Goal: Transaction & Acquisition: Purchase product/service

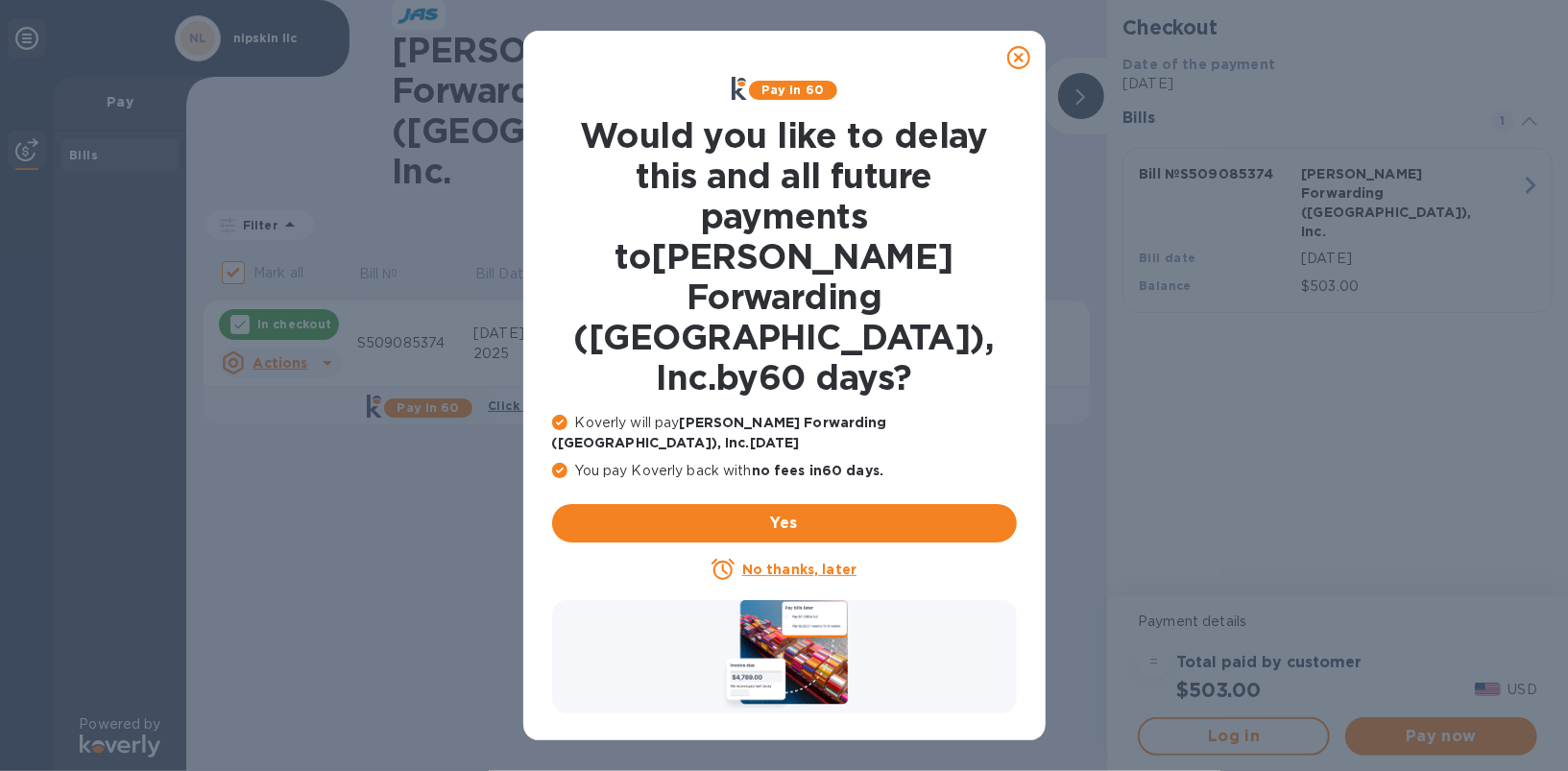
click at [1010, 60] on icon at bounding box center [1018, 57] width 23 height 23
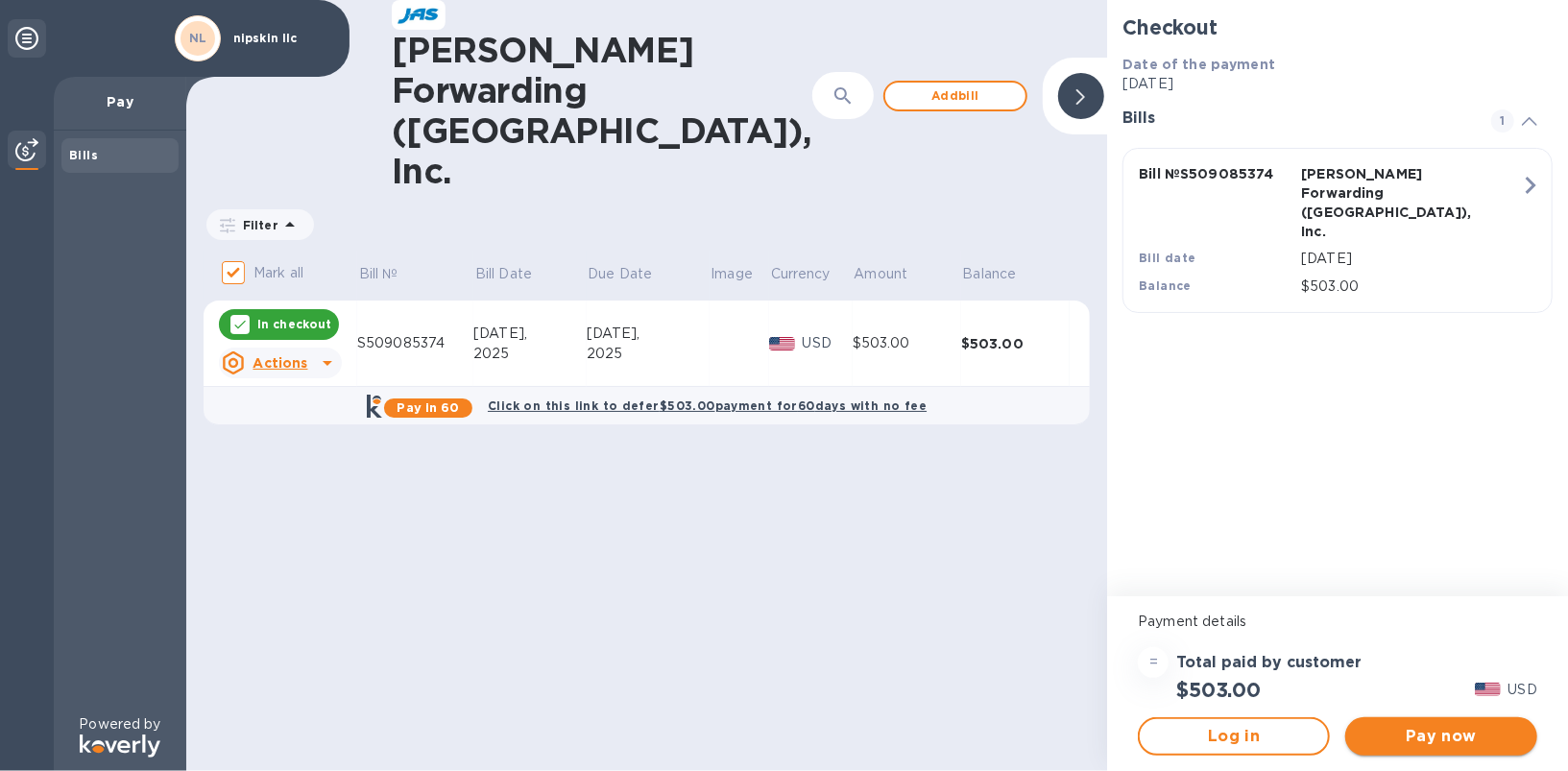
click at [1420, 738] on span "Pay now" at bounding box center [1441, 736] width 162 height 23
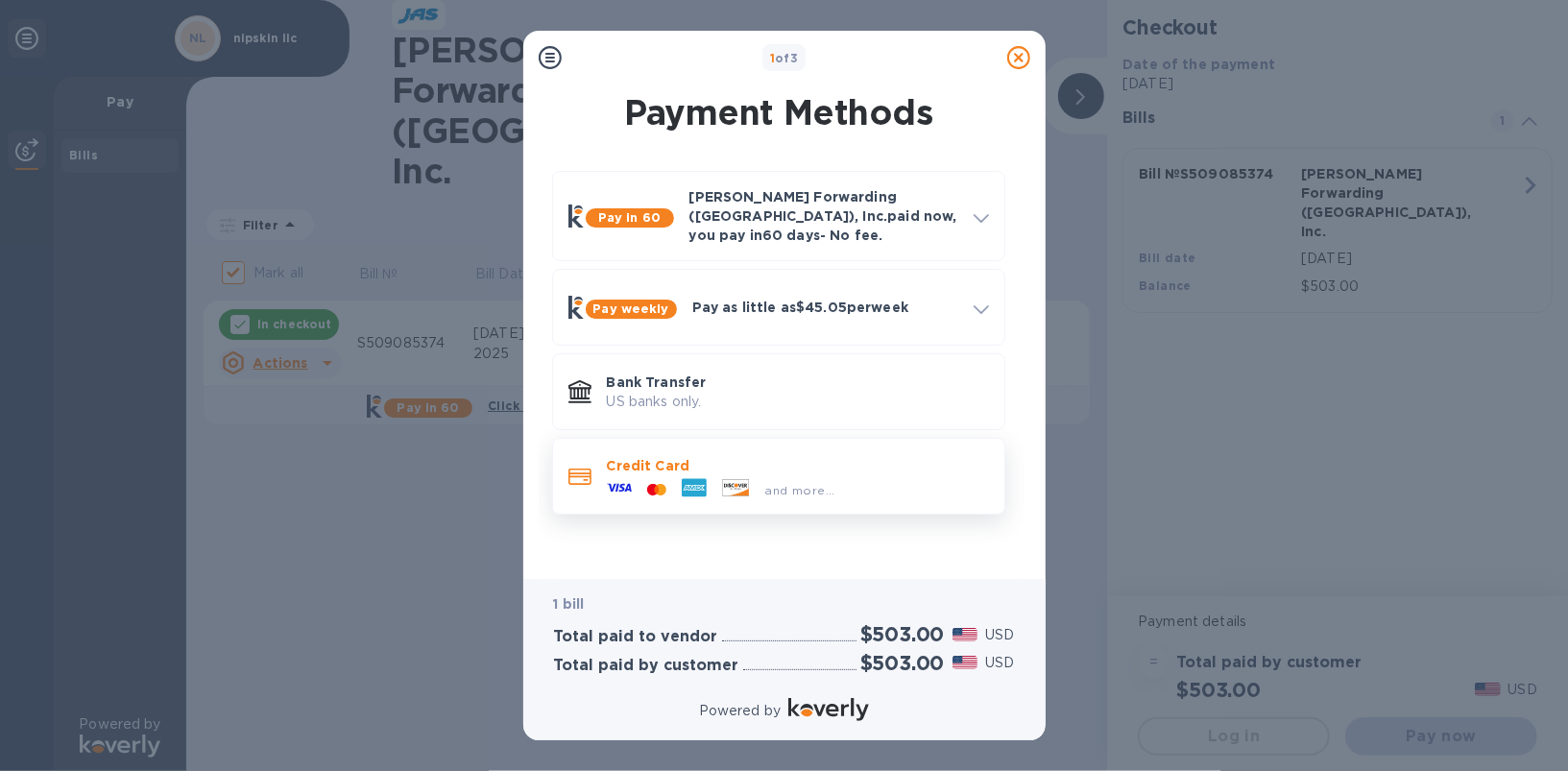
click at [736, 456] on p "Credit Card" at bounding box center [798, 465] width 382 height 19
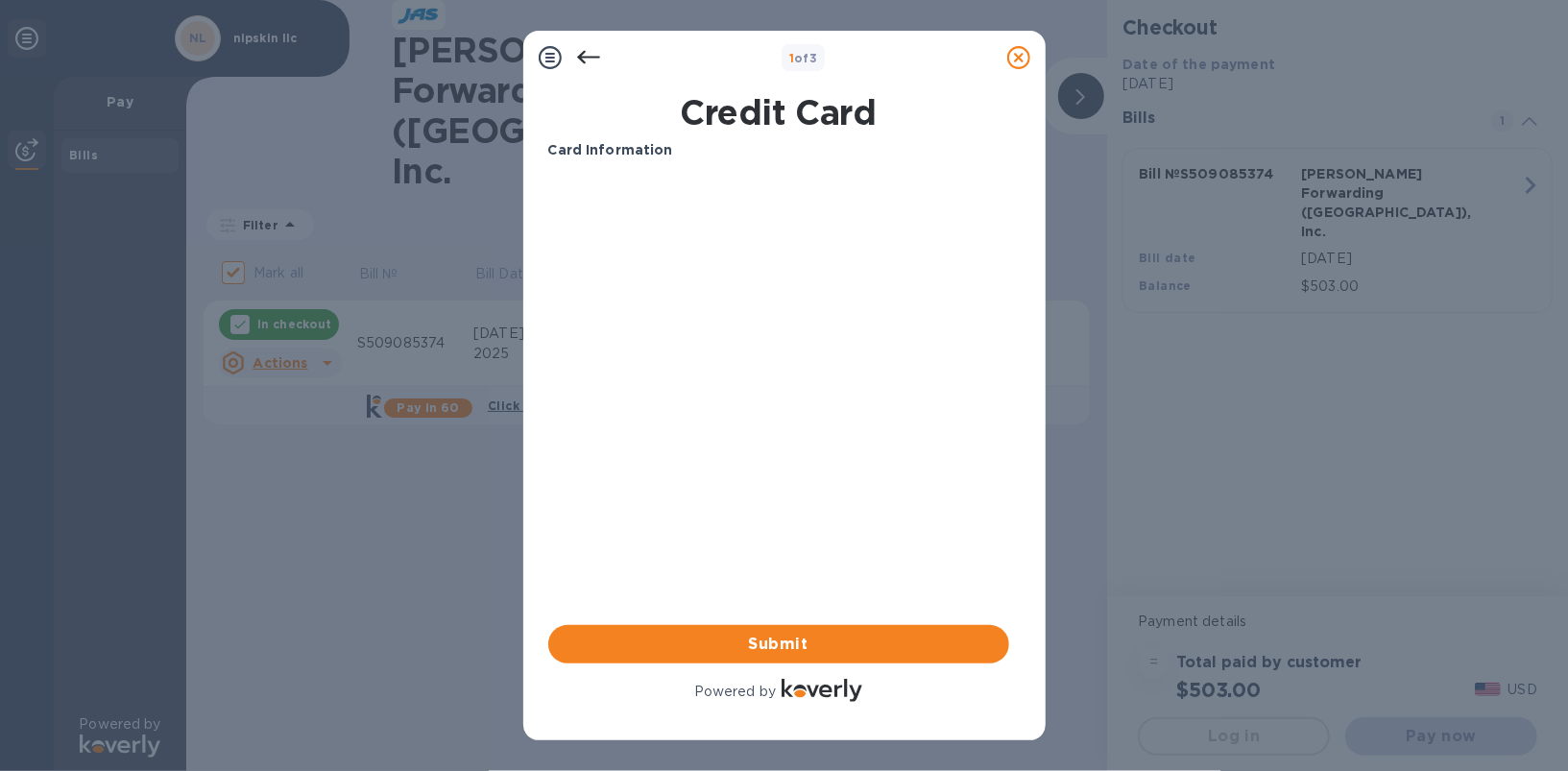
click at [592, 57] on icon at bounding box center [588, 58] width 23 height 14
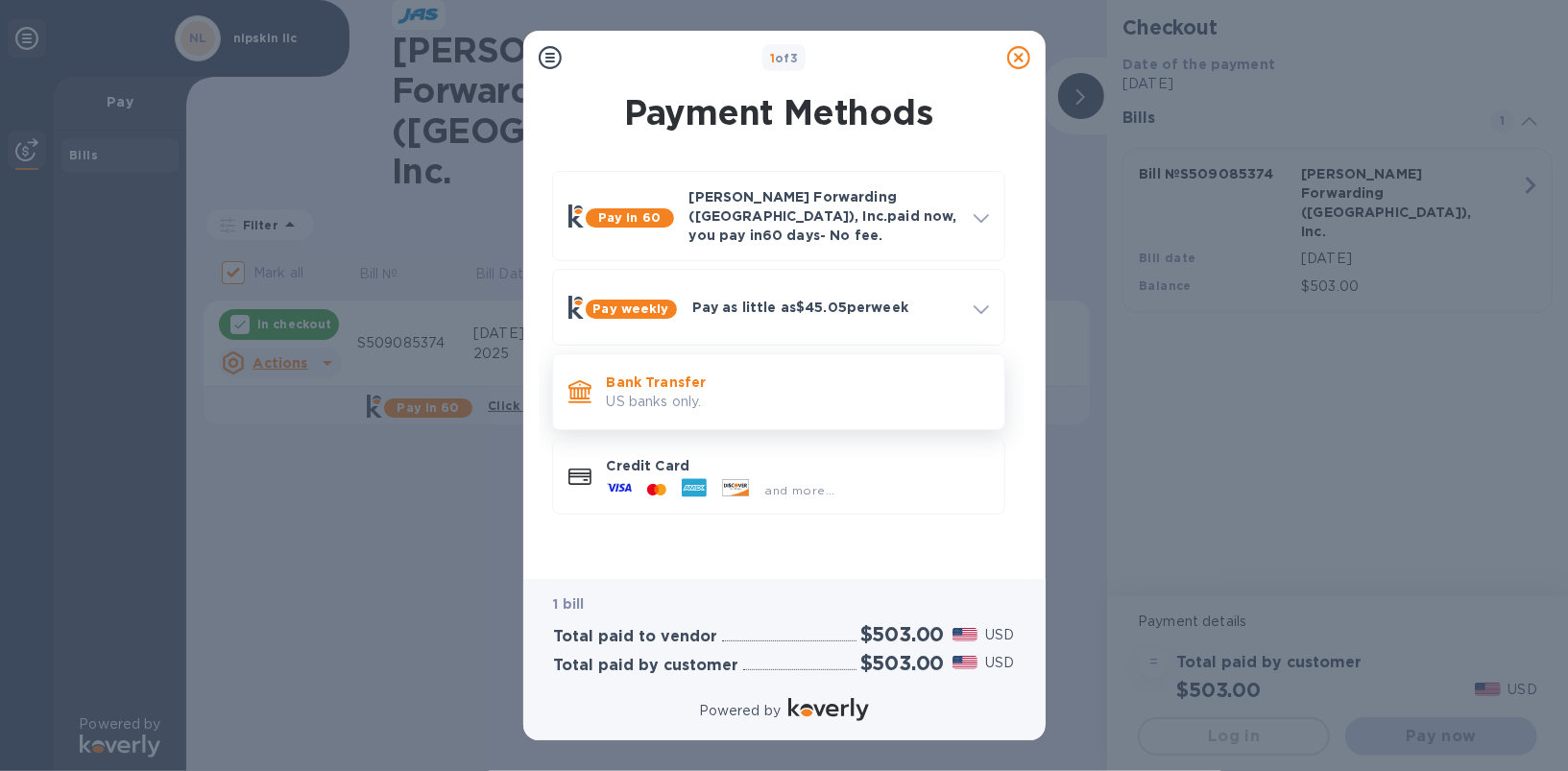
click at [710, 392] on p "US banks only." at bounding box center [798, 402] width 382 height 20
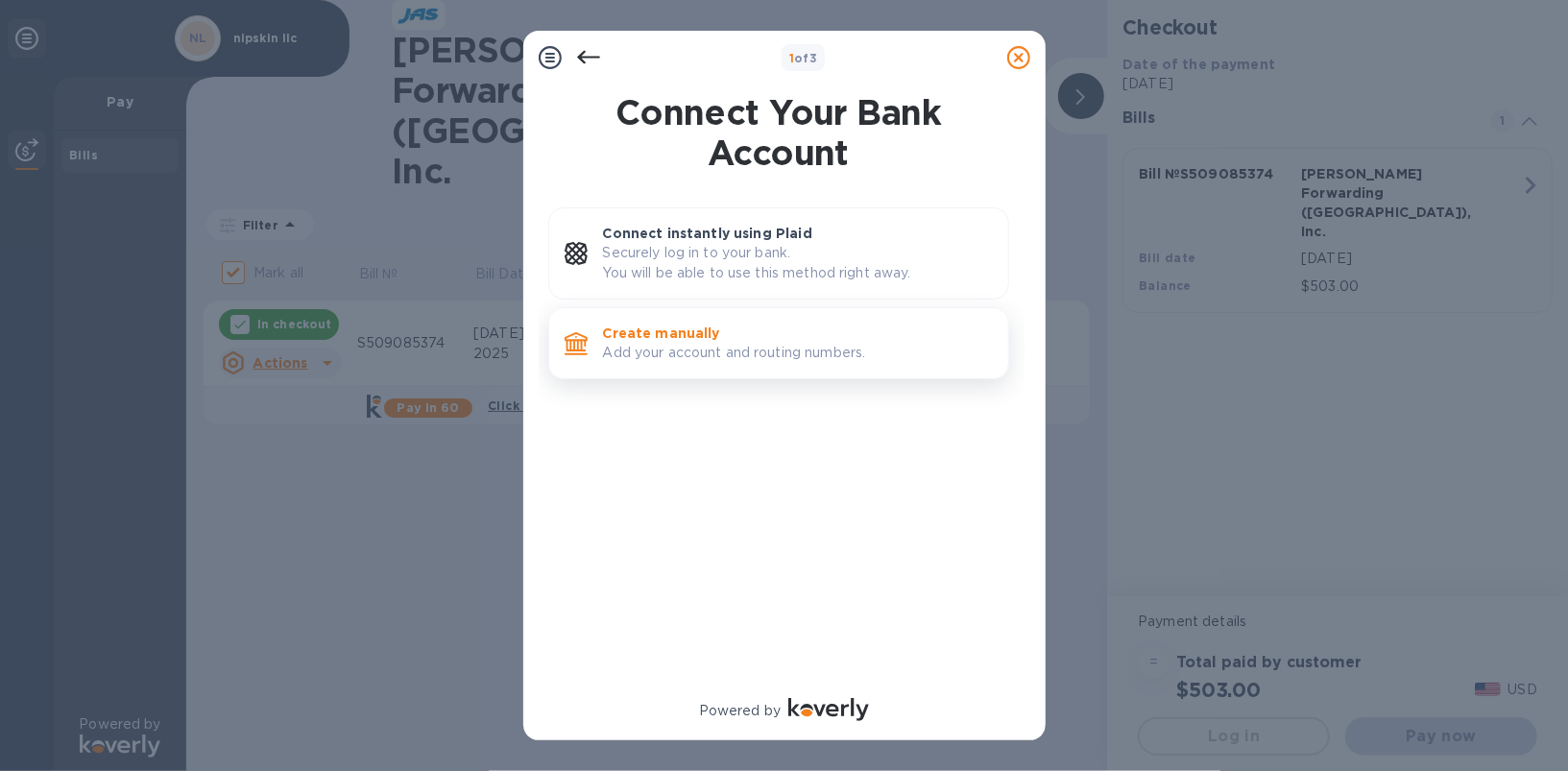
click at [688, 337] on p "Create manually" at bounding box center [798, 332] width 390 height 19
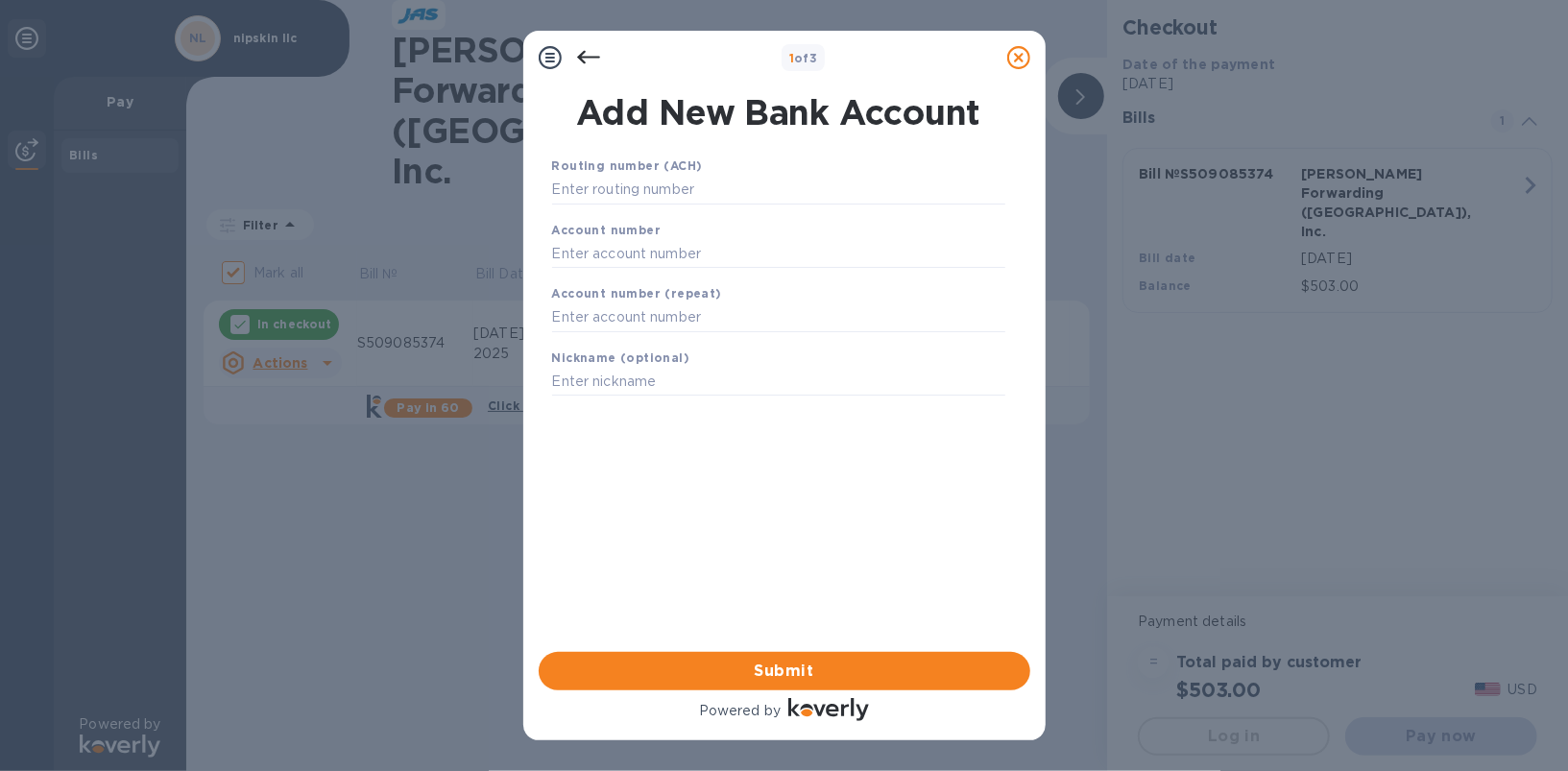
click at [595, 46] on icon at bounding box center [588, 57] width 23 height 23
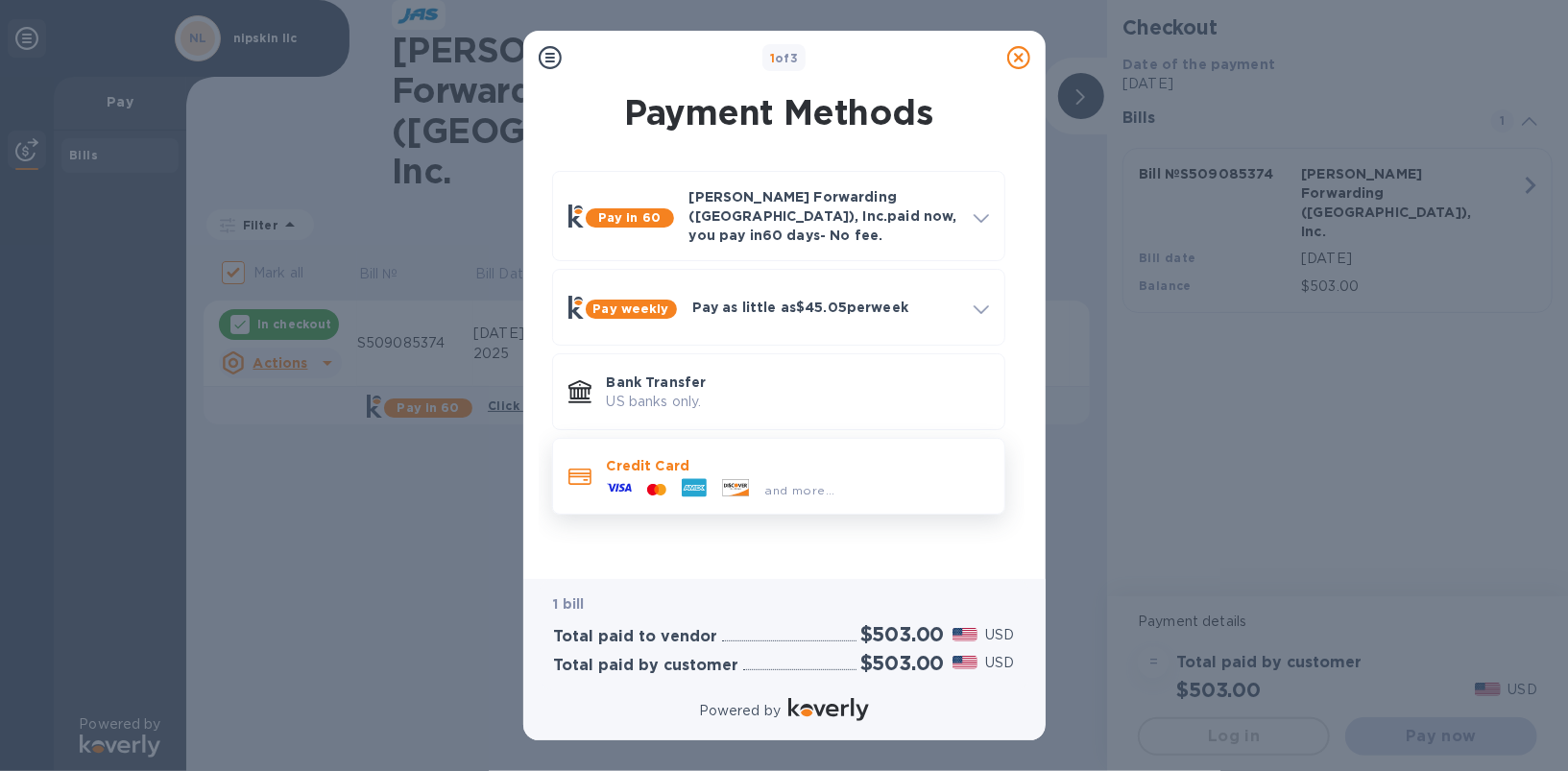
click at [682, 458] on p "Credit Card" at bounding box center [798, 465] width 382 height 19
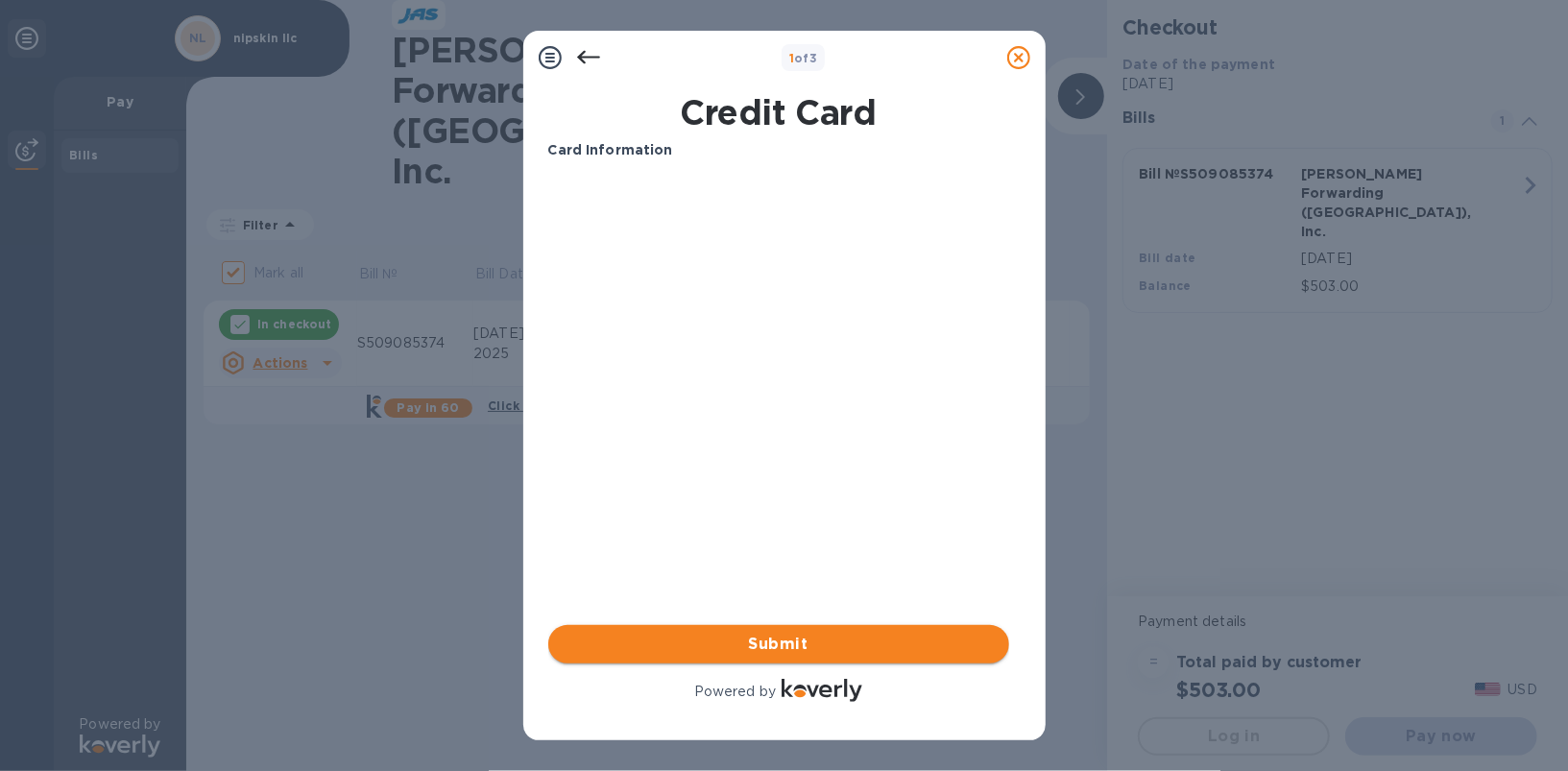
click at [823, 638] on span "Submit" at bounding box center [779, 644] width 431 height 23
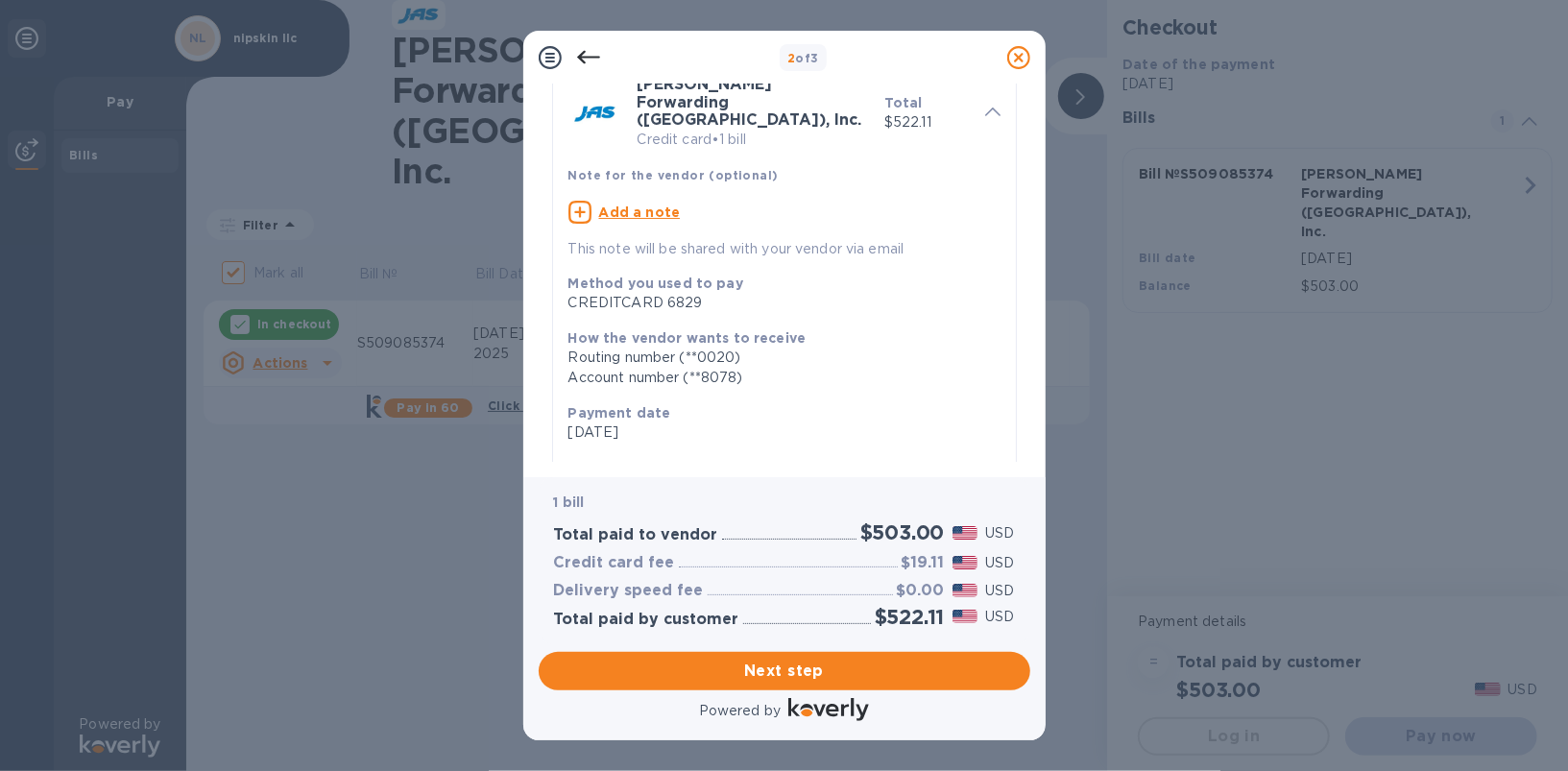
scroll to position [277, 0]
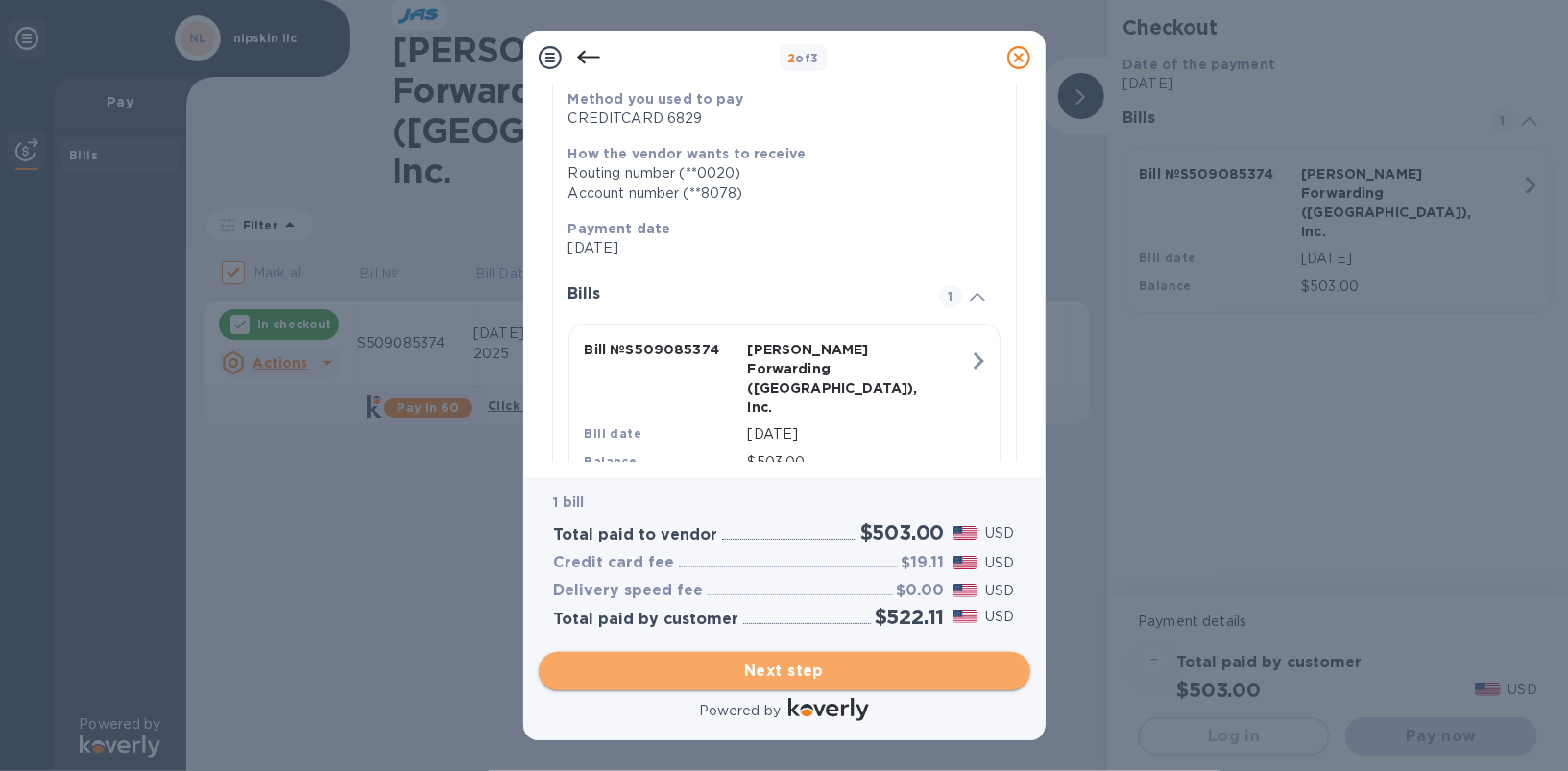
click at [786, 668] on span "Next step" at bounding box center [784, 671] width 460 height 23
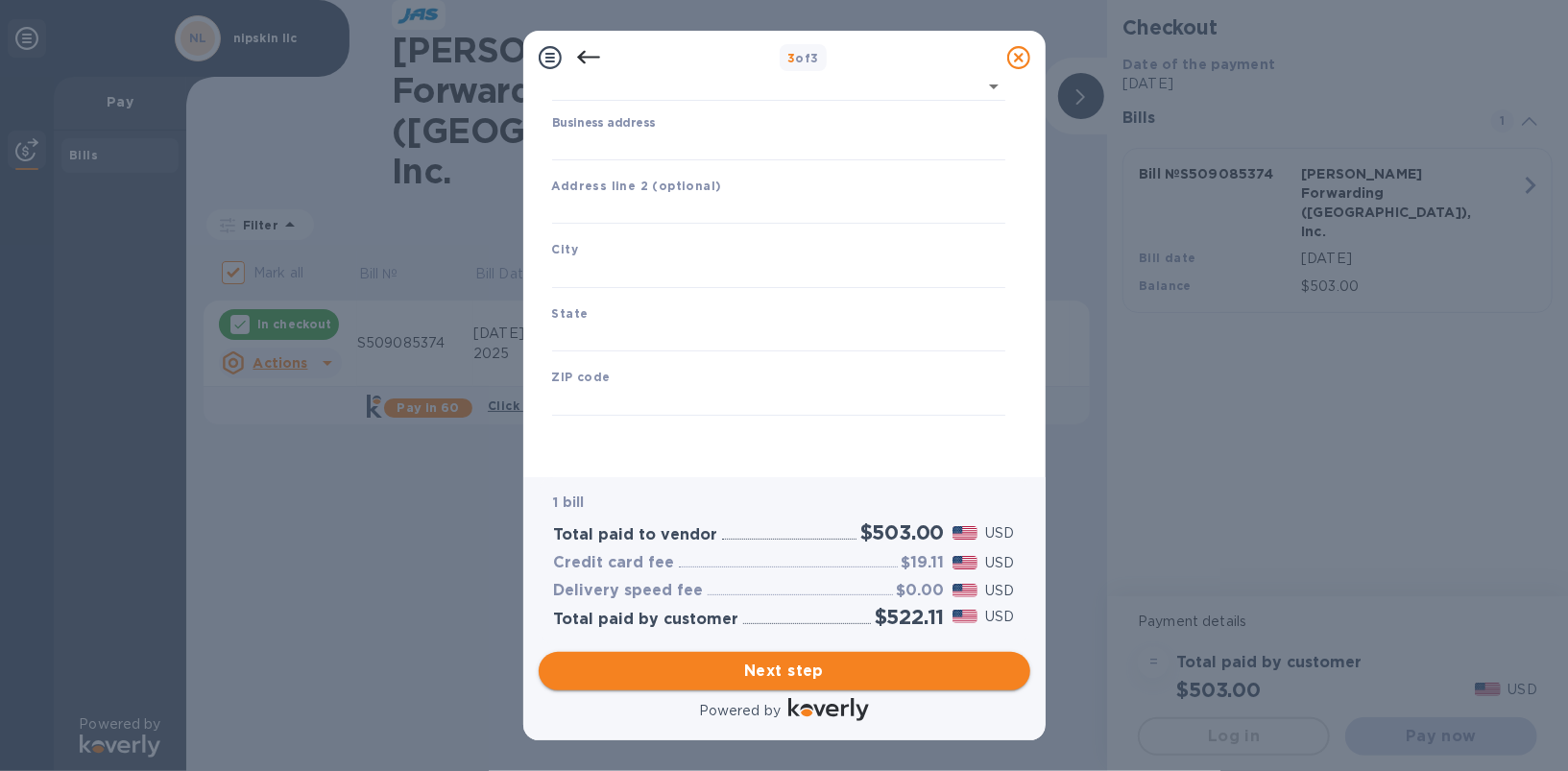
type input "[GEOGRAPHIC_DATA]"
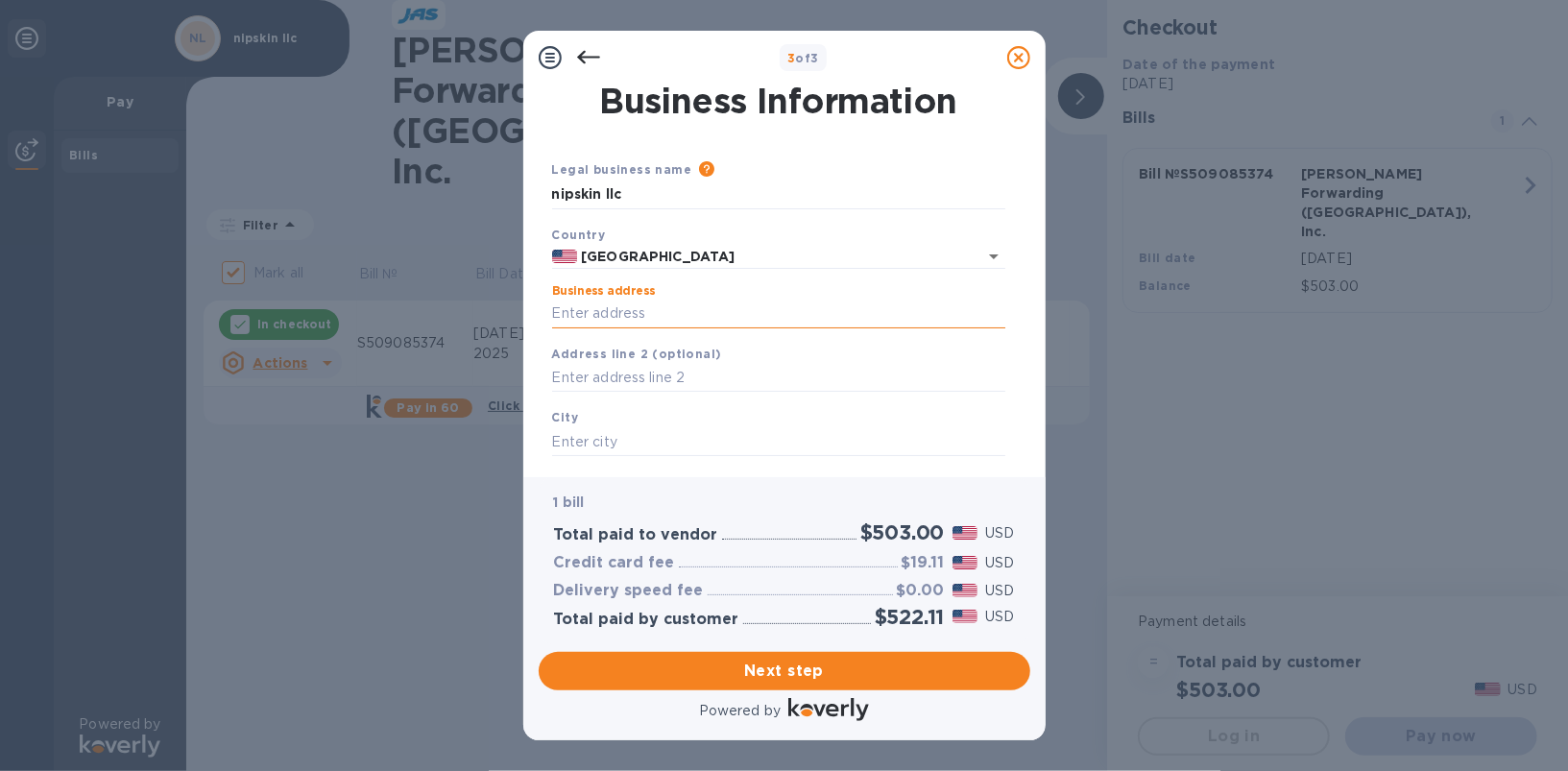
click at [660, 311] on input "Business address" at bounding box center [778, 314] width 454 height 29
type input "2004 foxtail ln"
click at [704, 435] on input "text" at bounding box center [778, 442] width 454 height 29
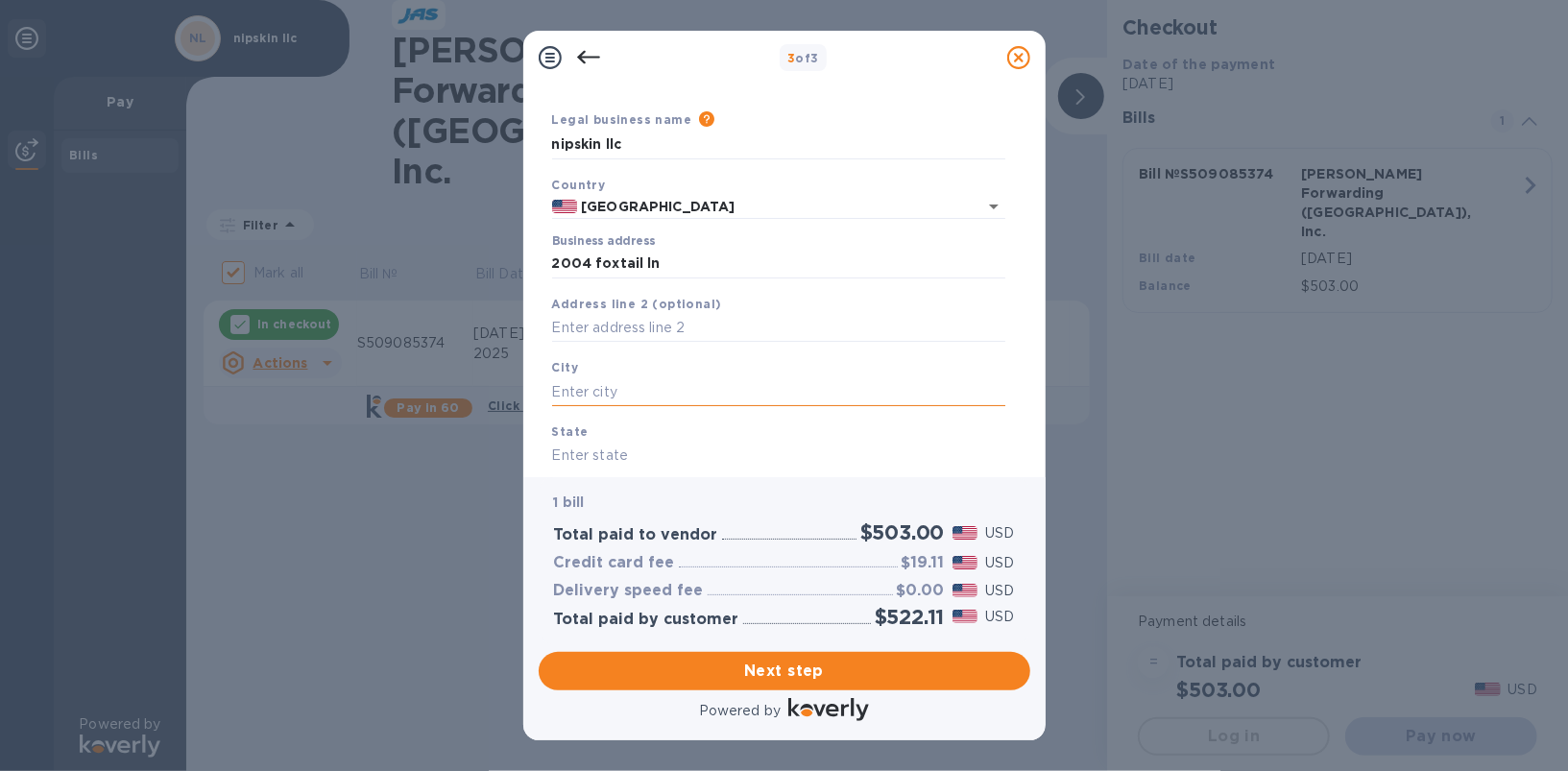
scroll to position [169, 0]
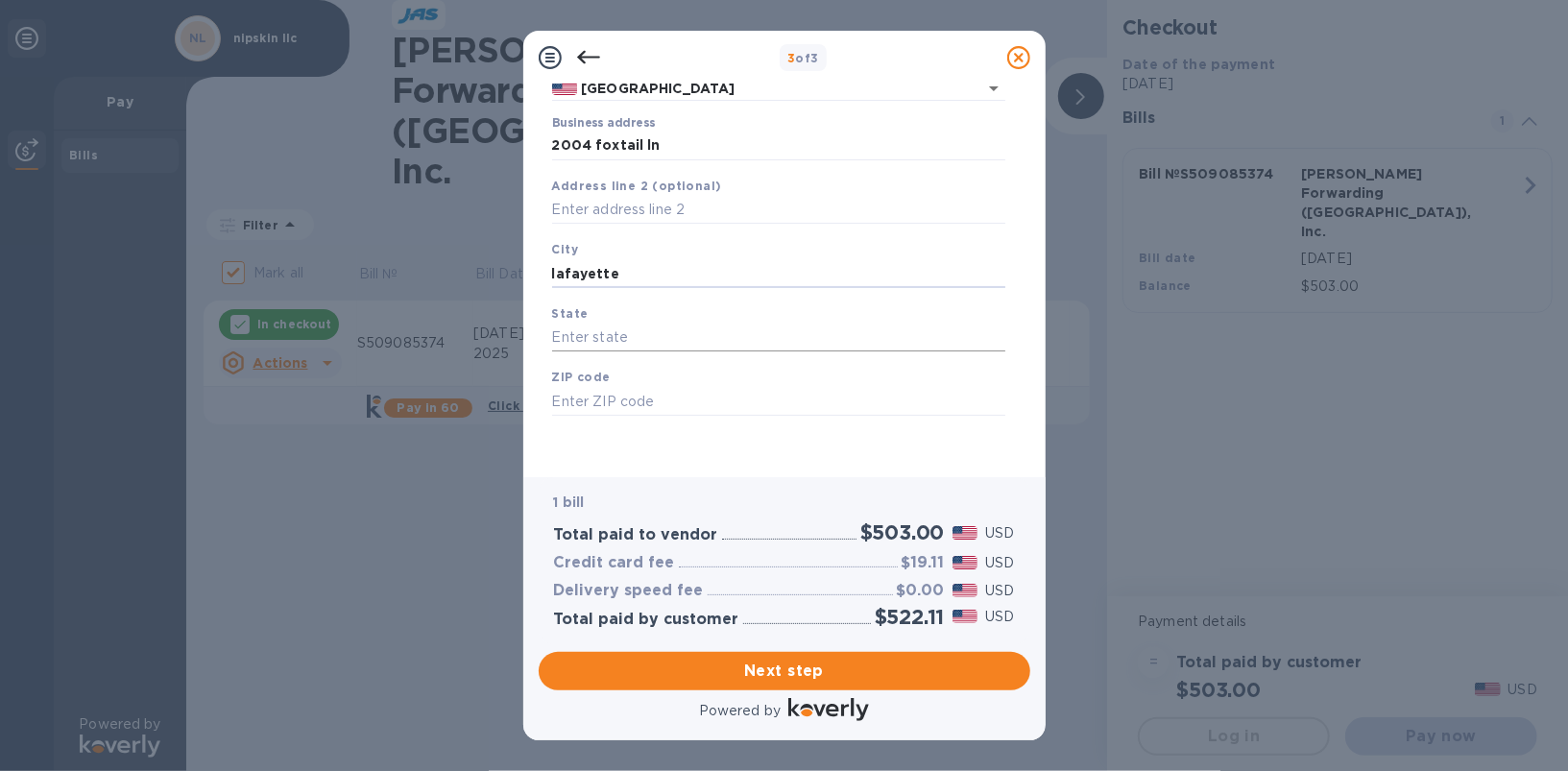
type input "lafayette"
click at [645, 335] on input "text" at bounding box center [778, 337] width 454 height 29
type input "CO"
click at [650, 403] on input "text" at bounding box center [778, 401] width 454 height 29
type input "80026"
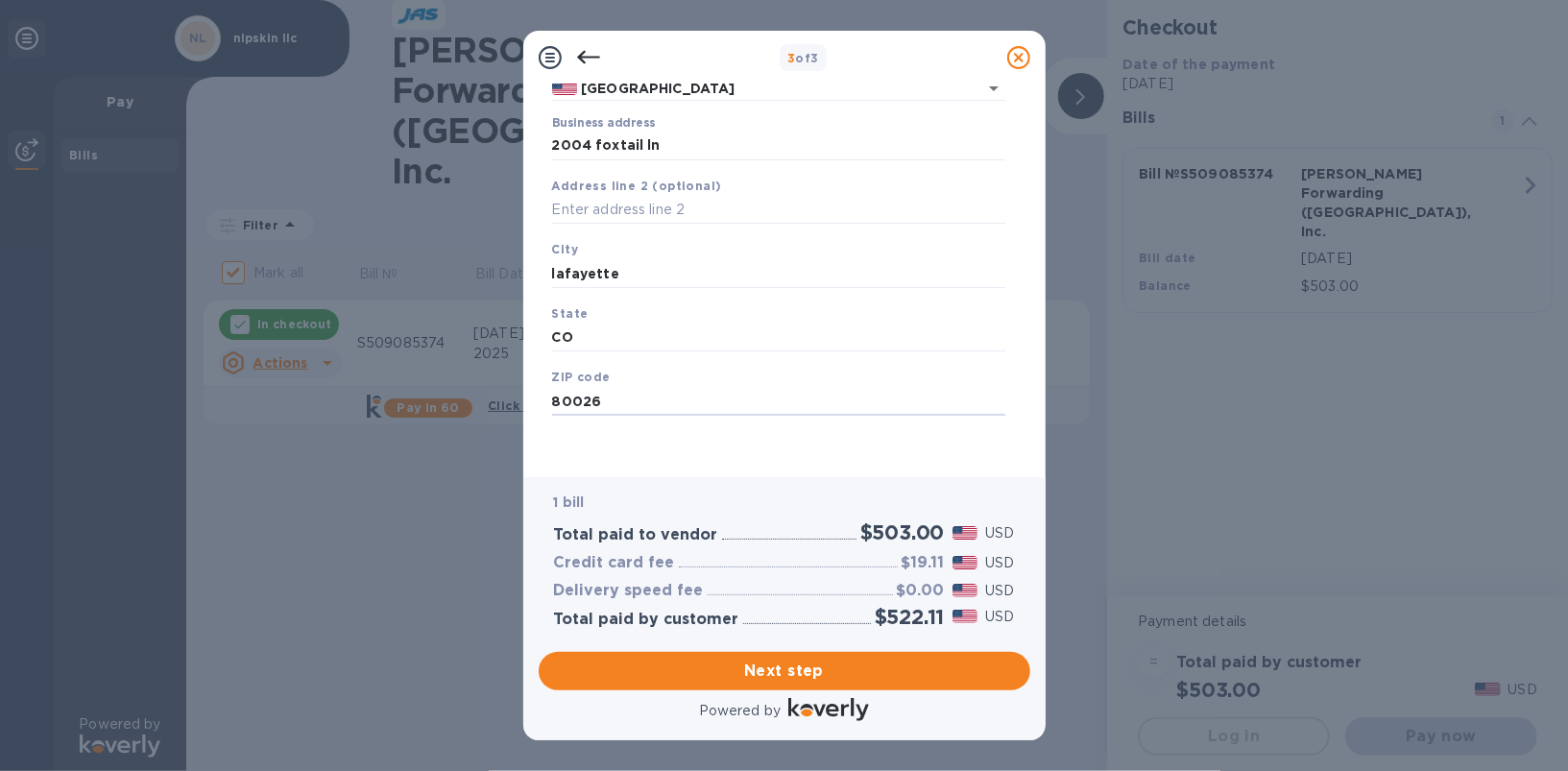
click at [652, 450] on div "Legal business name Please provide the legal name that appears on your SS-4 for…" at bounding box center [779, 226] width 468 height 470
click at [805, 671] on span "Next step" at bounding box center [784, 671] width 460 height 23
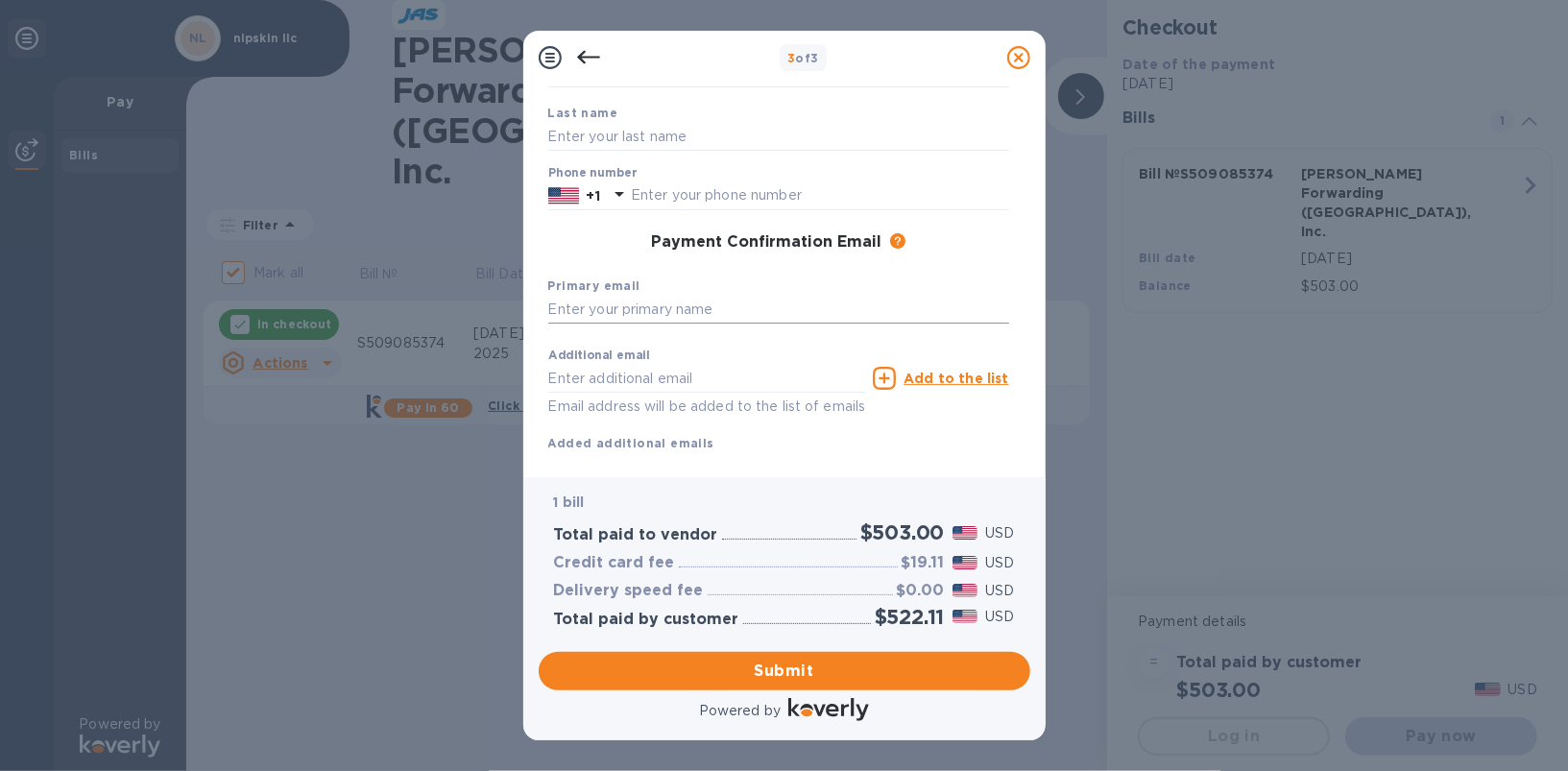
click at [663, 318] on input "text" at bounding box center [779, 310] width 460 height 29
type input "[PERSON_NAME][EMAIL_ADDRESS][PERSON_NAME][DOMAIN_NAME]"
click at [640, 380] on input "text" at bounding box center [708, 378] width 318 height 29
click at [702, 348] on div "Additional email Email address will be added to the list of emails" at bounding box center [708, 378] width 326 height 86
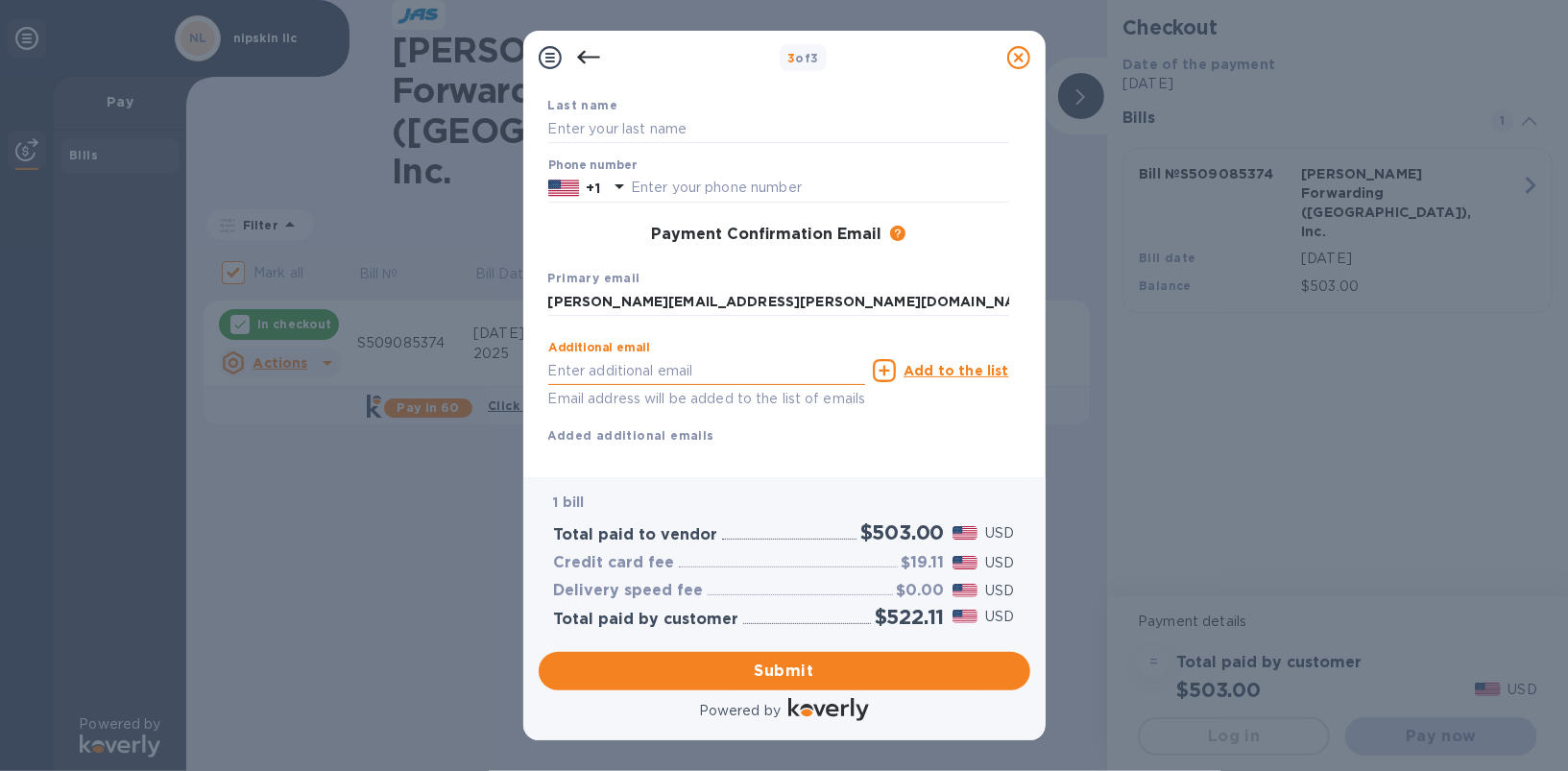
click at [690, 377] on input "text" at bounding box center [708, 370] width 318 height 29
type input "[EMAIL_ADDRESS][DOMAIN_NAME]"
click at [761, 341] on div "Additional email [EMAIL_ADDRESS][DOMAIN_NAME] Email address will be added to th…" at bounding box center [708, 376] width 318 height 69
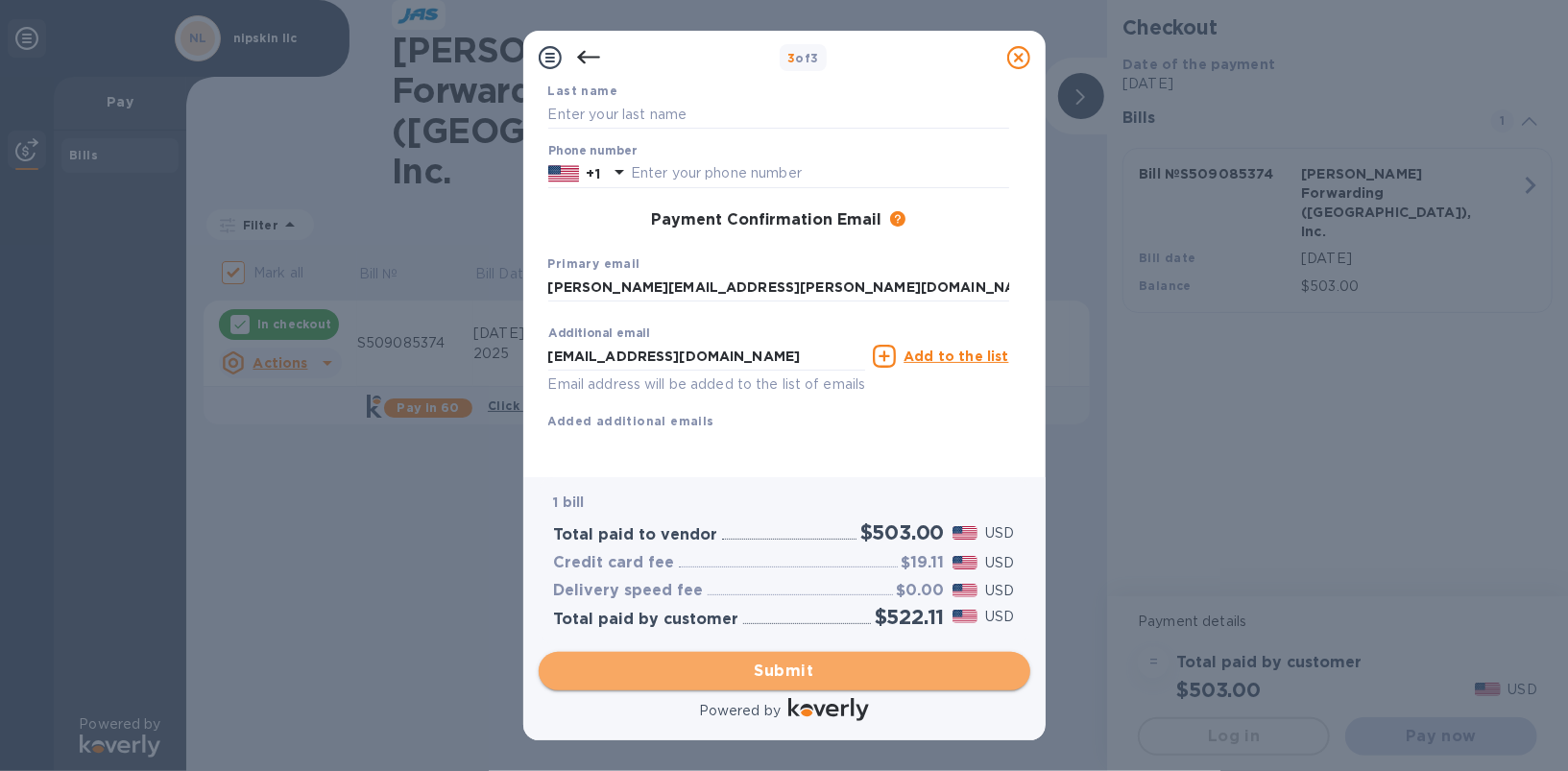
click at [805, 666] on span "Submit" at bounding box center [784, 671] width 460 height 23
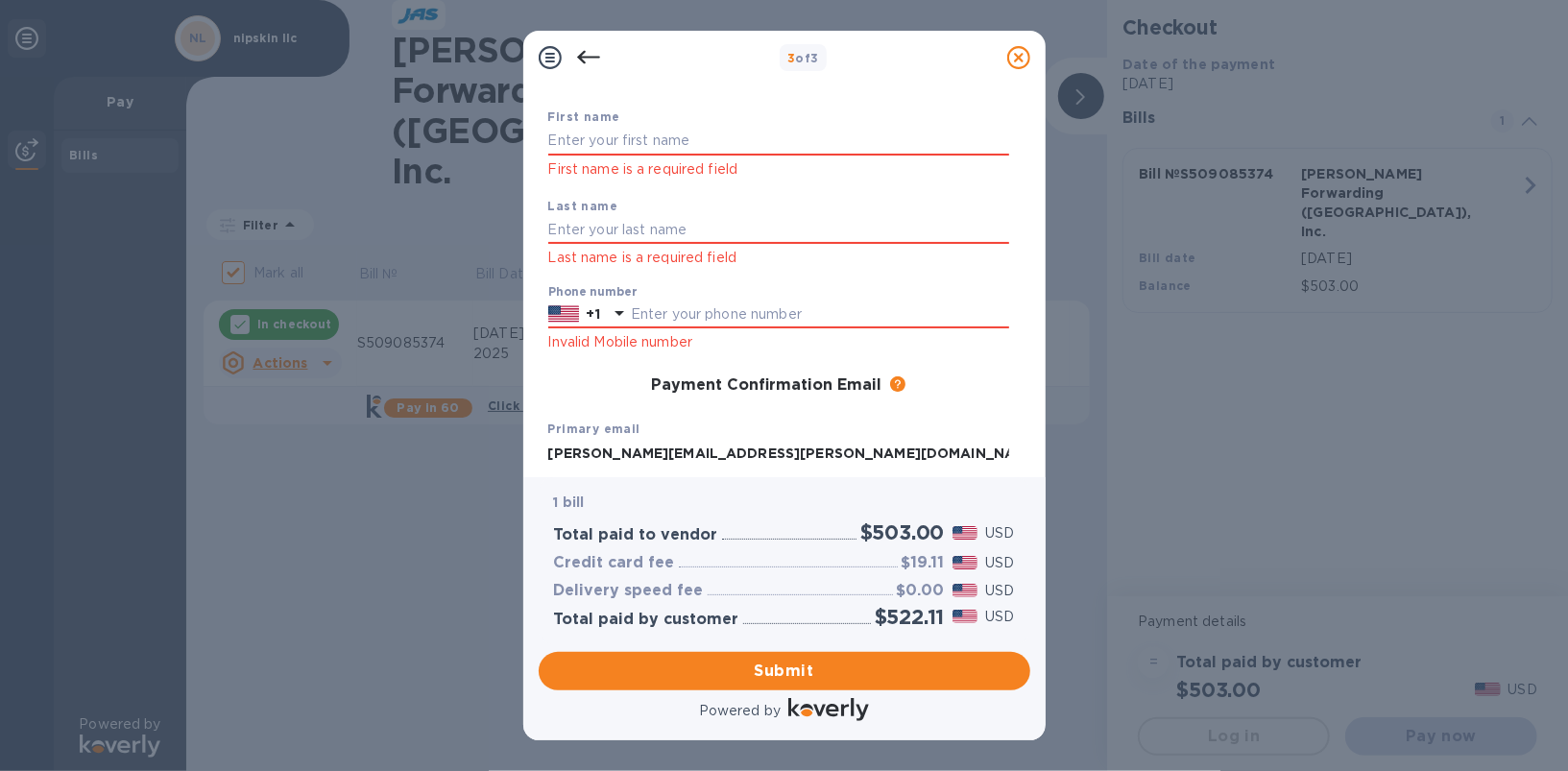
scroll to position [84, 0]
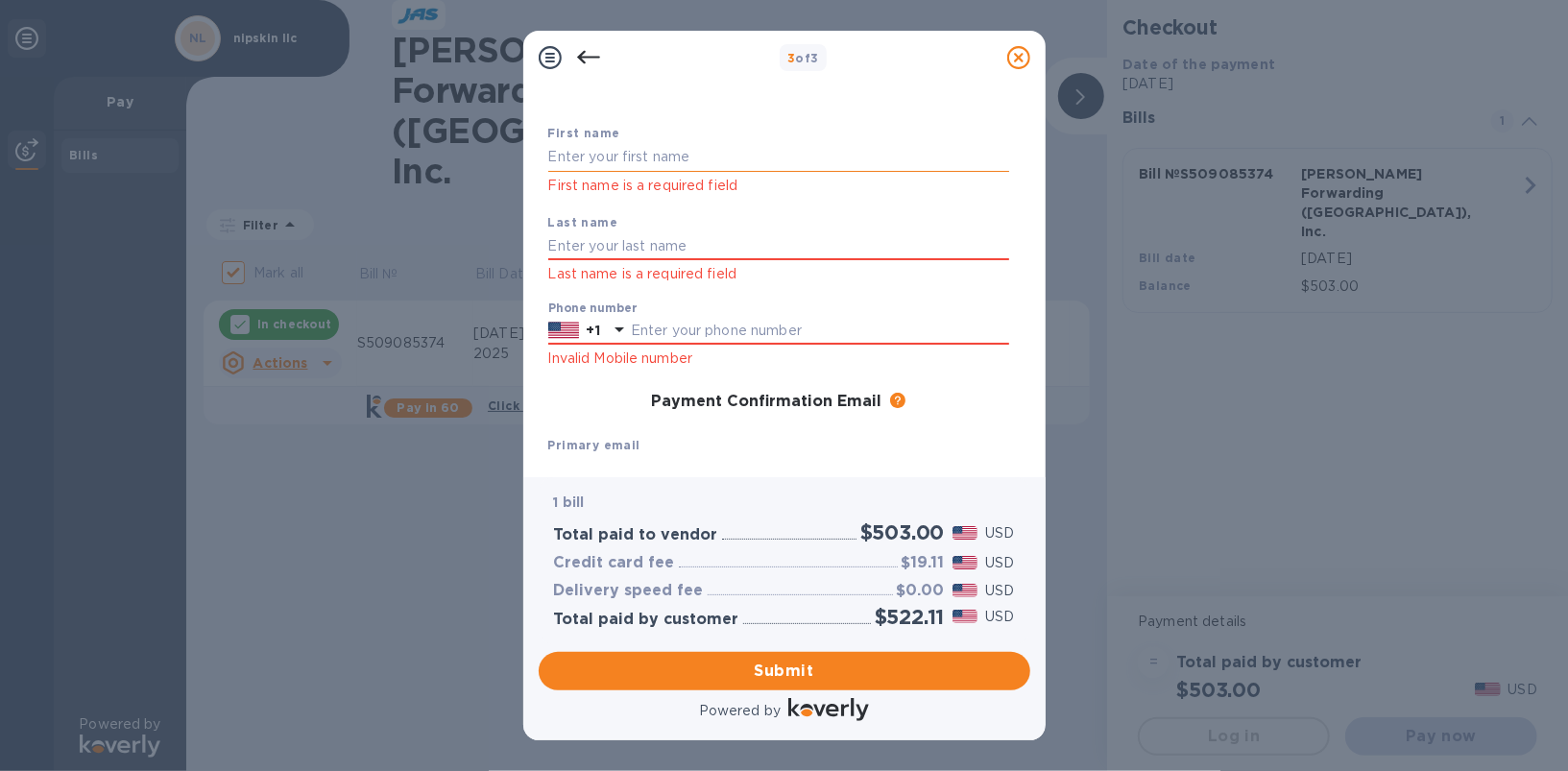
click at [624, 159] on input "text" at bounding box center [779, 157] width 460 height 29
type input "[PERSON_NAME]"
type input "7866041293"
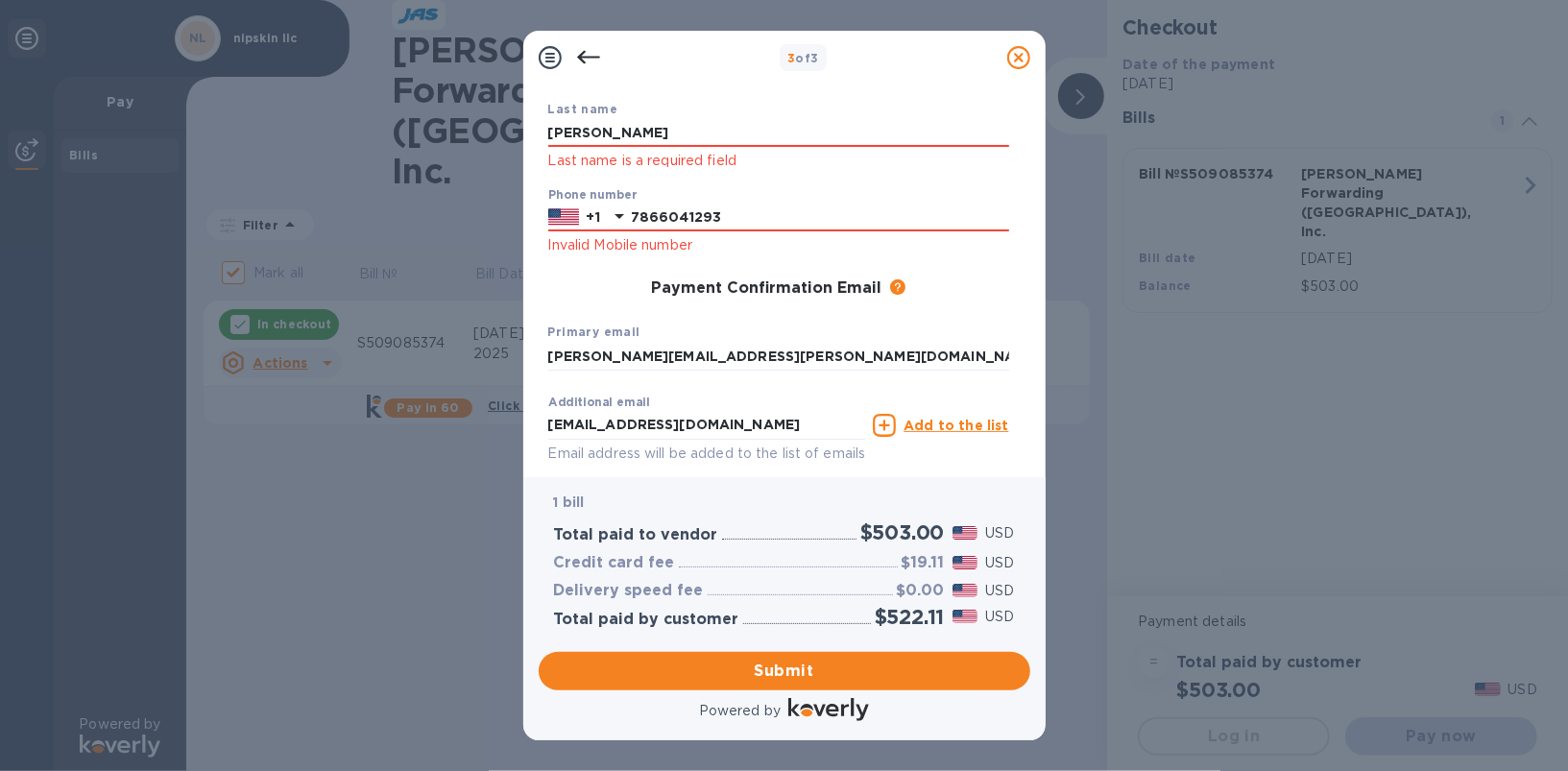
scroll to position [290, 0]
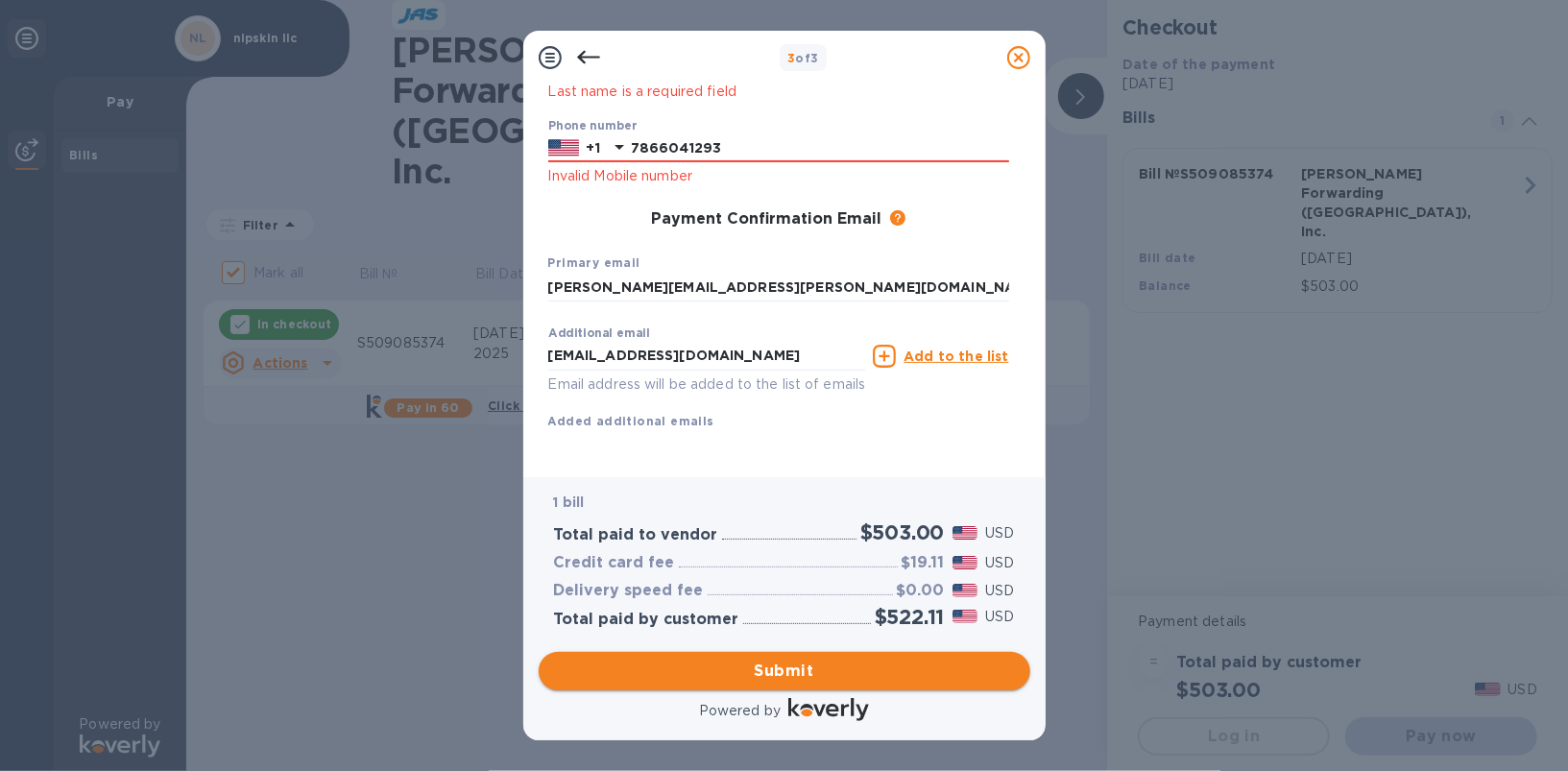
click at [809, 668] on span "Submit" at bounding box center [784, 671] width 460 height 23
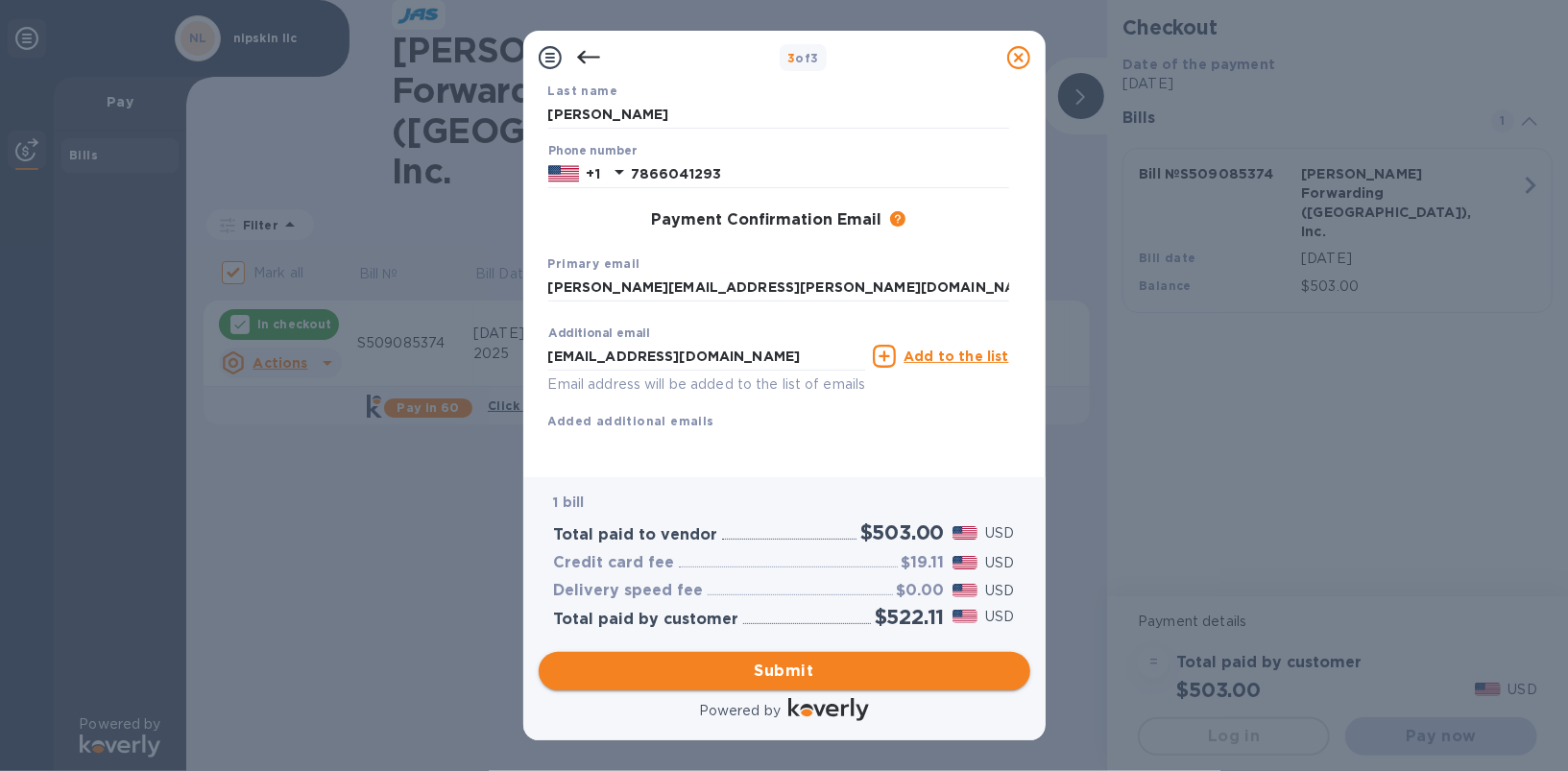
scroll to position [240, 0]
click at [757, 668] on span "Submit" at bounding box center [784, 671] width 460 height 23
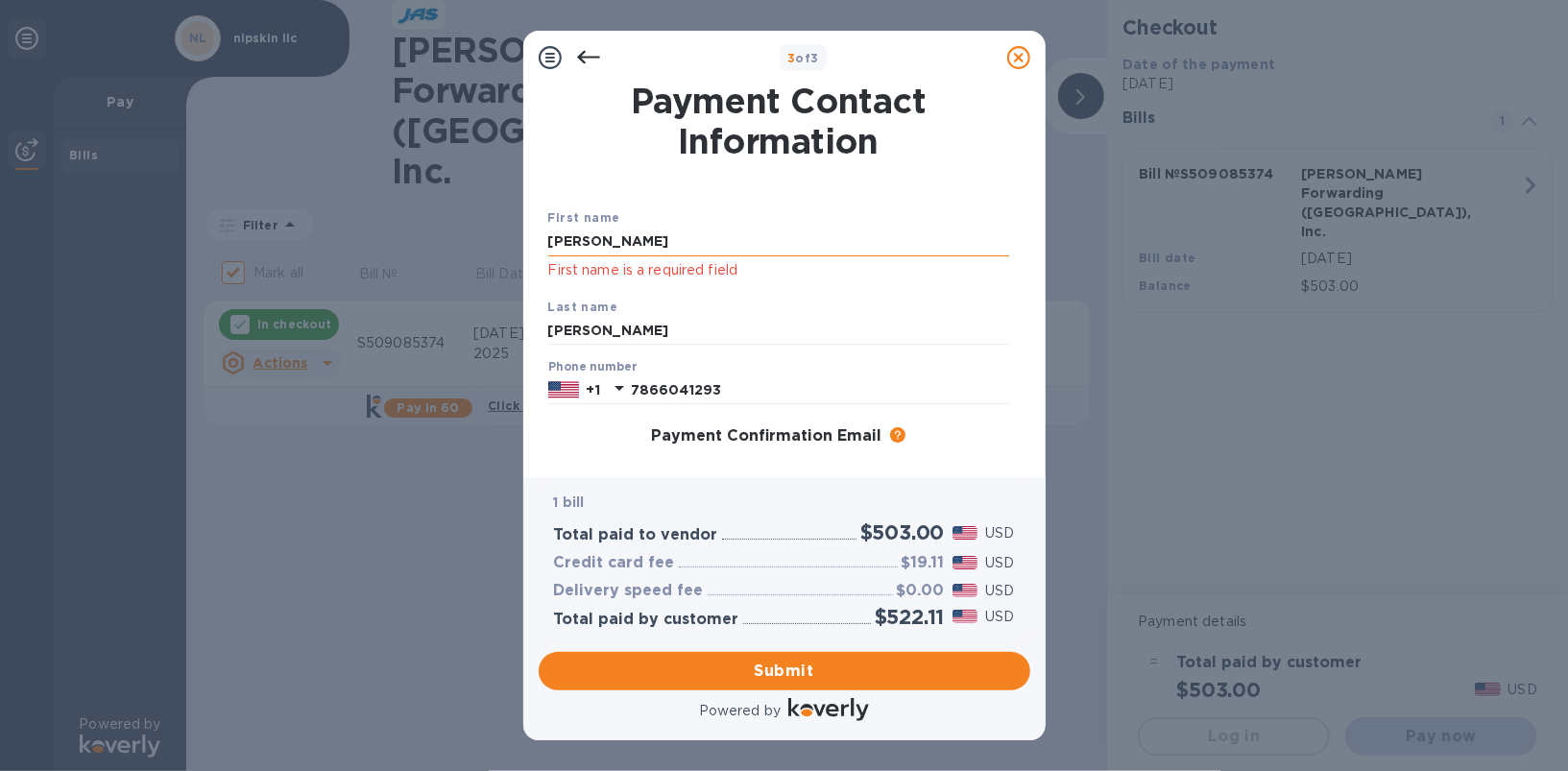
click at [668, 250] on input "[PERSON_NAME]" at bounding box center [779, 241] width 460 height 29
type input "[PERSON_NAME]"
click at [709, 222] on div "First name [PERSON_NAME] First name is a required field" at bounding box center [779, 244] width 476 height 89
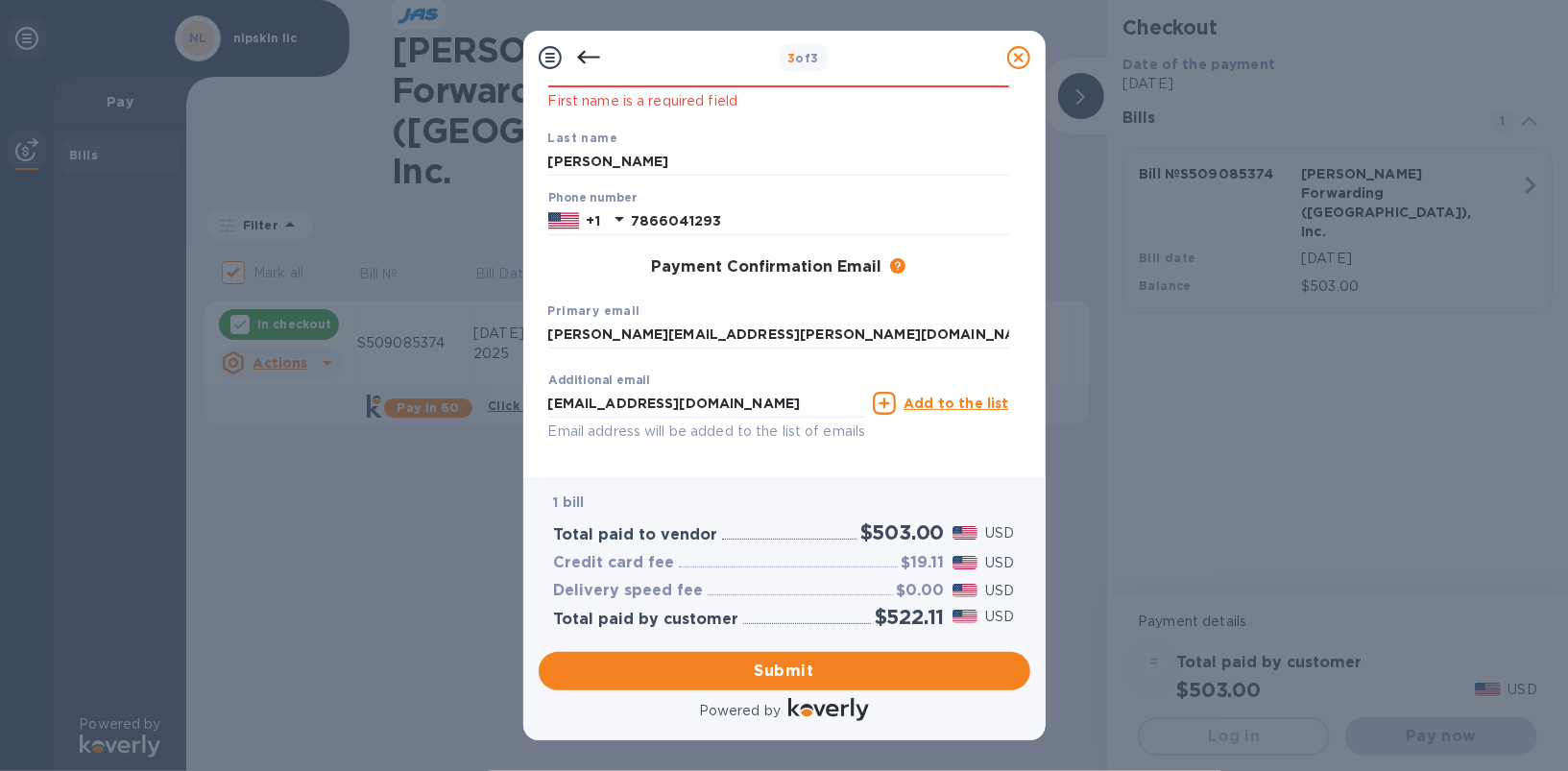
scroll to position [239, 0]
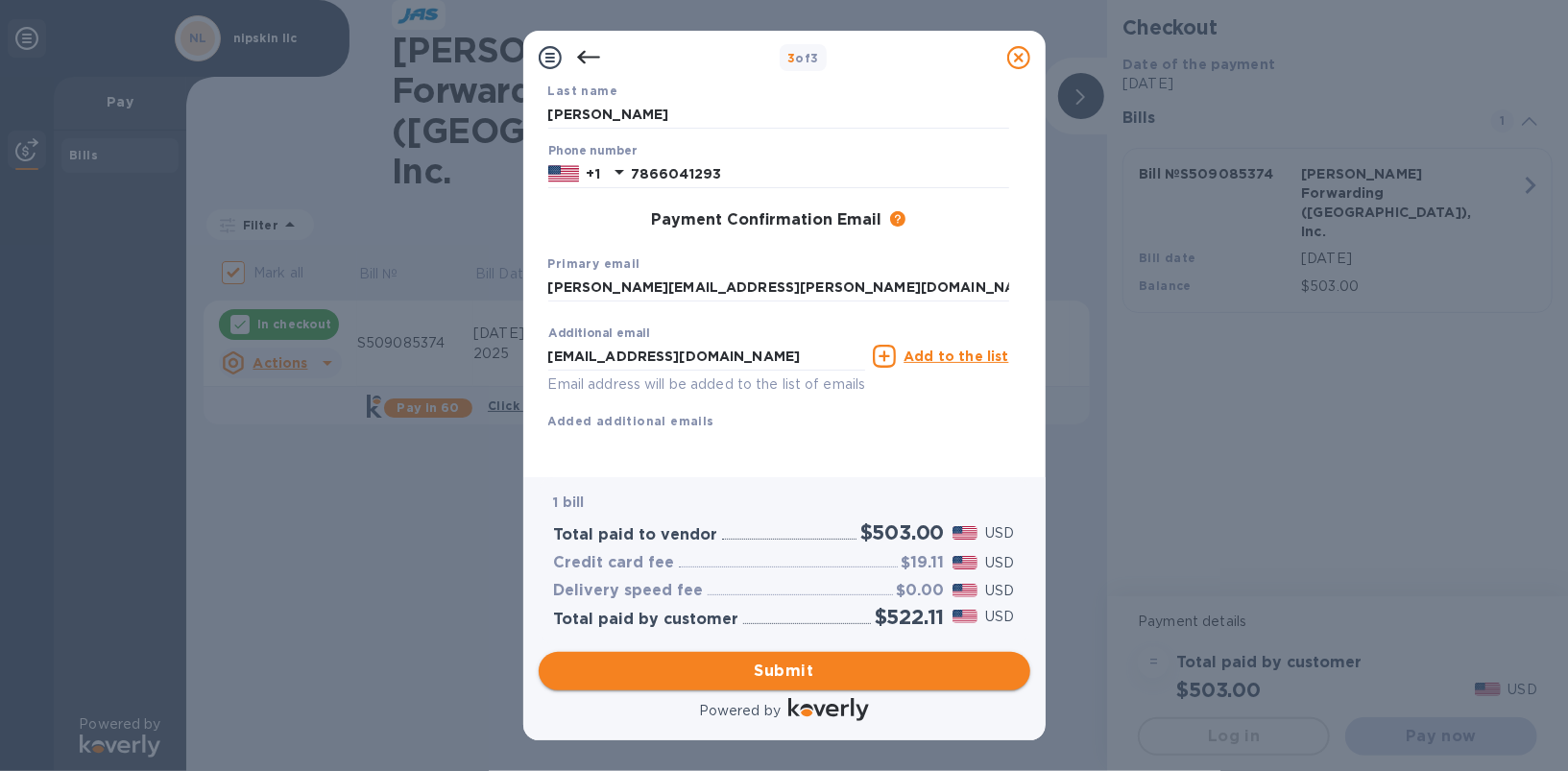
click at [808, 668] on span "Submit" at bounding box center [784, 671] width 460 height 23
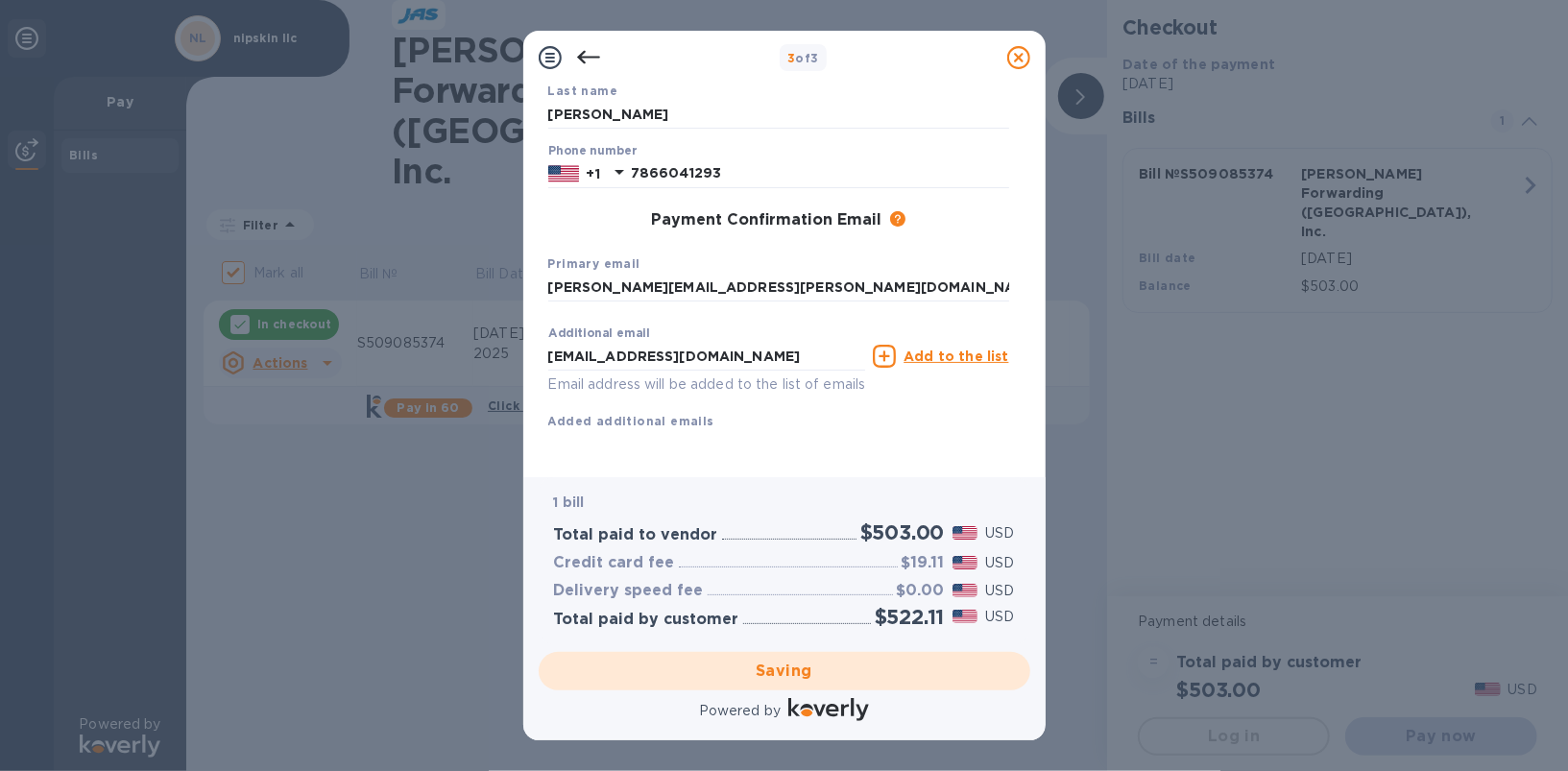
checkbox input "false"
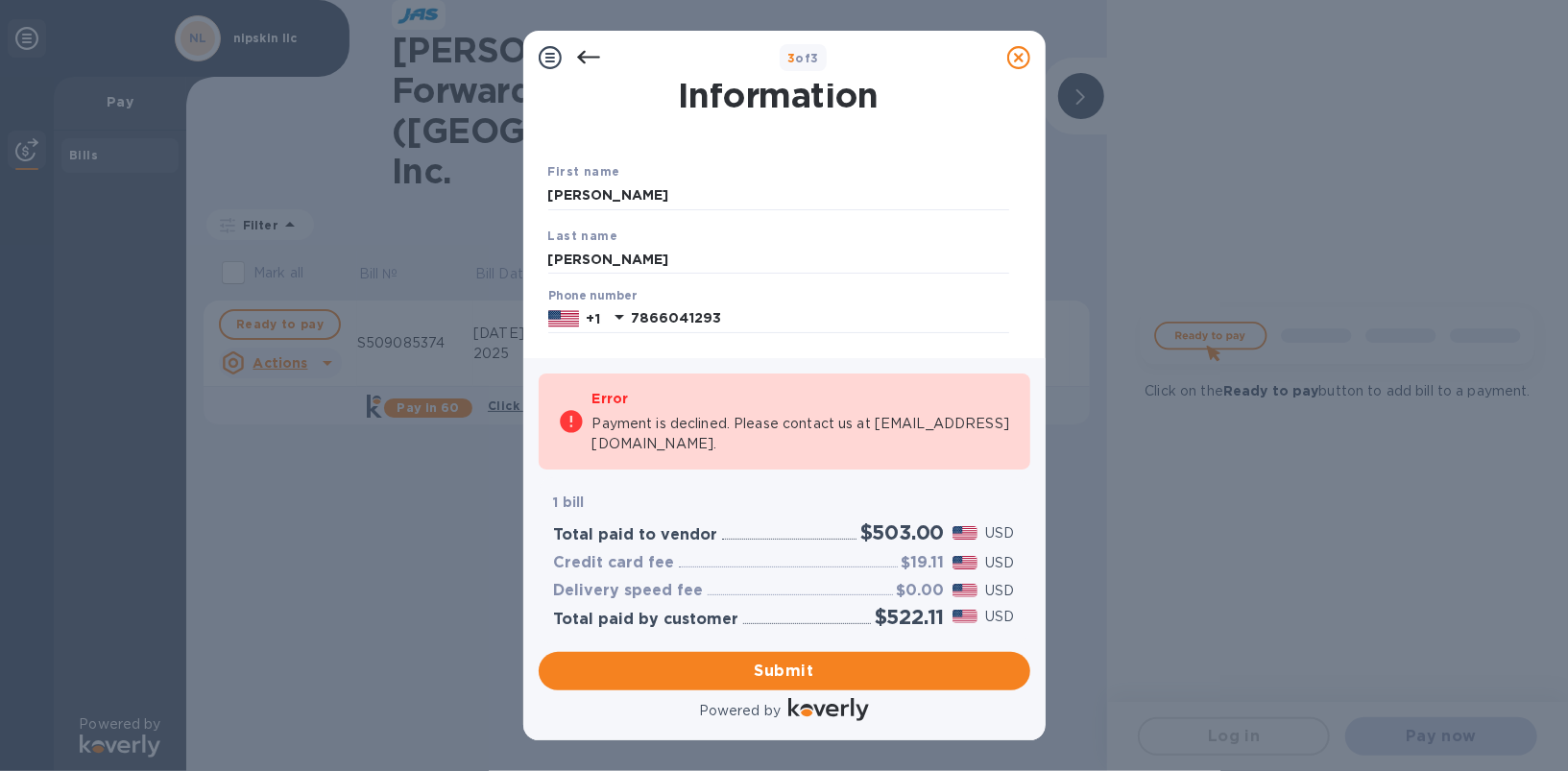
scroll to position [0, 0]
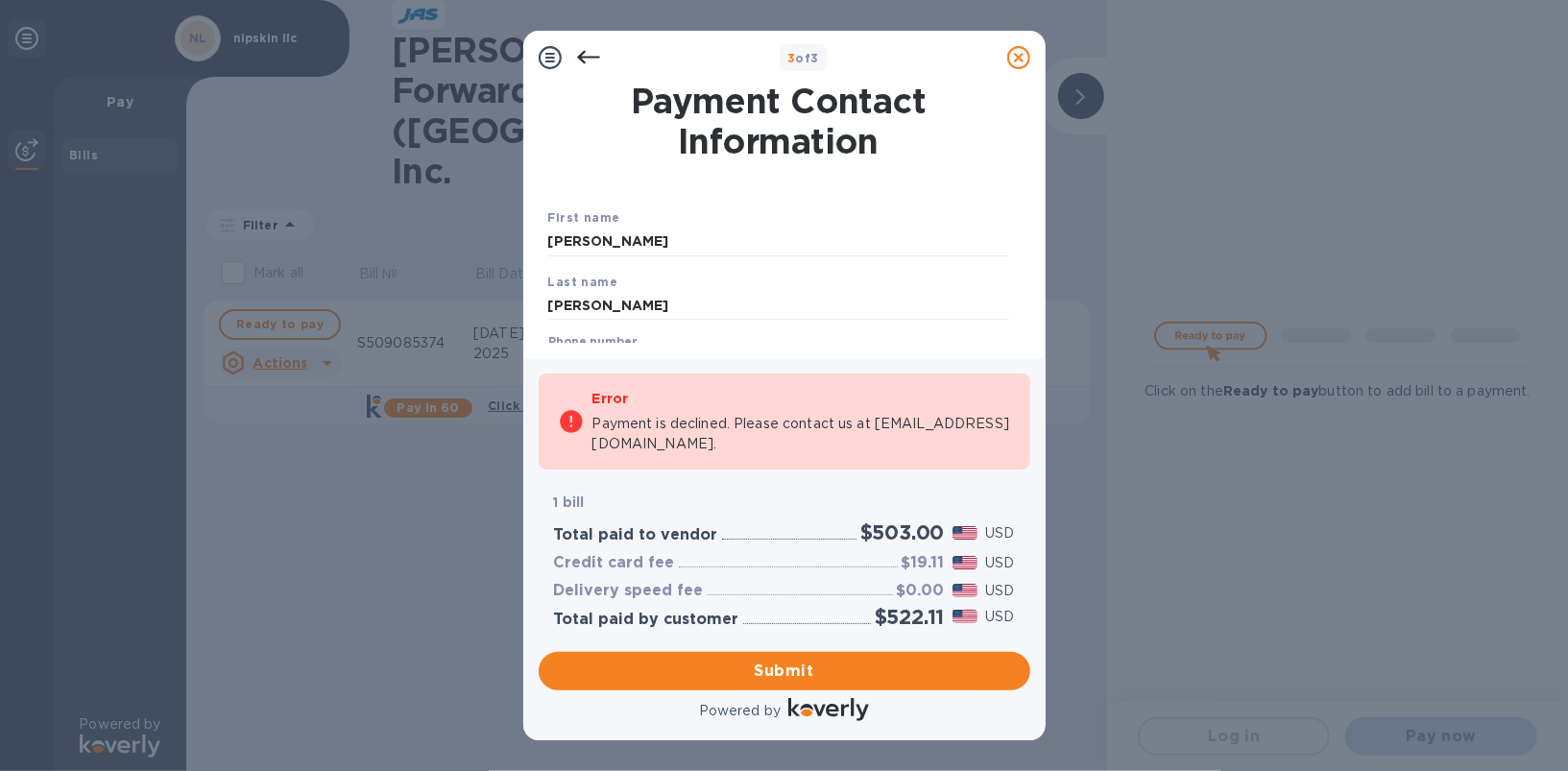
click at [590, 64] on icon at bounding box center [588, 57] width 23 height 23
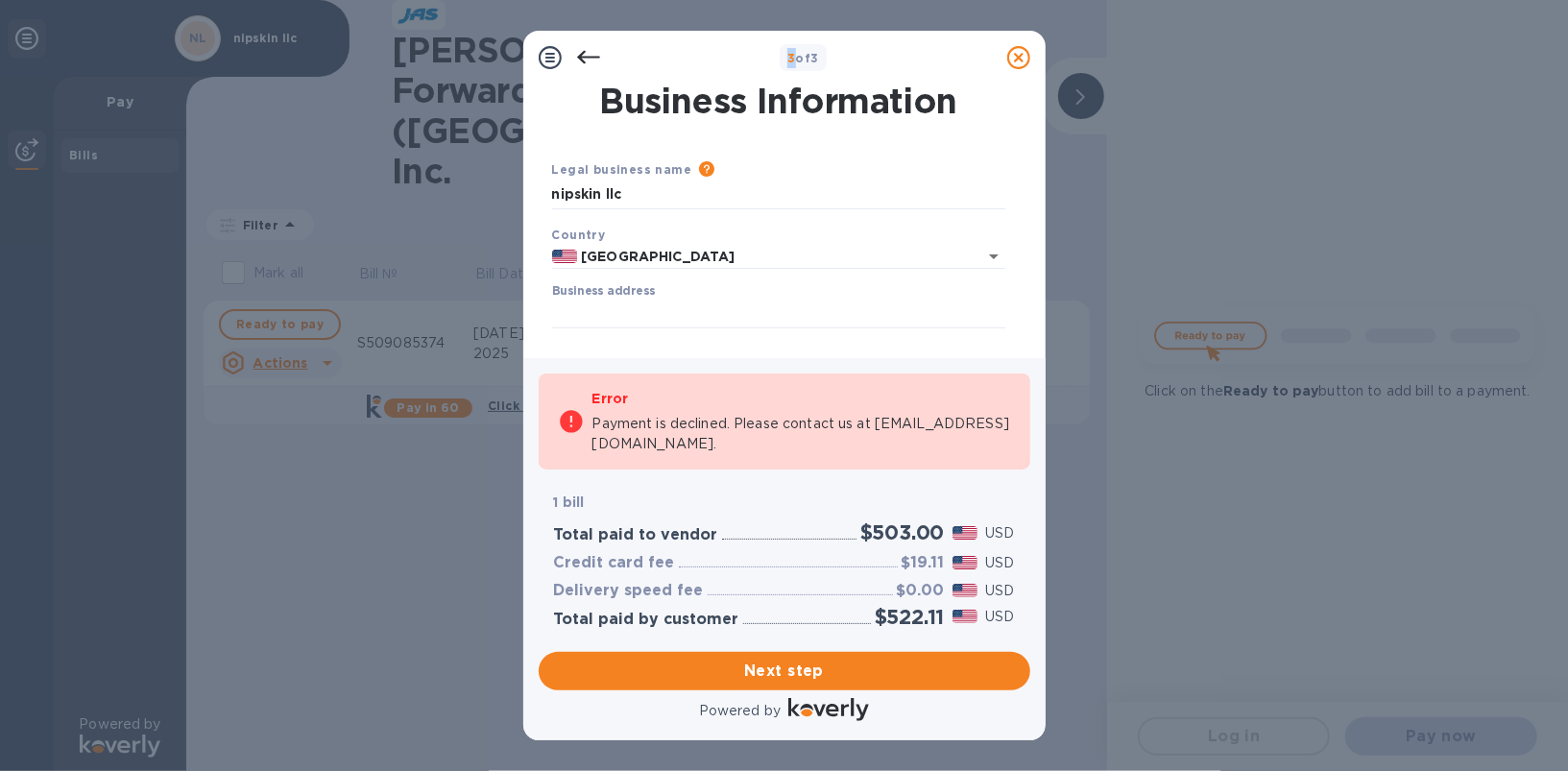
click at [590, 64] on icon at bounding box center [588, 57] width 23 height 23
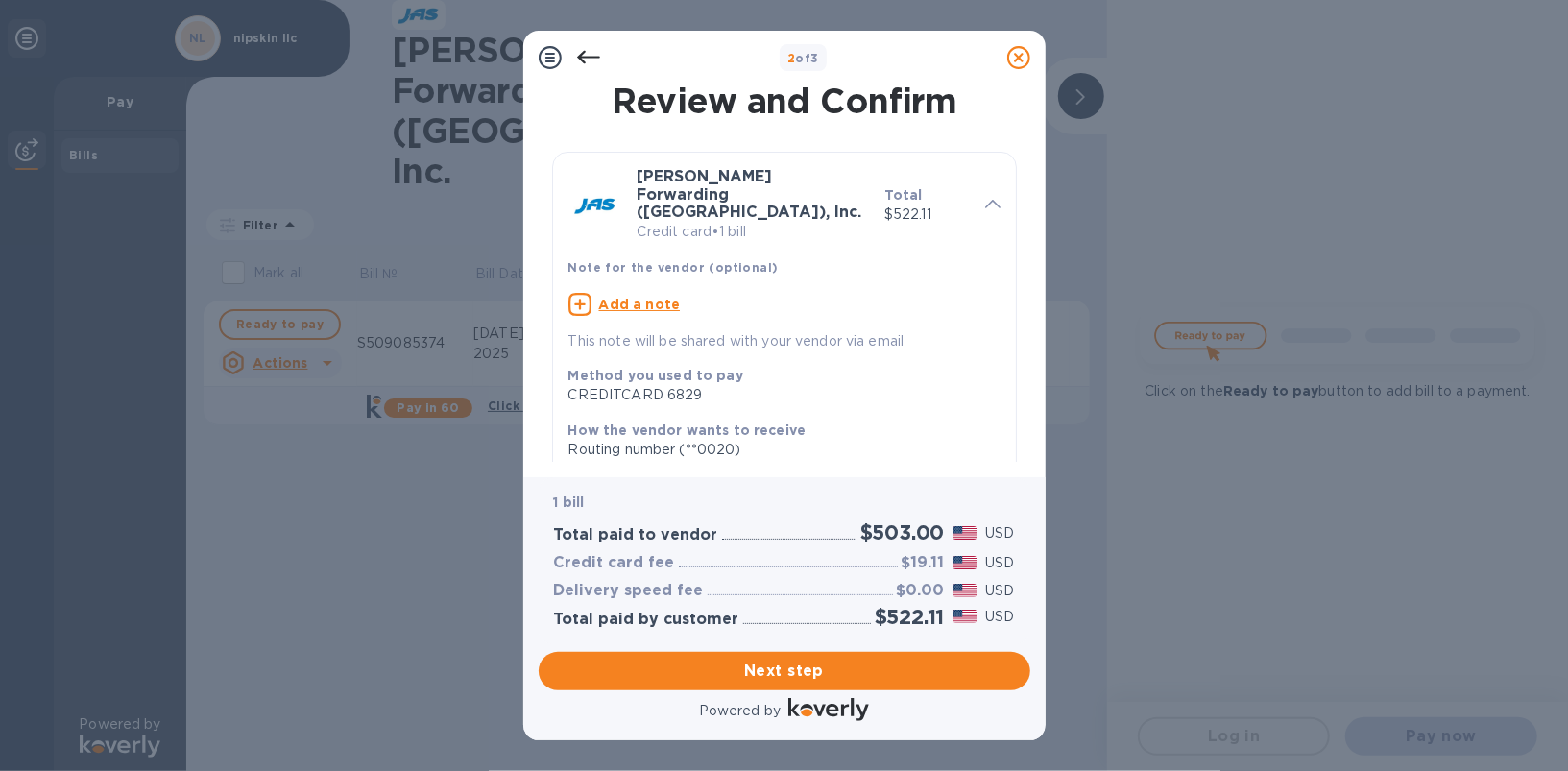
click at [553, 60] on icon at bounding box center [550, 57] width 23 height 23
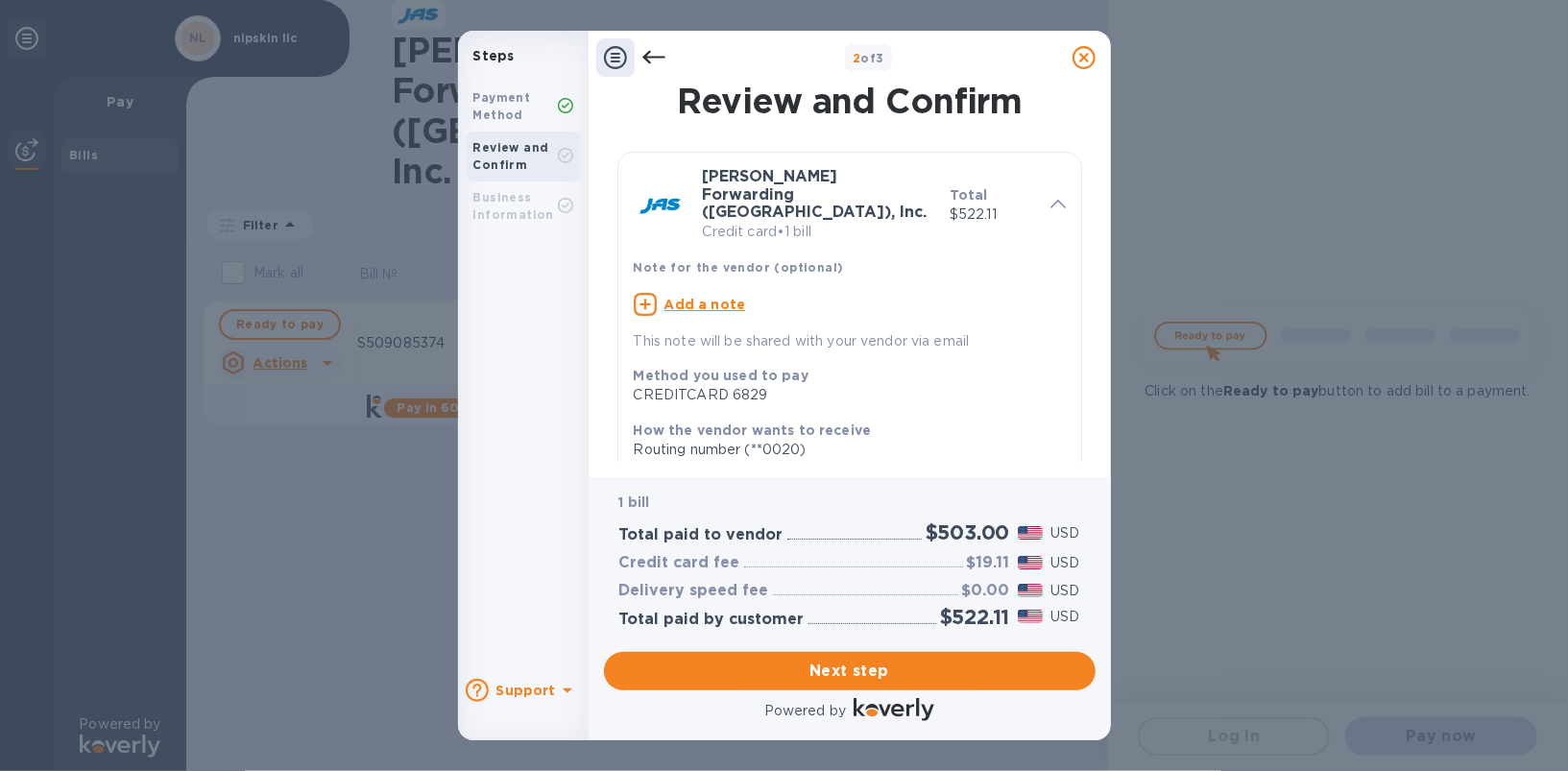
click at [552, 95] on div "Payment Method" at bounding box center [515, 106] width 84 height 35
click at [653, 56] on icon at bounding box center [652, 58] width 23 height 14
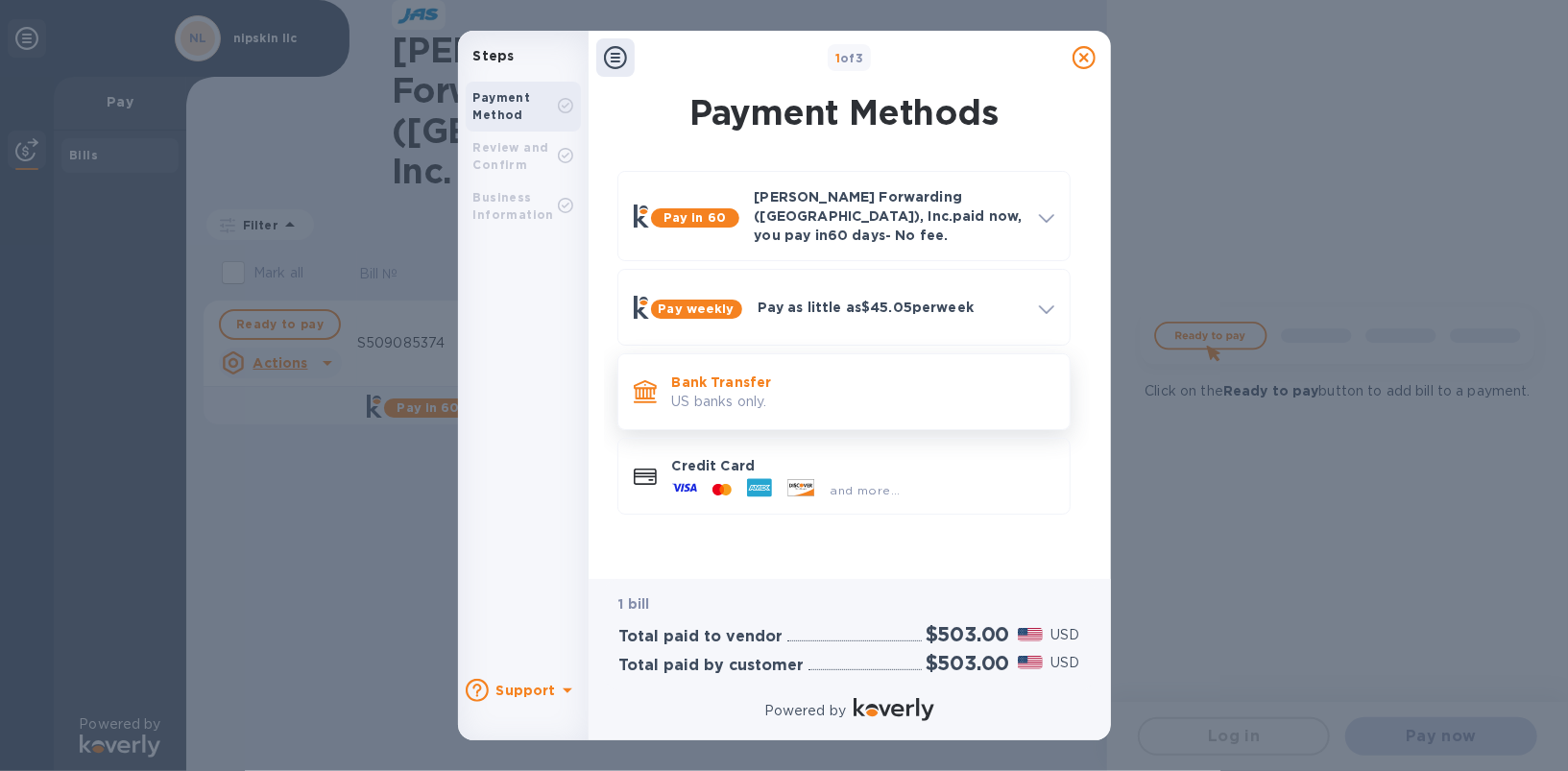
click at [789, 392] on p "US banks only." at bounding box center [862, 402] width 382 height 20
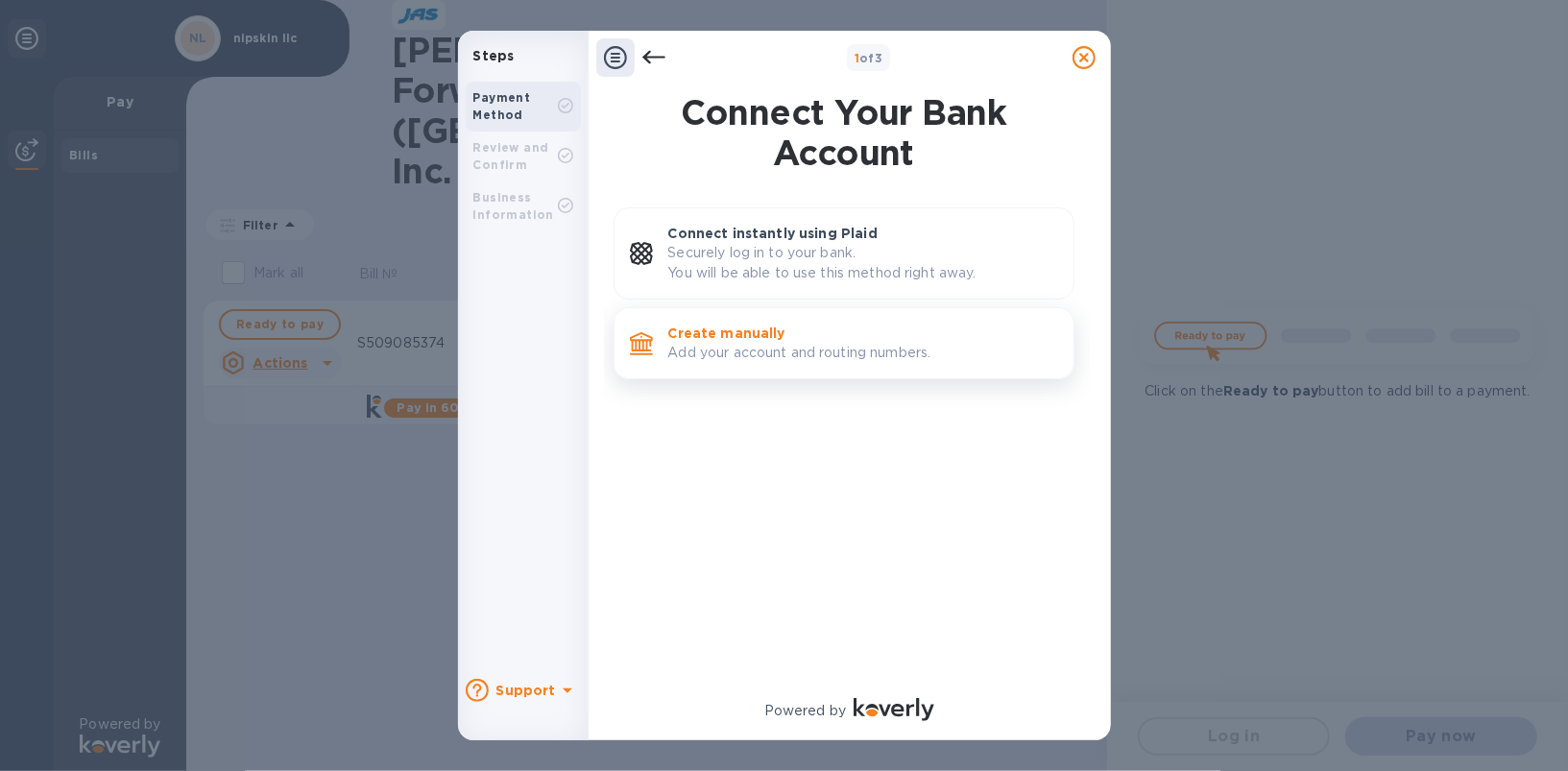
click at [768, 346] on p "Add your account and routing numbers." at bounding box center [862, 352] width 390 height 20
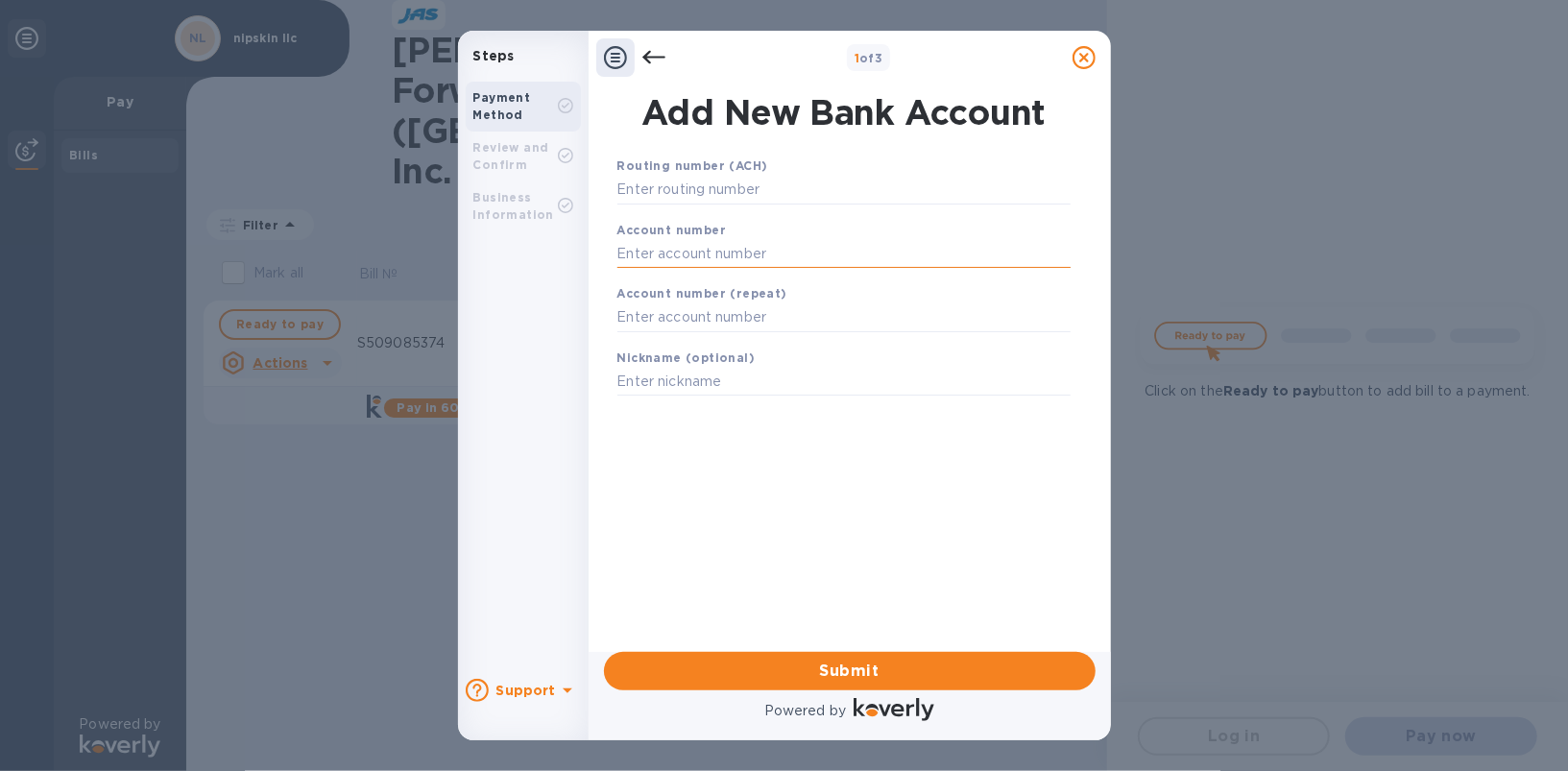
click at [719, 267] on input "text" at bounding box center [844, 253] width 454 height 29
paste input "955089138"
type input "955089138"
click at [740, 198] on input "text" at bounding box center [844, 190] width 454 height 29
paste input "102001017"
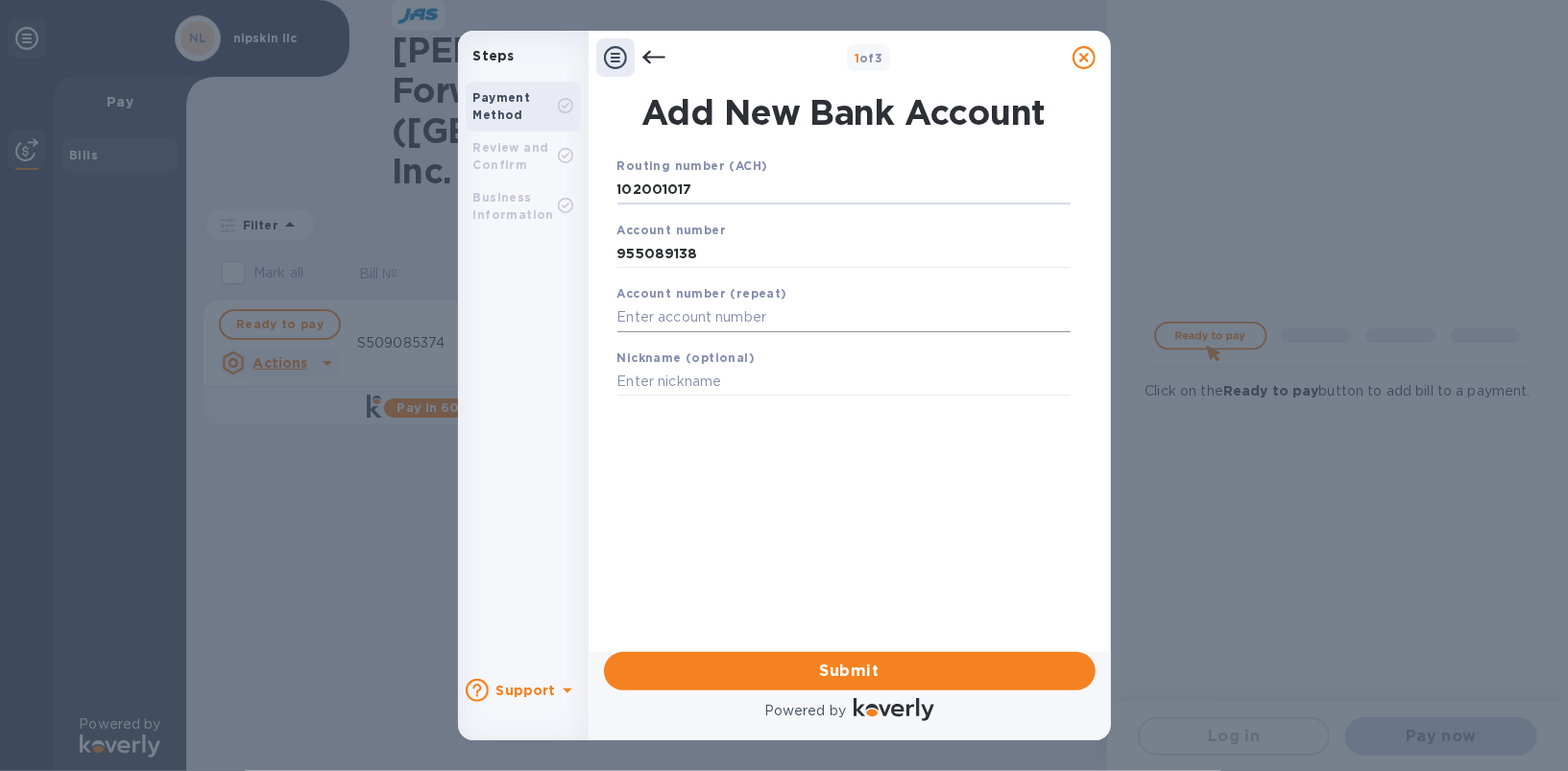
type input "102001017"
click at [698, 324] on input "text" at bounding box center [844, 318] width 454 height 29
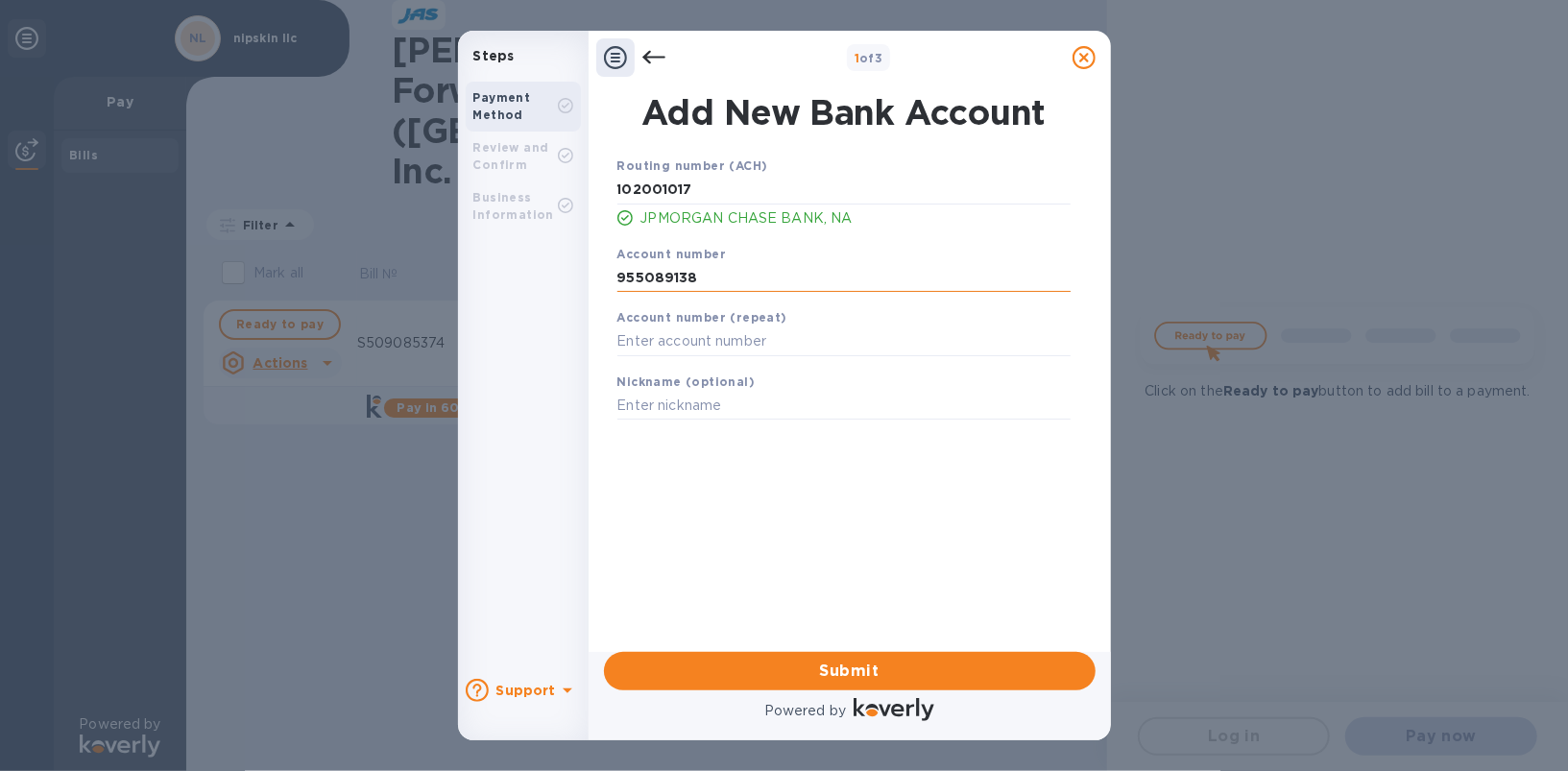
click at [678, 279] on input "955089138" at bounding box center [844, 277] width 454 height 29
click at [690, 347] on input "text" at bounding box center [844, 341] width 454 height 29
paste input "955089138"
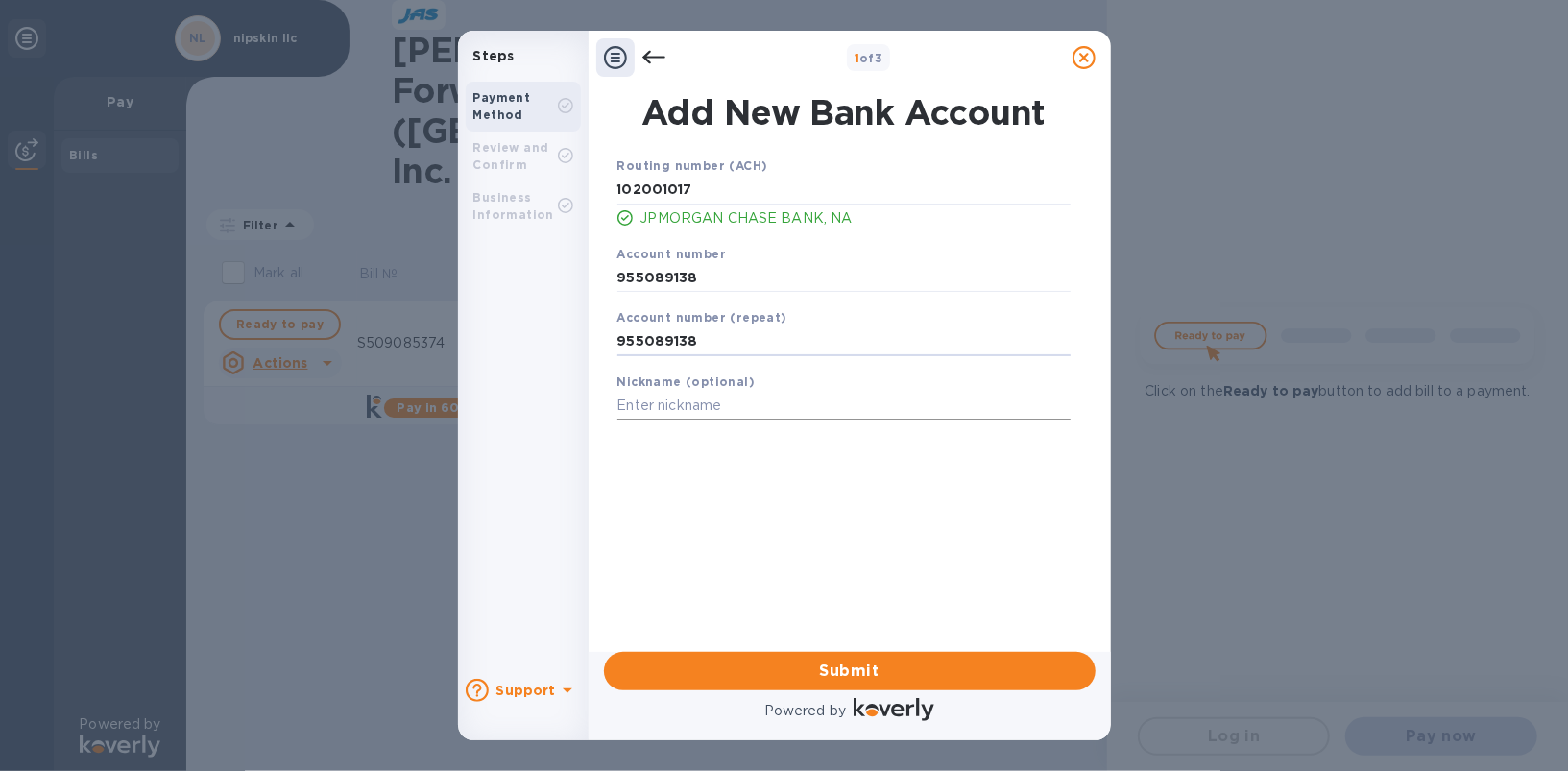
type input "955089138"
click at [690, 405] on input "text" at bounding box center [844, 406] width 454 height 29
type input "chase nipskin"
click at [757, 512] on div "Routing number (ACH) [US_BANK_ROUTING_MICR] JPMORGAN CHASE BANK, NA Account num…" at bounding box center [844, 378] width 491 height 477
click at [835, 669] on span "Submit" at bounding box center [849, 671] width 460 height 23
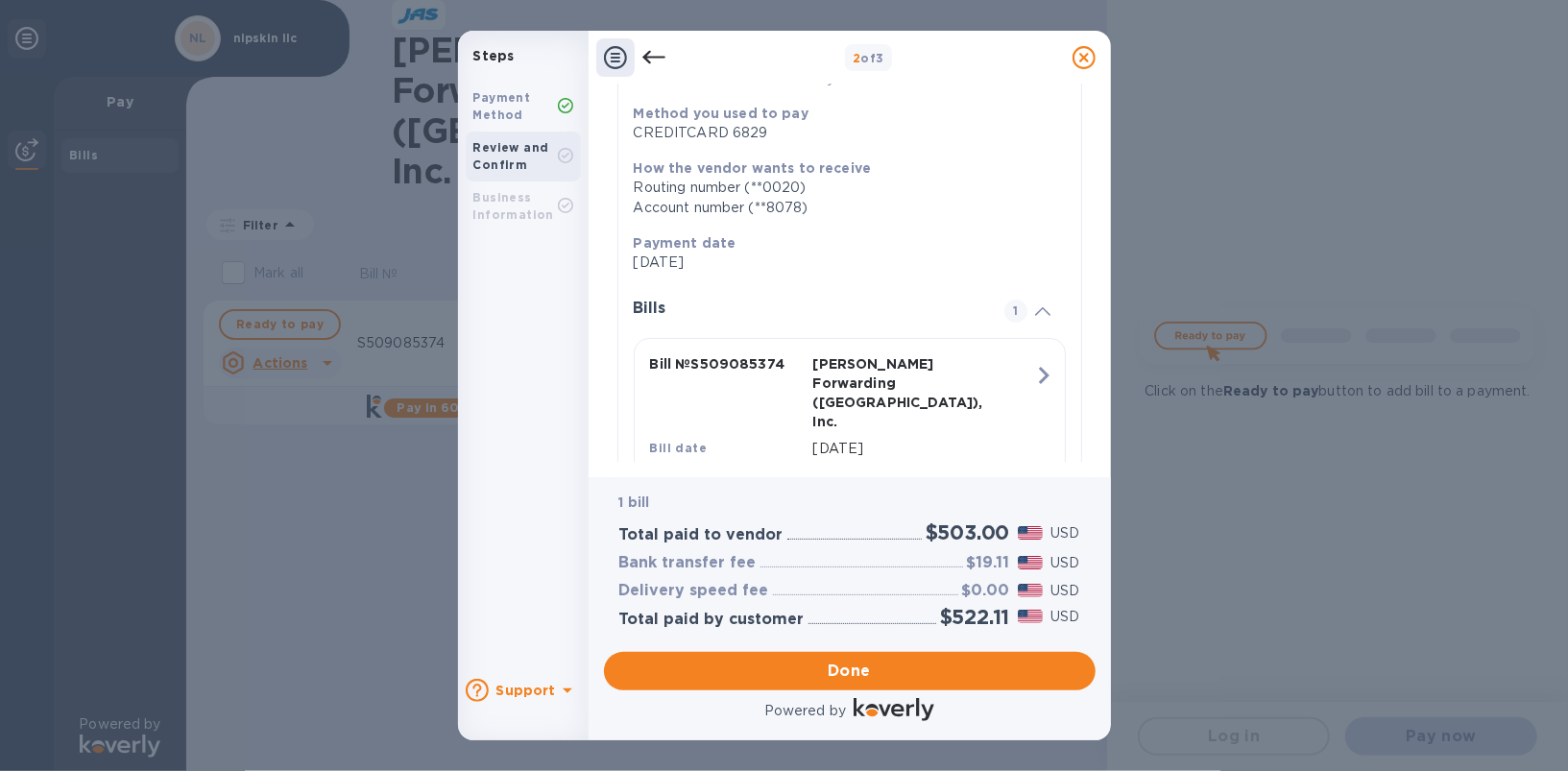
scroll to position [265, 0]
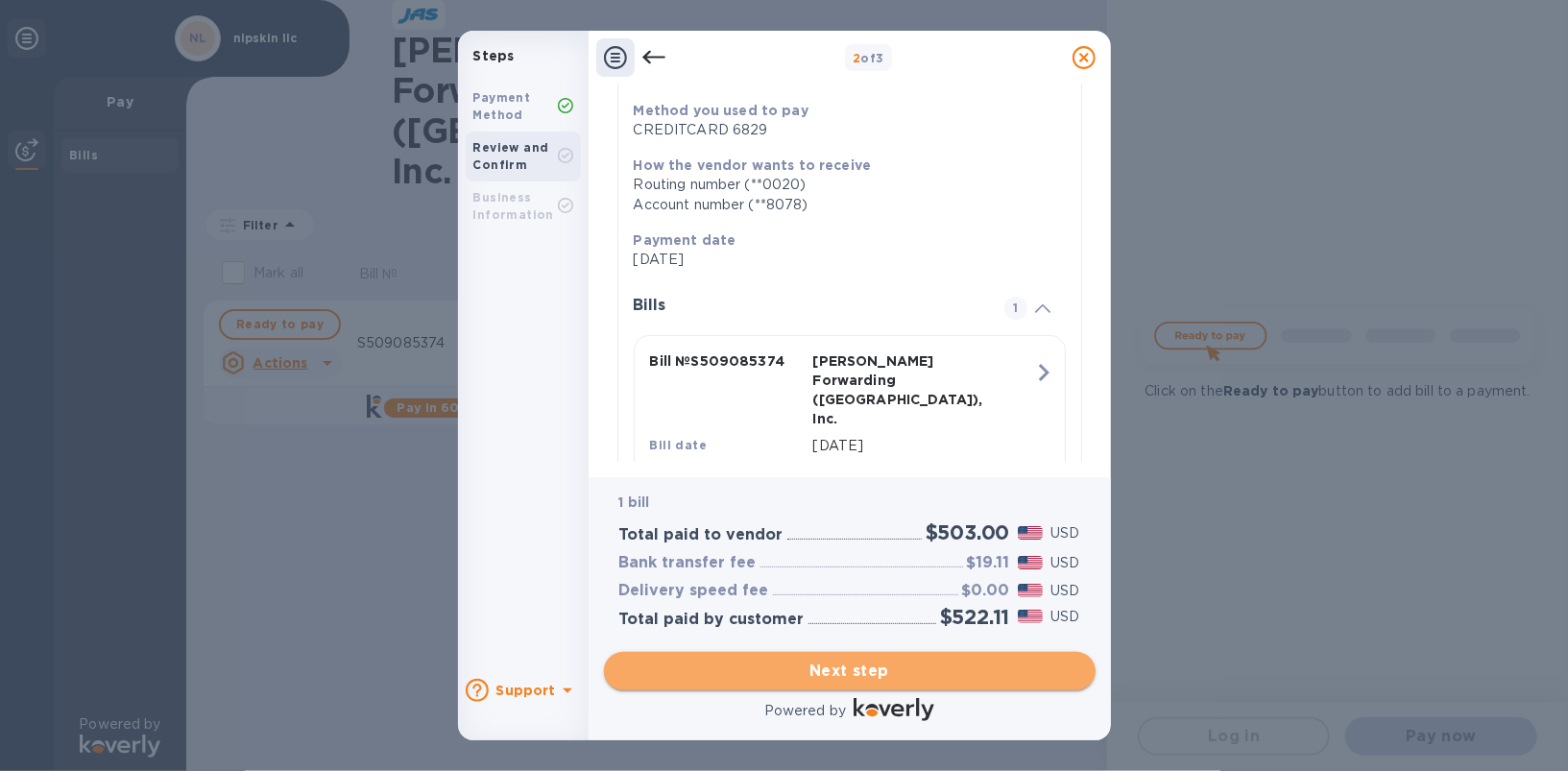
click at [822, 675] on span "Next step" at bounding box center [849, 671] width 460 height 23
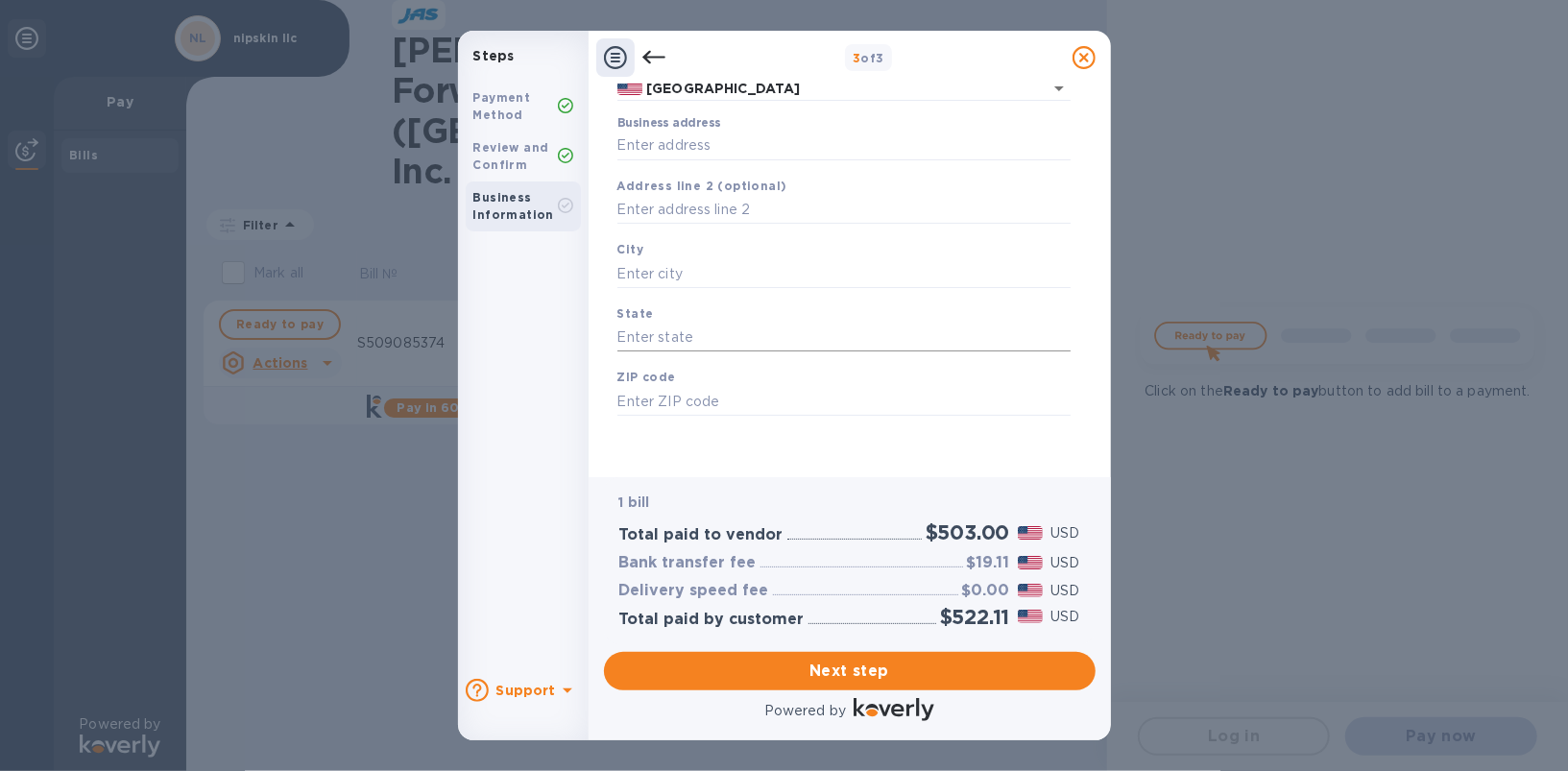
scroll to position [0, 0]
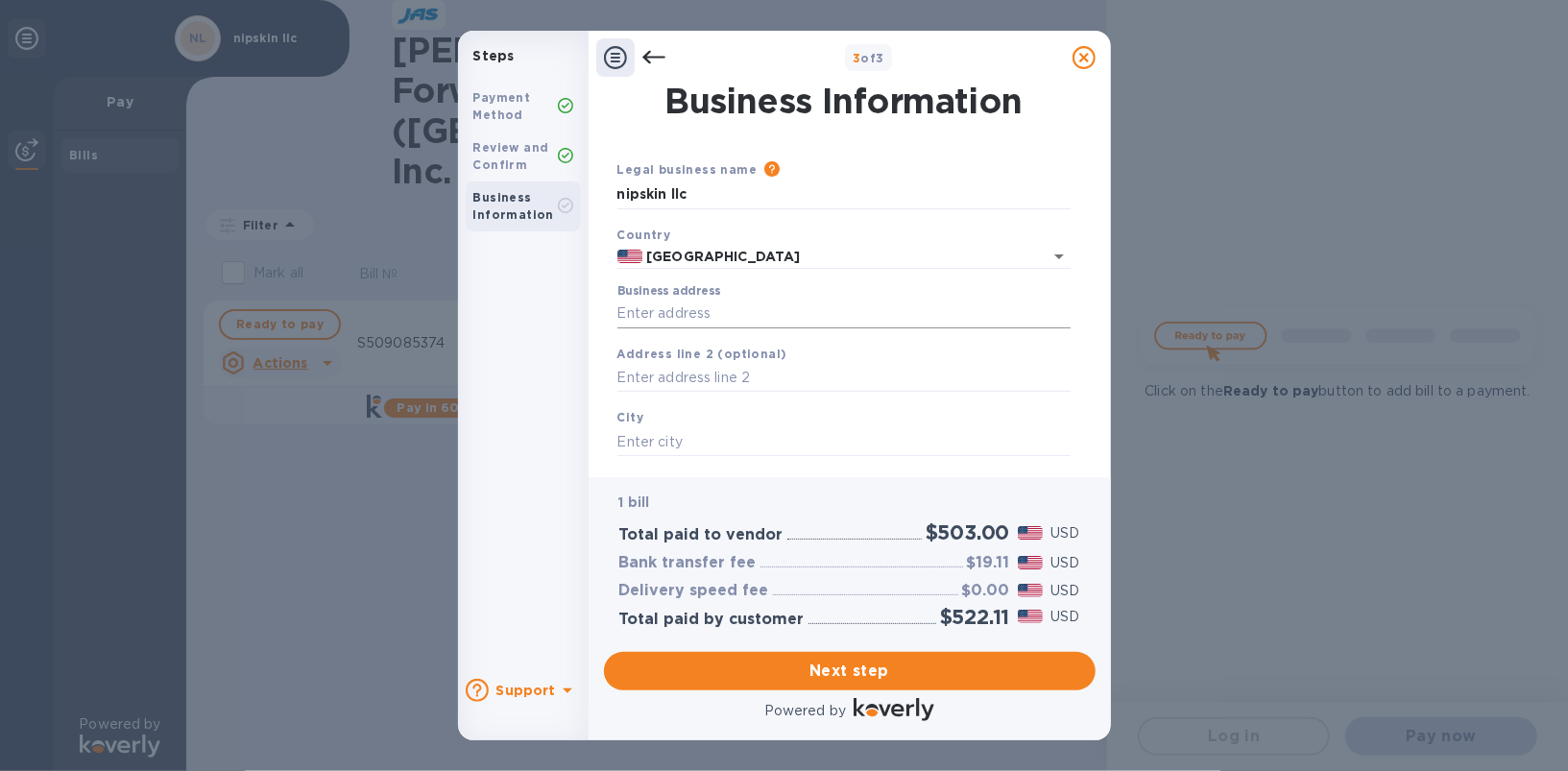
click at [725, 305] on input "Business address" at bounding box center [844, 314] width 454 height 29
type input "2004 foxtail ln"
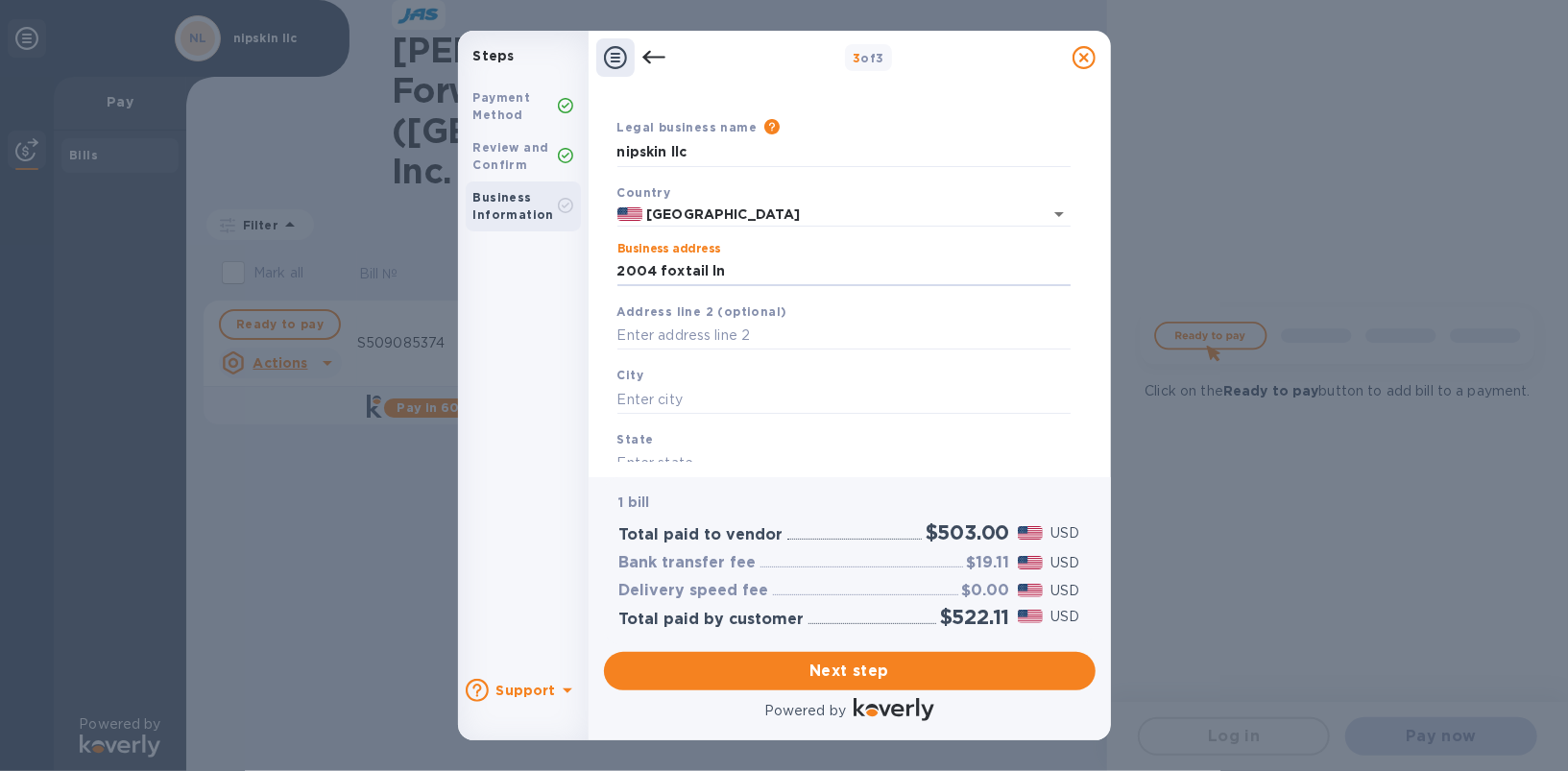
scroll to position [82, 0]
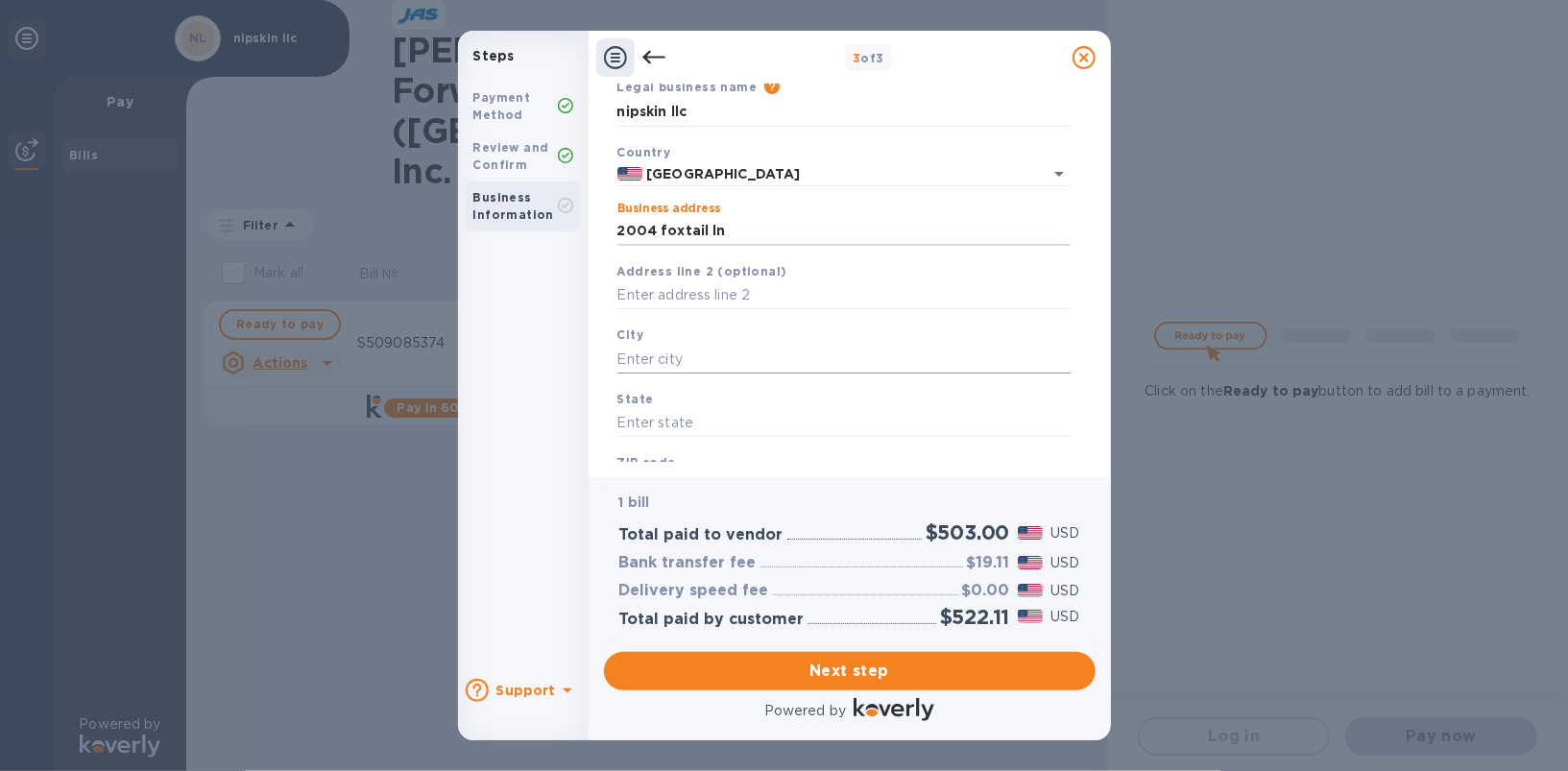
click at [747, 362] on input "text" at bounding box center [844, 358] width 454 height 29
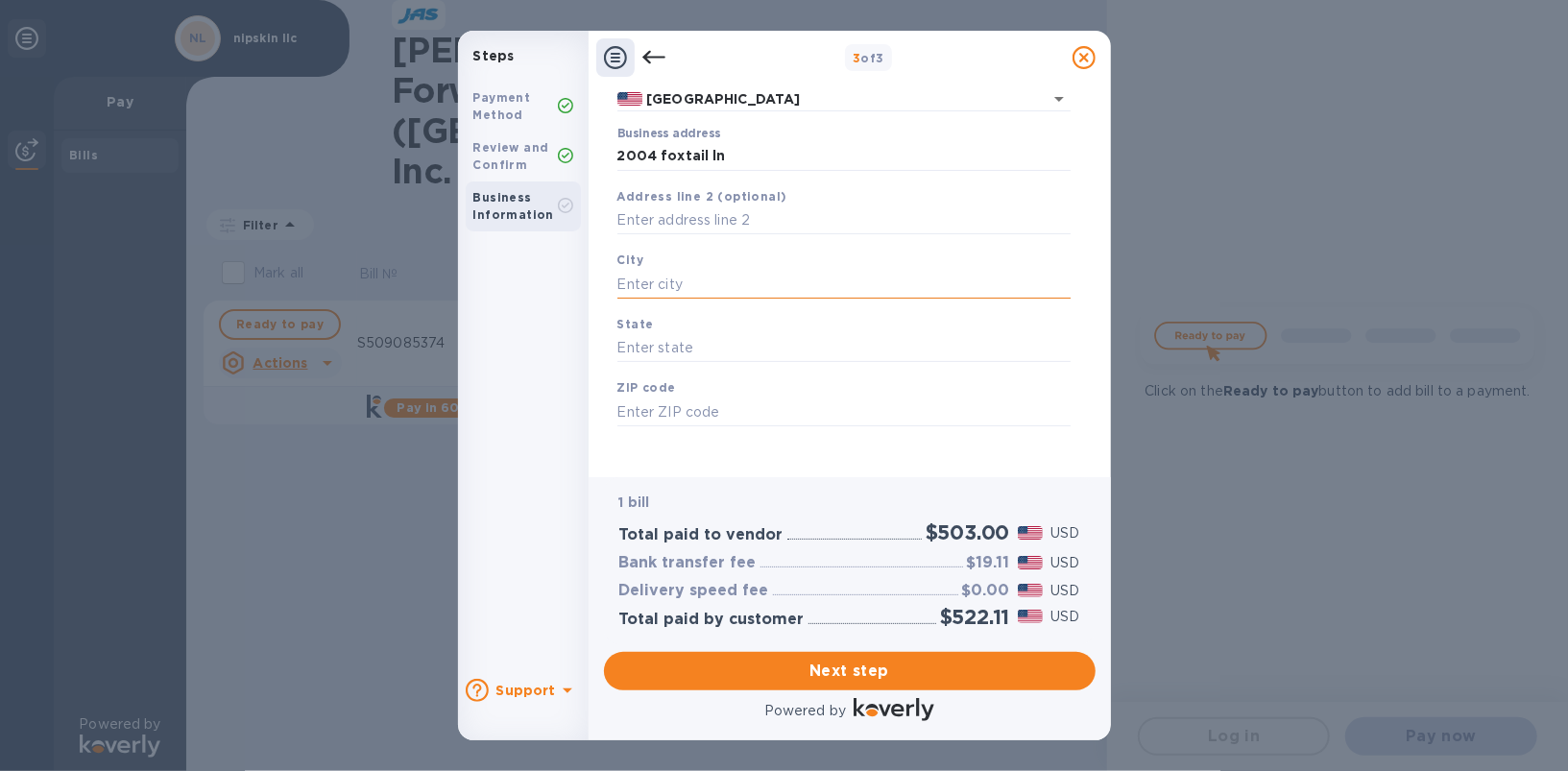
scroll to position [157, 0]
type input "lafayette"
click at [712, 355] on input "text" at bounding box center [844, 349] width 454 height 29
type input "[US_STATE]"
click at [725, 424] on input "text" at bounding box center [844, 413] width 454 height 29
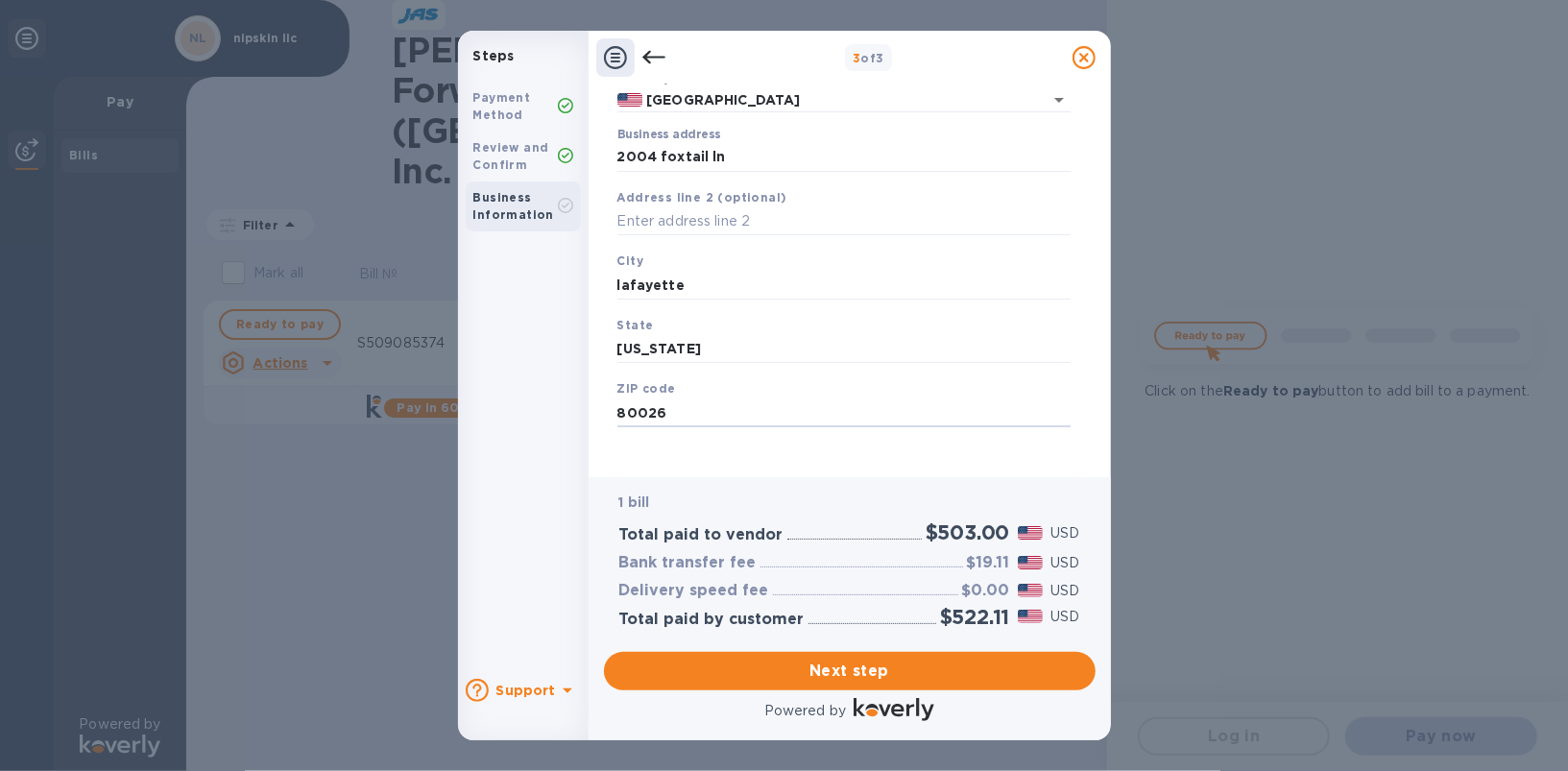
type input "80026"
click at [732, 453] on div "Legal business name Please provide the legal name that appears on your SS-4 for…" at bounding box center [844, 238] width 468 height 470
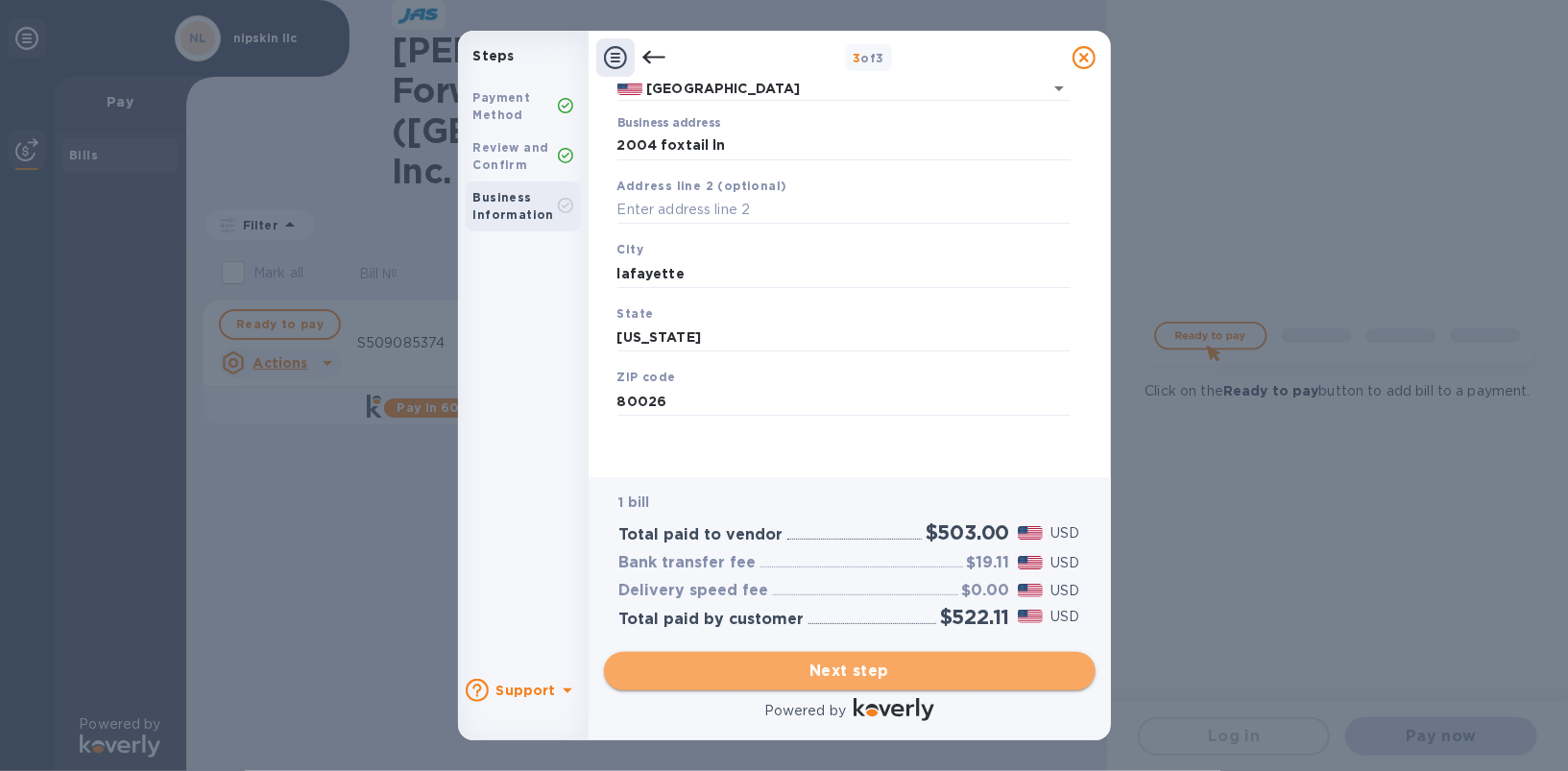
click at [820, 670] on span "Next step" at bounding box center [849, 671] width 460 height 23
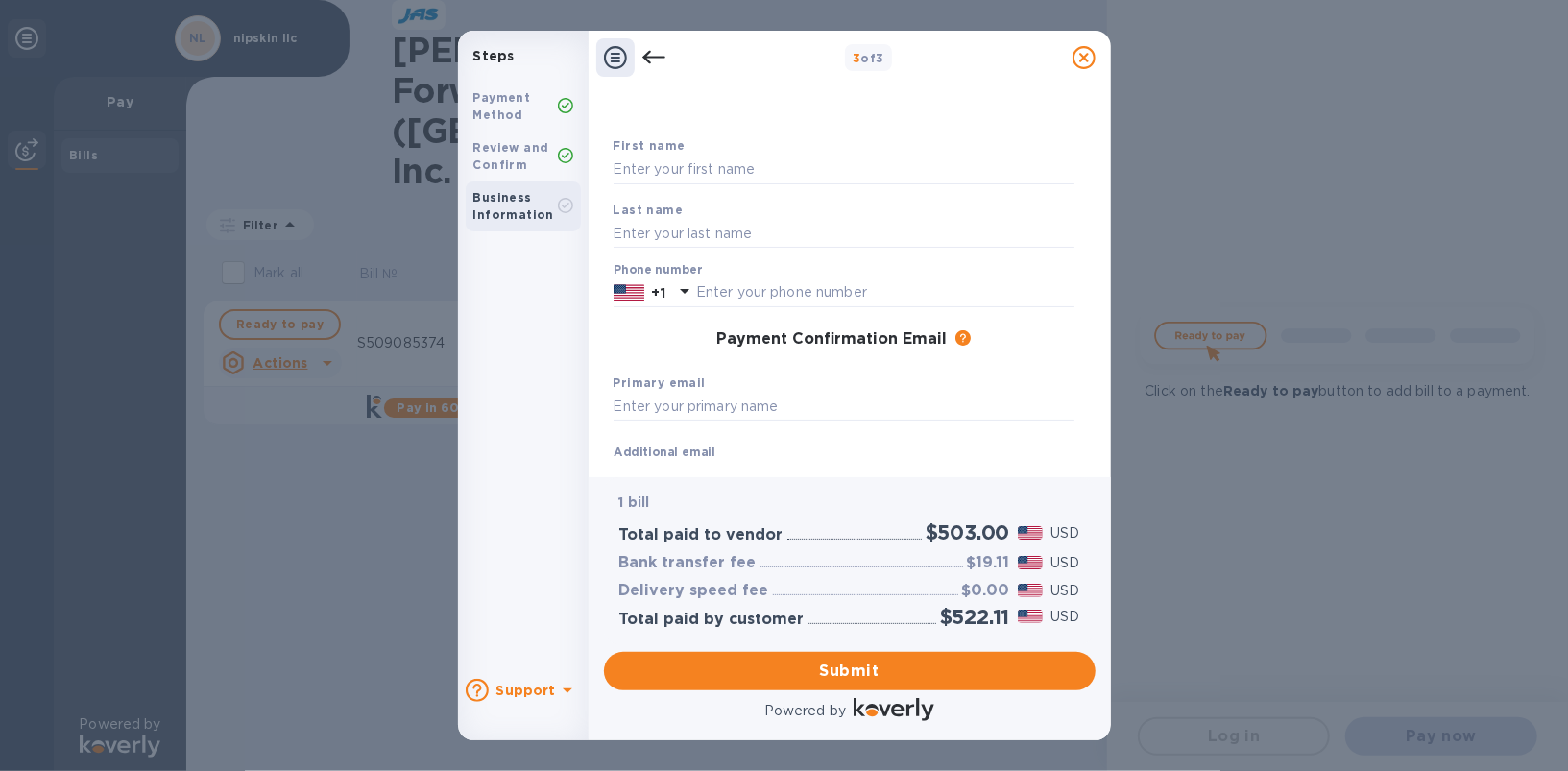
scroll to position [27, 0]
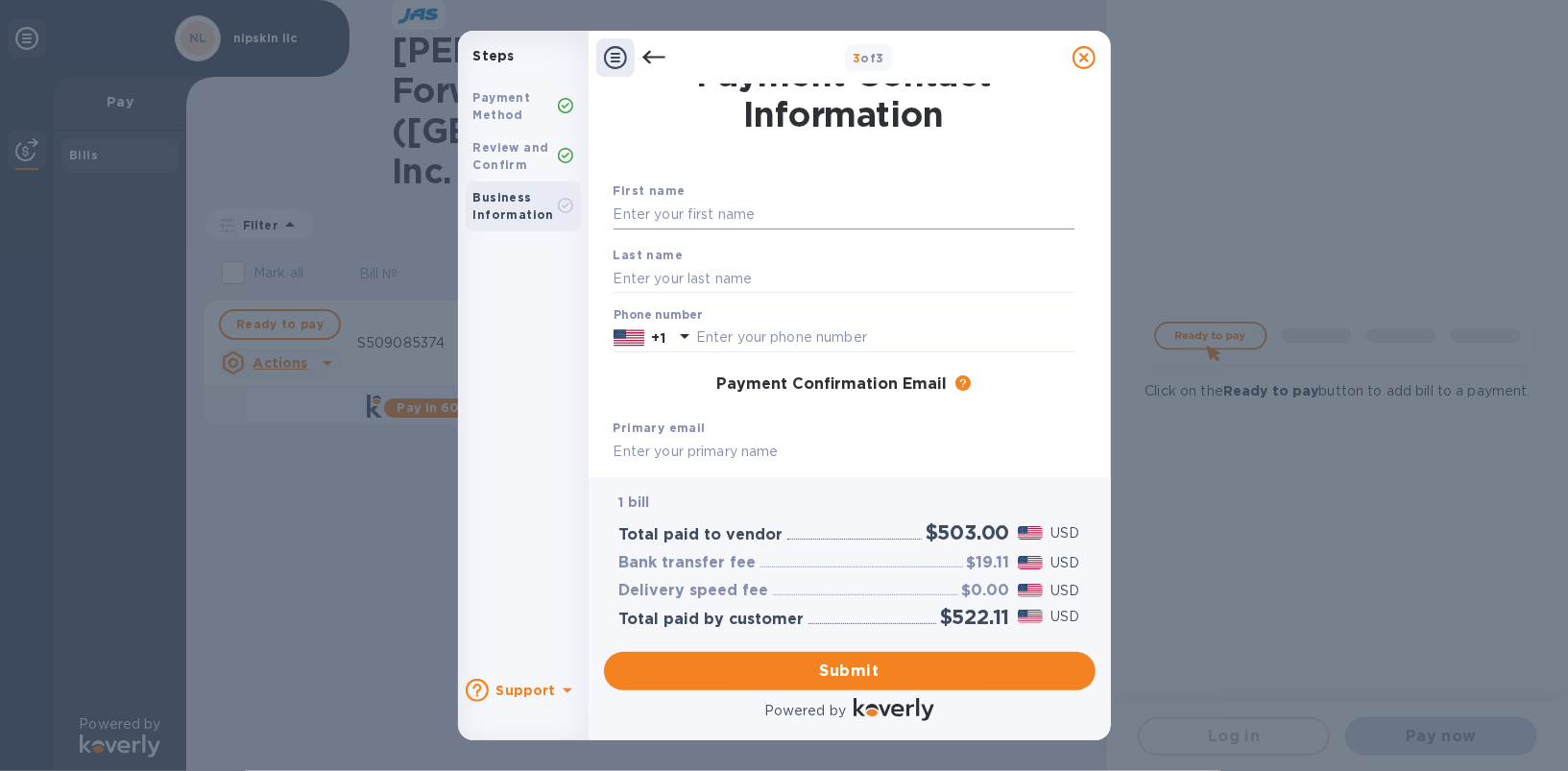
click at [688, 219] on input "text" at bounding box center [844, 214] width 460 height 29
type input "[PERSON_NAME]"
type input "7866041293"
type input "[EMAIL_ADDRESS][DOMAIN_NAME]"
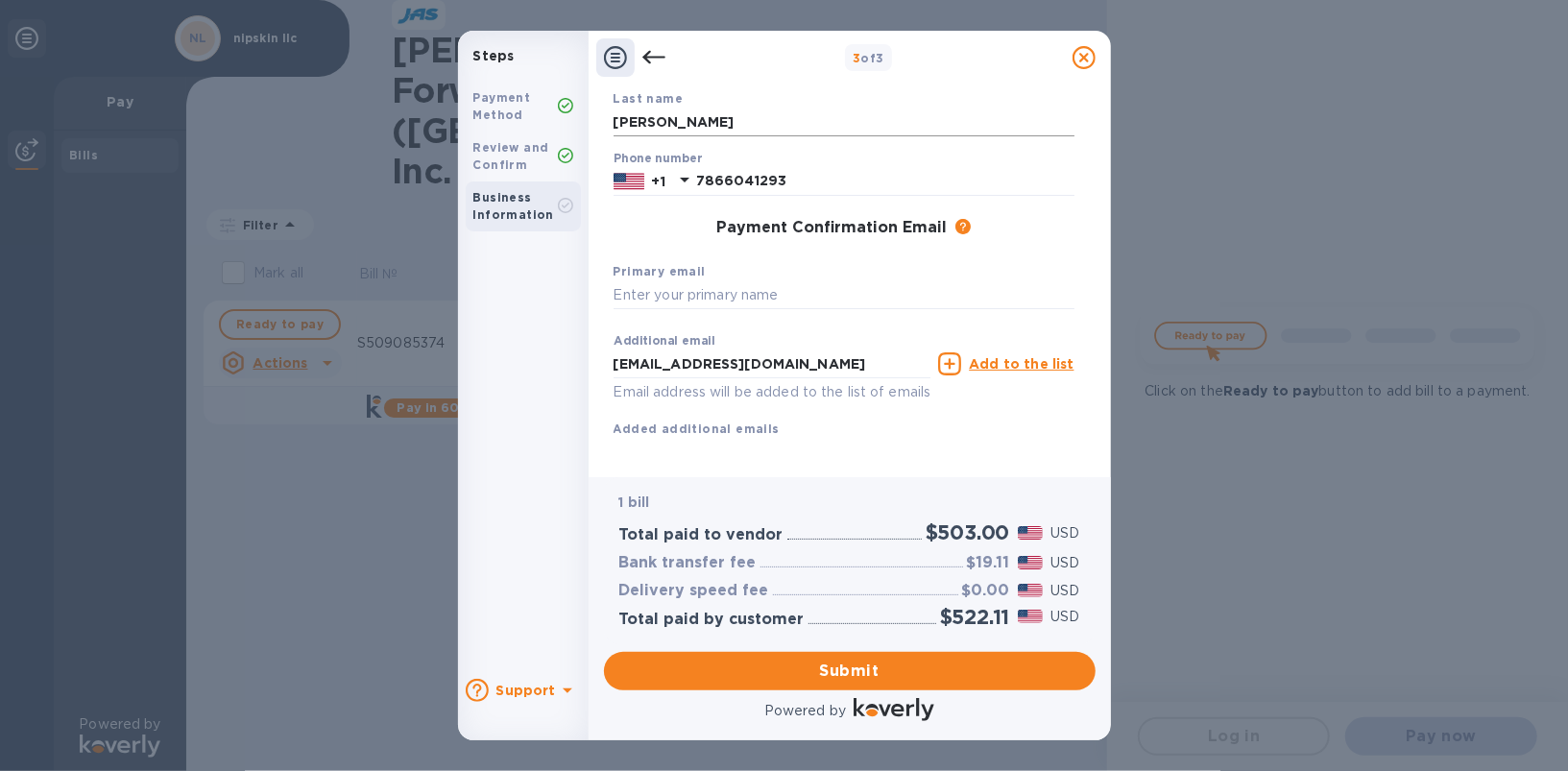
scroll to position [214, 0]
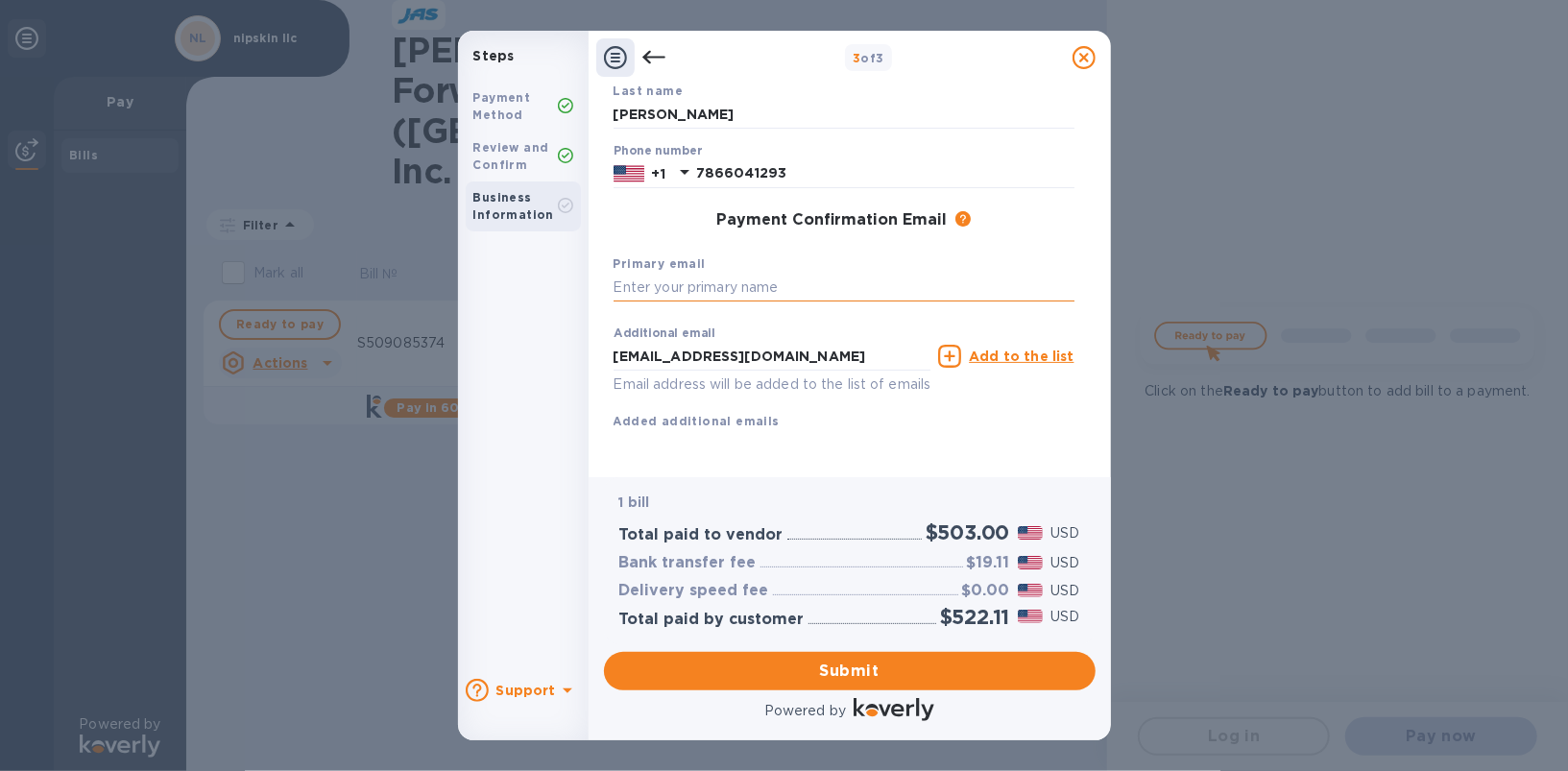
click at [727, 274] on input "text" at bounding box center [844, 288] width 460 height 29
type input "[PERSON_NAME][EMAIL_ADDRESS][PERSON_NAME][DOMAIN_NAME]"
click at [743, 341] on input "[EMAIL_ADDRESS][DOMAIN_NAME]" at bounding box center [772, 355] width 318 height 29
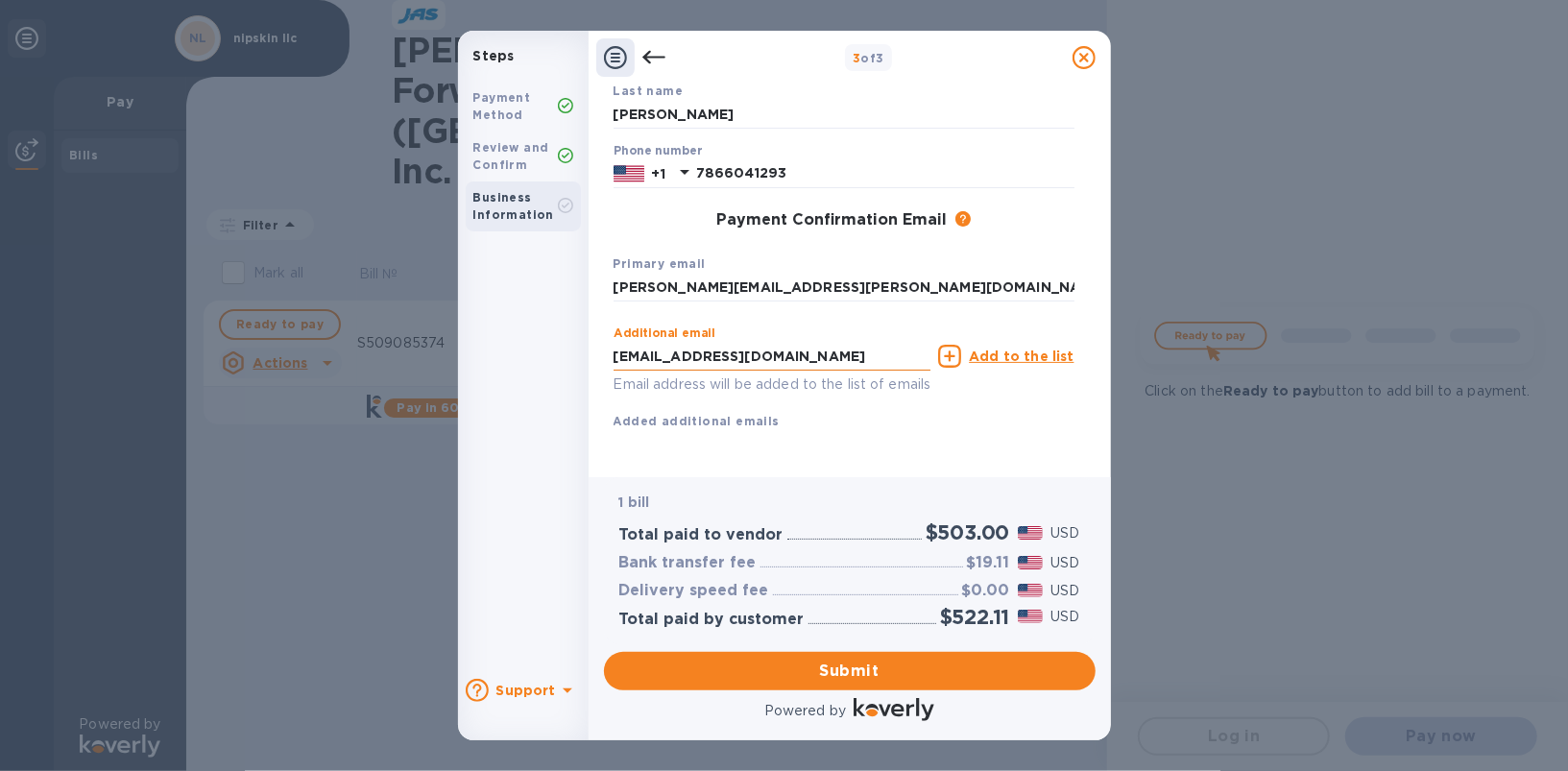
click at [743, 341] on input "[EMAIL_ADDRESS][DOMAIN_NAME]" at bounding box center [772, 355] width 318 height 29
type input "[EMAIL_ADDRESS][DOMAIN_NAME]"
click at [810, 313] on div "Additional email [EMAIL_ADDRESS][DOMAIN_NAME] Email address will be added to th…" at bounding box center [772, 355] width 326 height 86
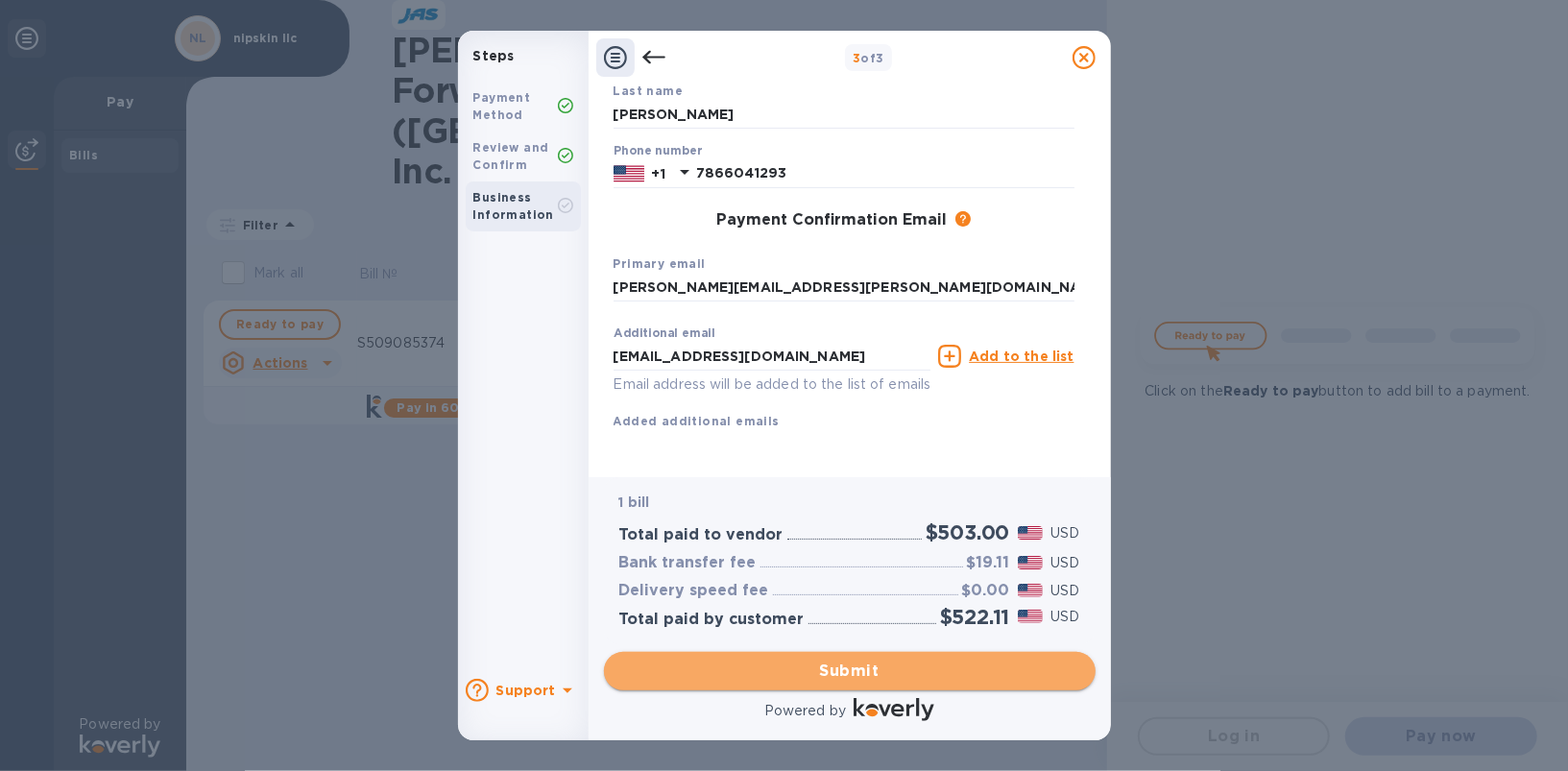
click at [880, 676] on span "Submit" at bounding box center [849, 671] width 460 height 23
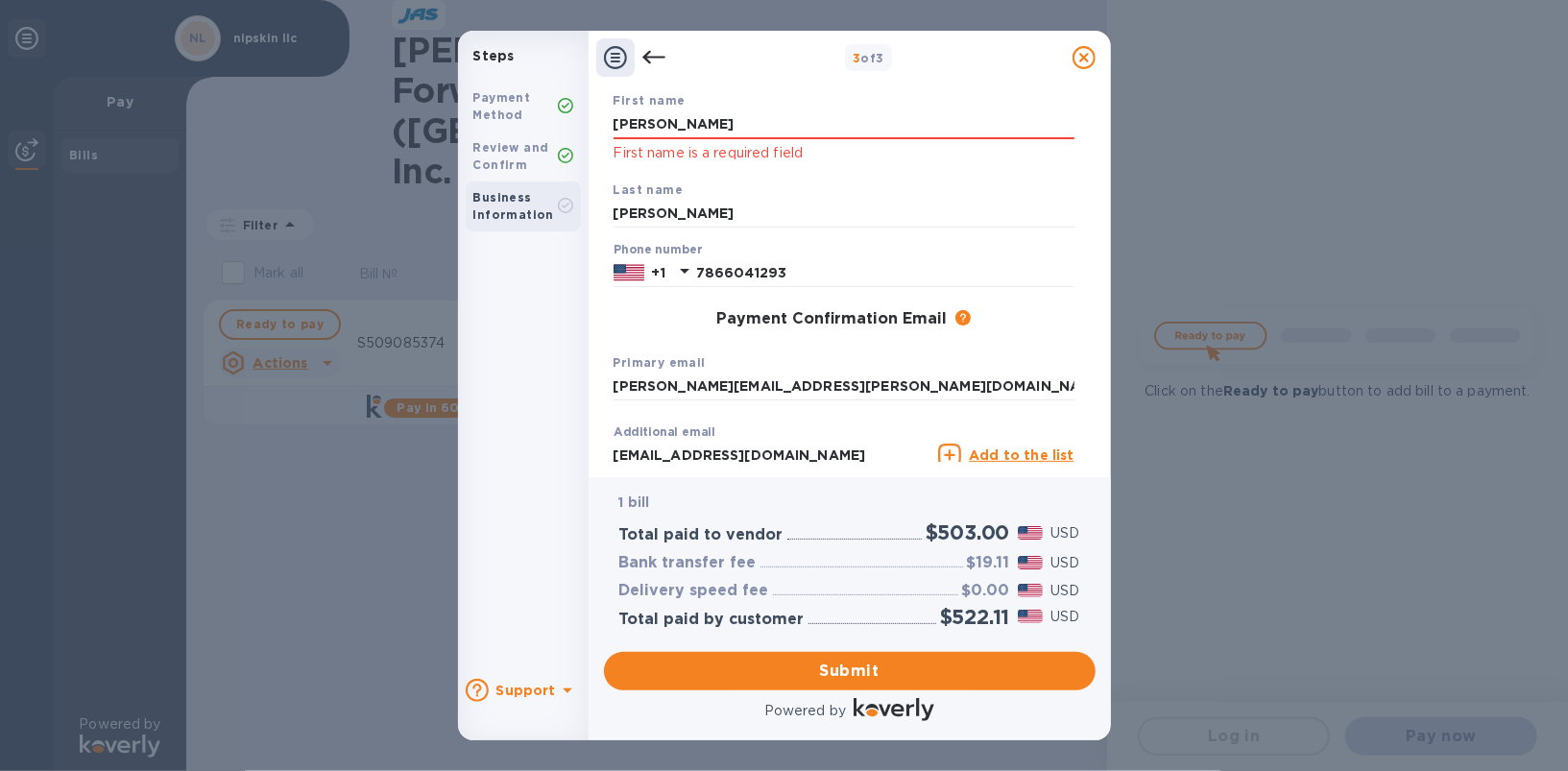
scroll to position [0, 0]
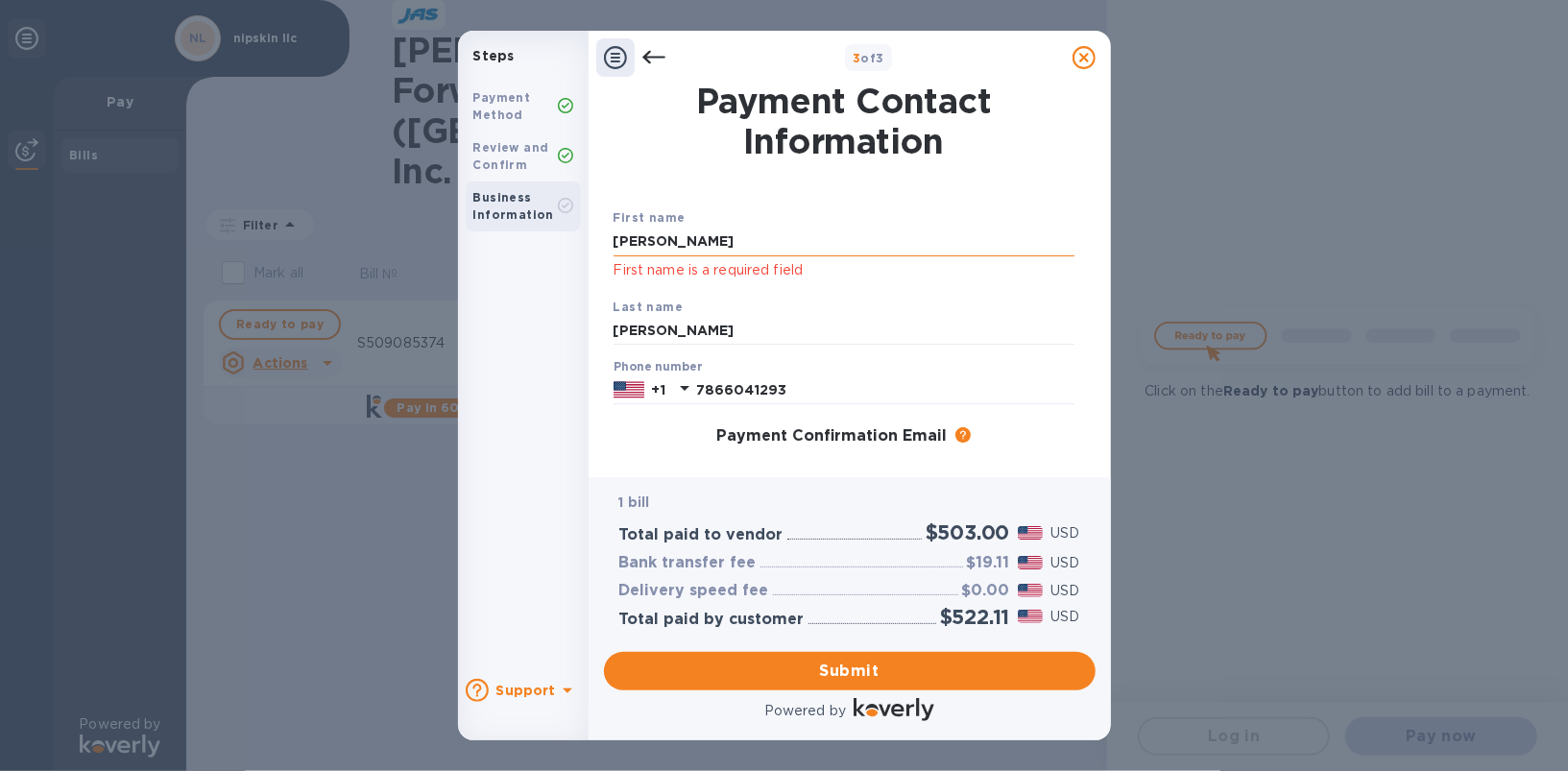
click at [724, 242] on input "[PERSON_NAME]" at bounding box center [844, 241] width 460 height 29
click at [724, 239] on input "[PERSON_NAME]" at bounding box center [844, 241] width 460 height 29
type input "[PERSON_NAME]"
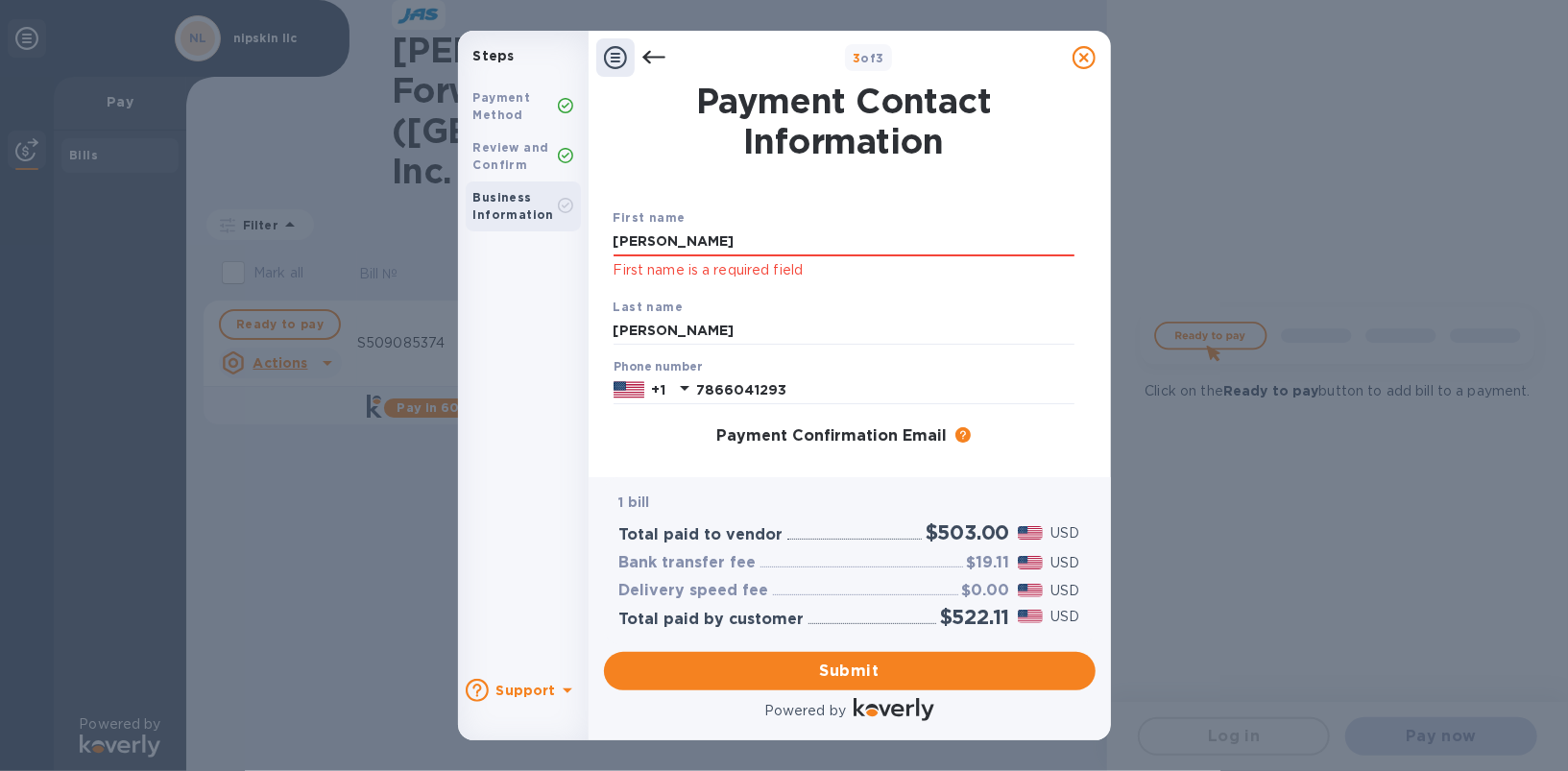
click at [772, 221] on div "First name [PERSON_NAME] First name is a required field" at bounding box center [845, 244] width 476 height 89
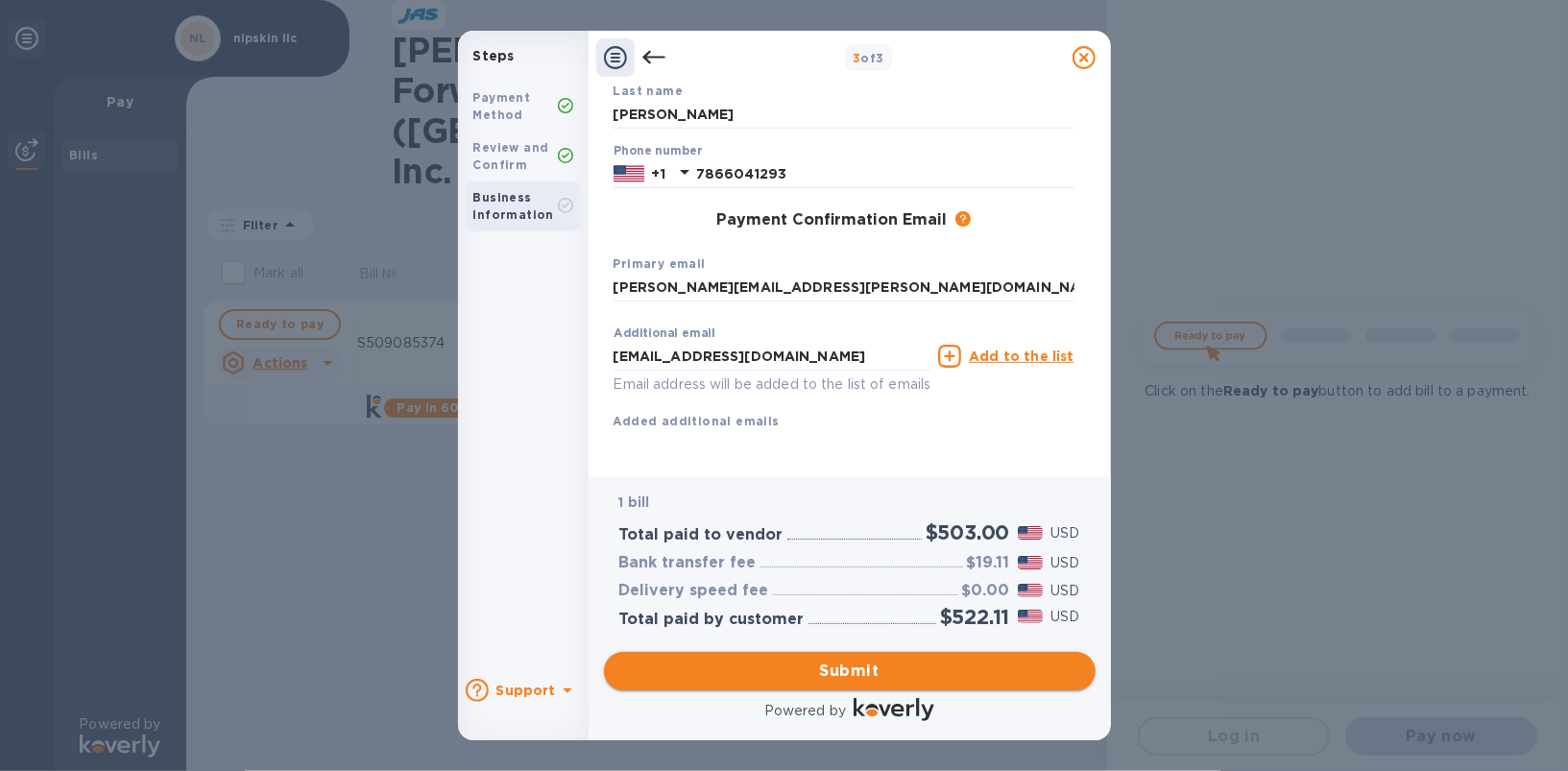
click at [852, 667] on span "Submit" at bounding box center [849, 671] width 460 height 23
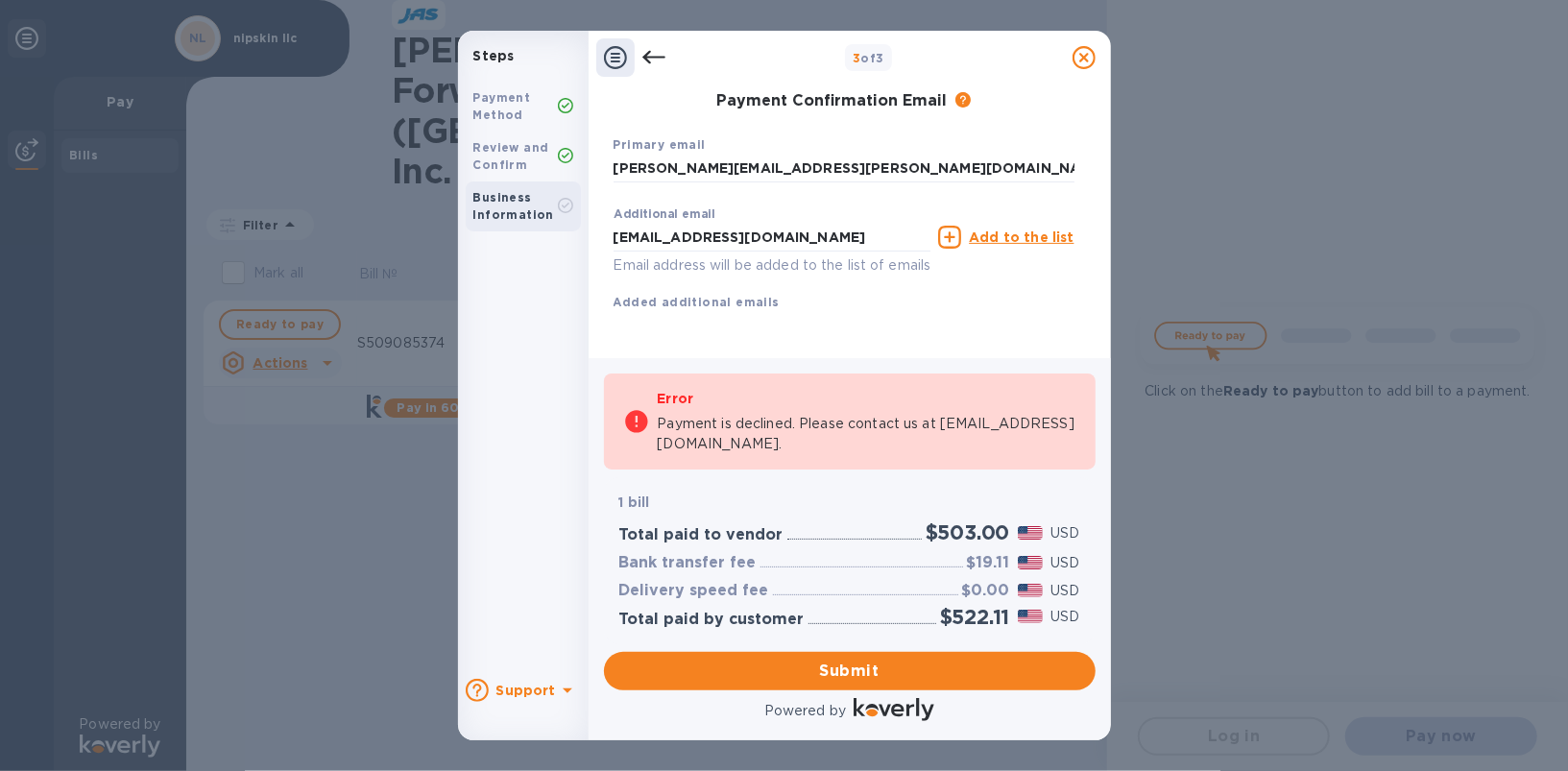
scroll to position [0, 0]
